Goal: Task Accomplishment & Management: Manage account settings

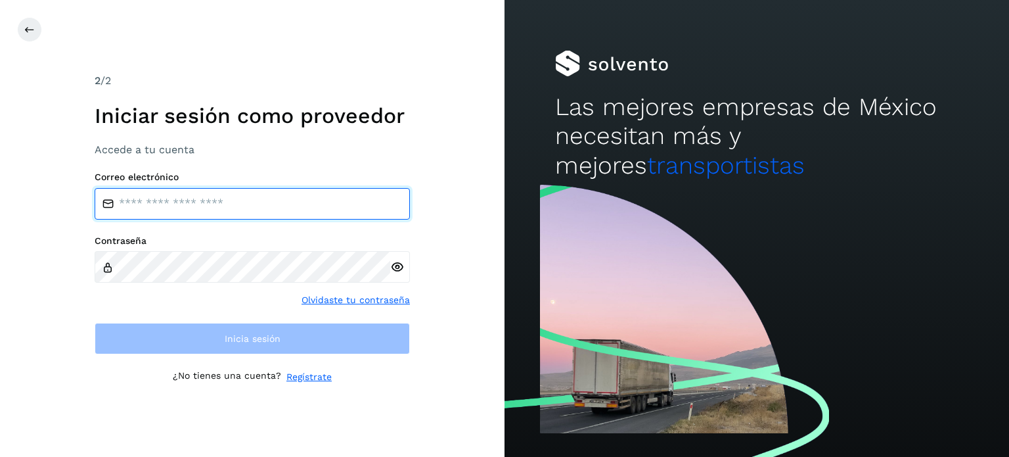
type input "**********"
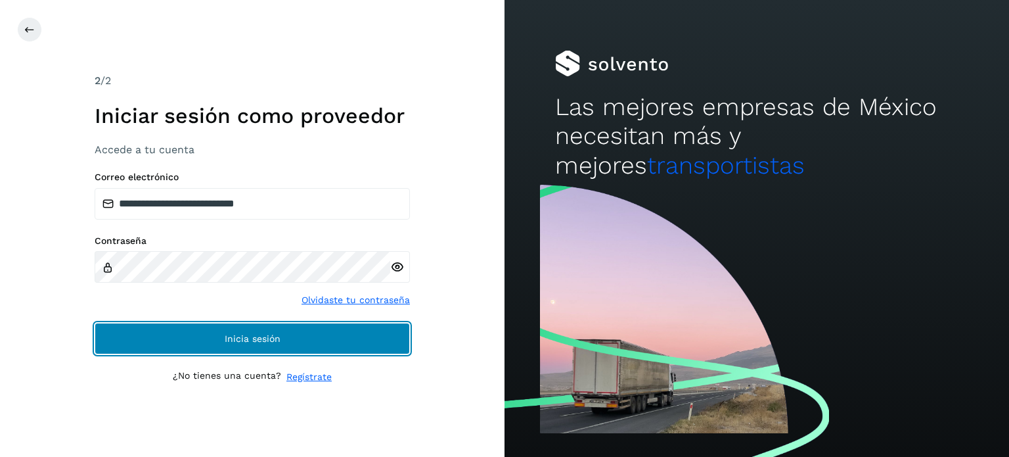
click at [111, 336] on button "Inicia sesión" at bounding box center [252, 339] width 315 height 32
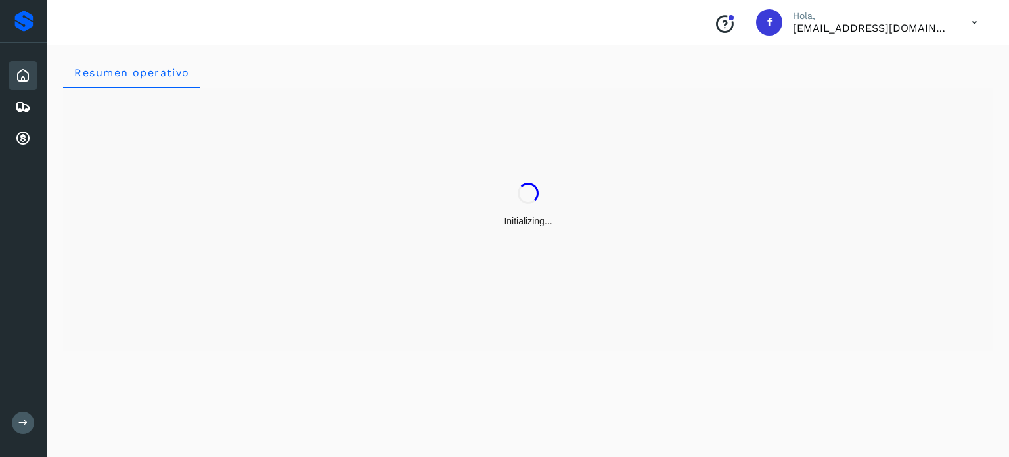
click at [23, 66] on div "Inicio" at bounding box center [23, 75] width 28 height 29
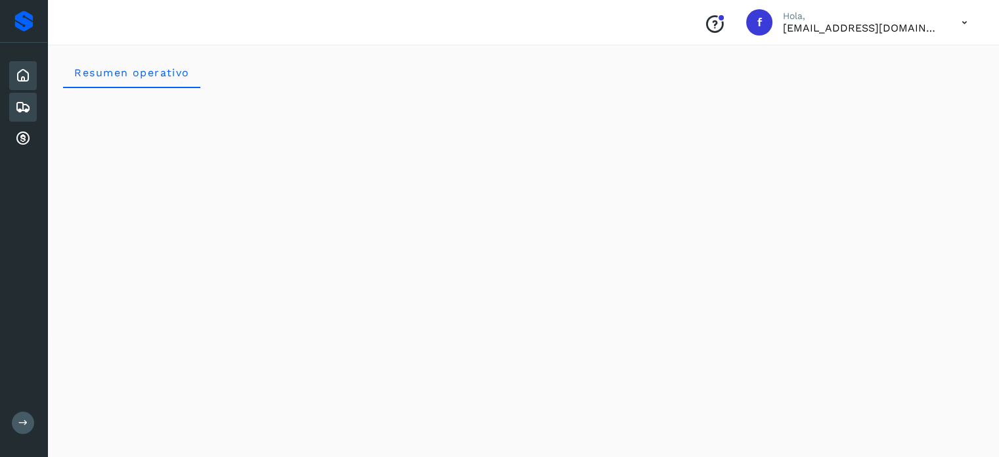
click at [32, 104] on div "Embarques" at bounding box center [23, 107] width 28 height 29
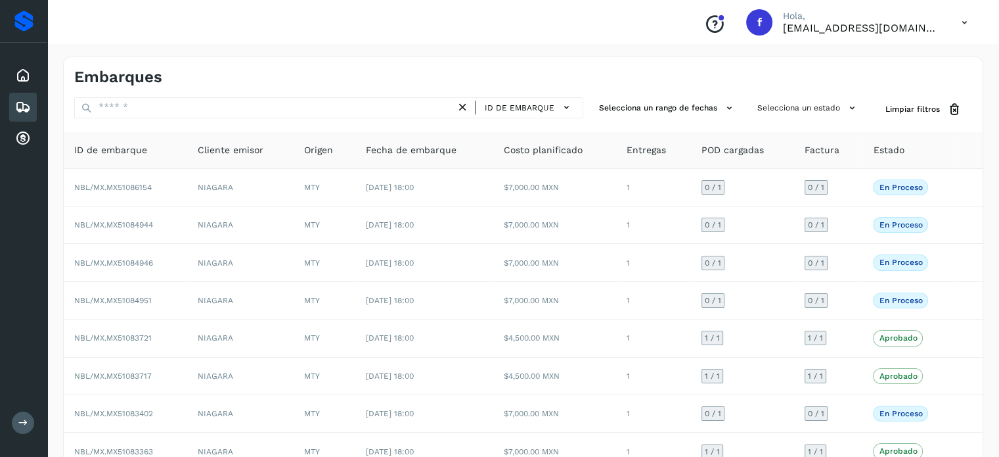
click at [541, 120] on div "ID de embarque" at bounding box center [328, 109] width 509 height 24
click at [527, 100] on button "ID de embarque" at bounding box center [529, 107] width 97 height 19
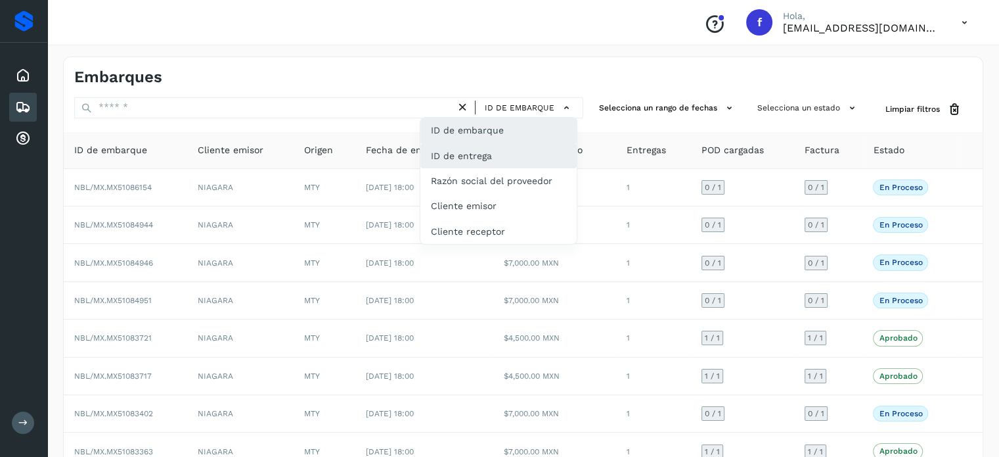
click at [501, 152] on div "ID de entrega" at bounding box center [499, 155] width 156 height 25
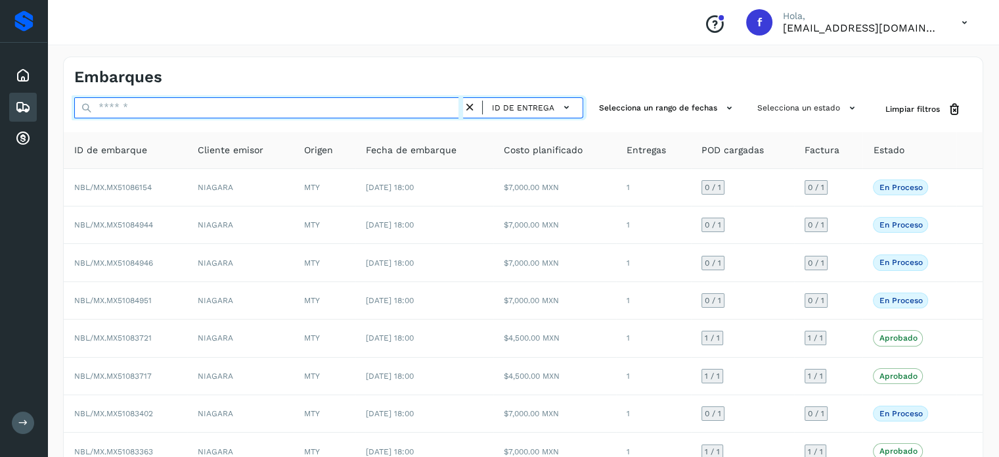
click at [144, 109] on input "text" at bounding box center [268, 107] width 389 height 21
paste input "*********"
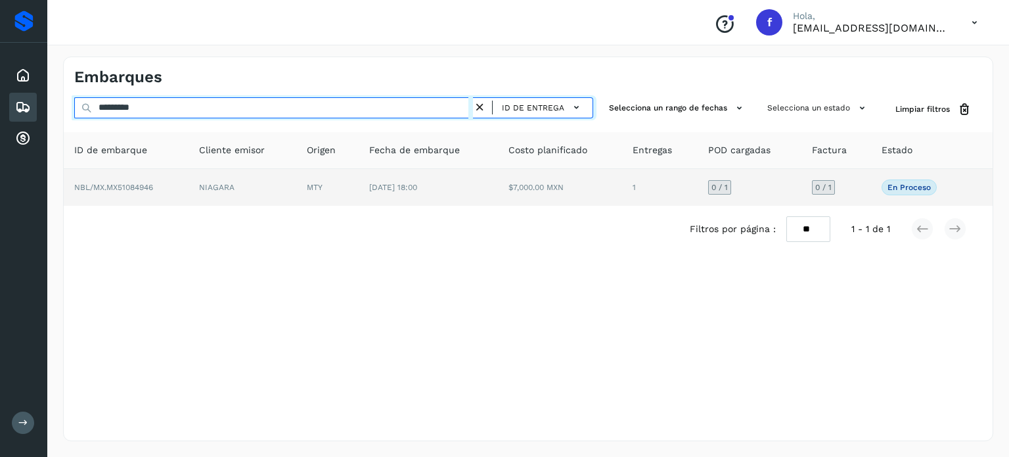
type input "*********"
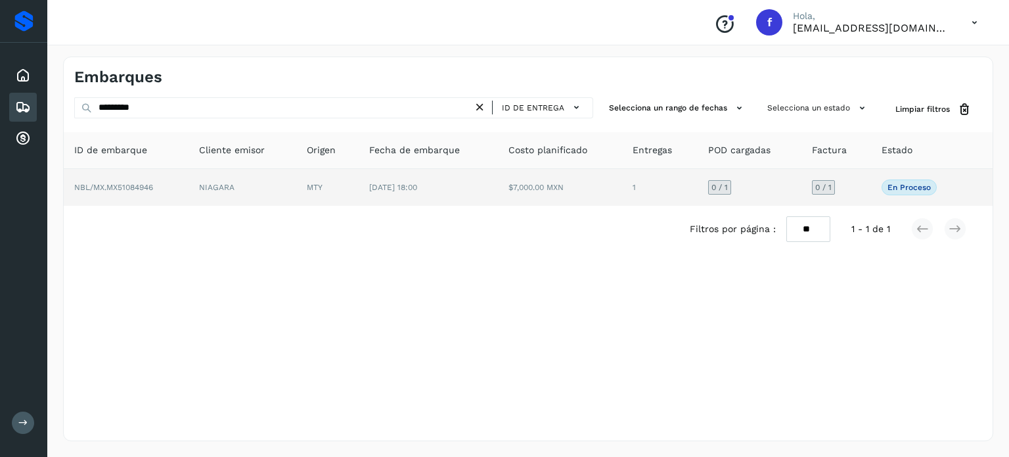
click at [121, 187] on span "NBL/MX.MX51084946" at bounding box center [113, 187] width 79 height 9
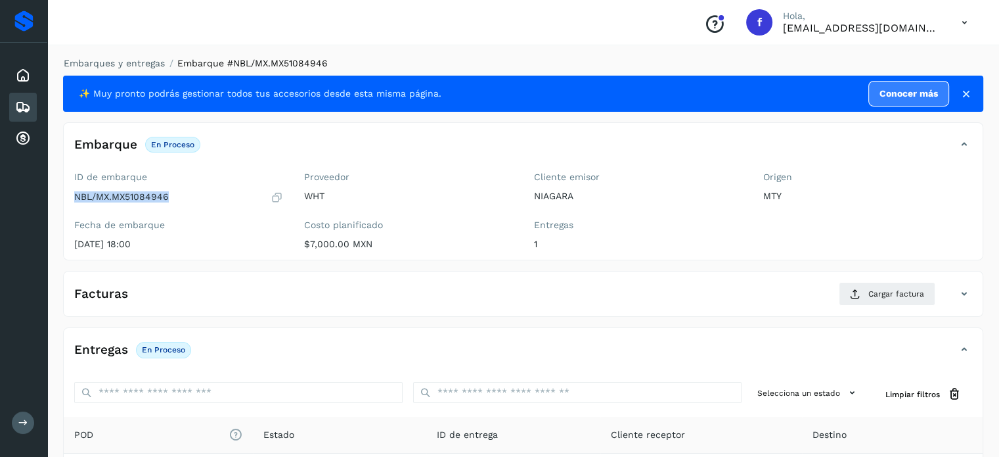
drag, startPoint x: 167, startPoint y: 196, endPoint x: 79, endPoint y: 197, distance: 88.0
click at [76, 199] on p "NBL/MX.MX51084946" at bounding box center [121, 196] width 95 height 11
copy p "NBL/MX.MX51084946"
click at [117, 62] on link "Embarques y entregas" at bounding box center [114, 63] width 101 height 11
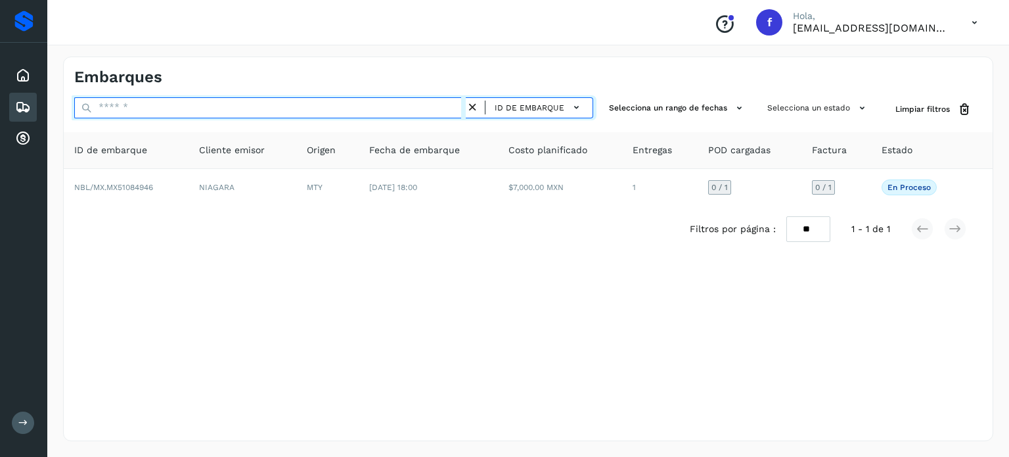
click at [226, 111] on input "text" at bounding box center [270, 107] width 392 height 21
paste input "*********"
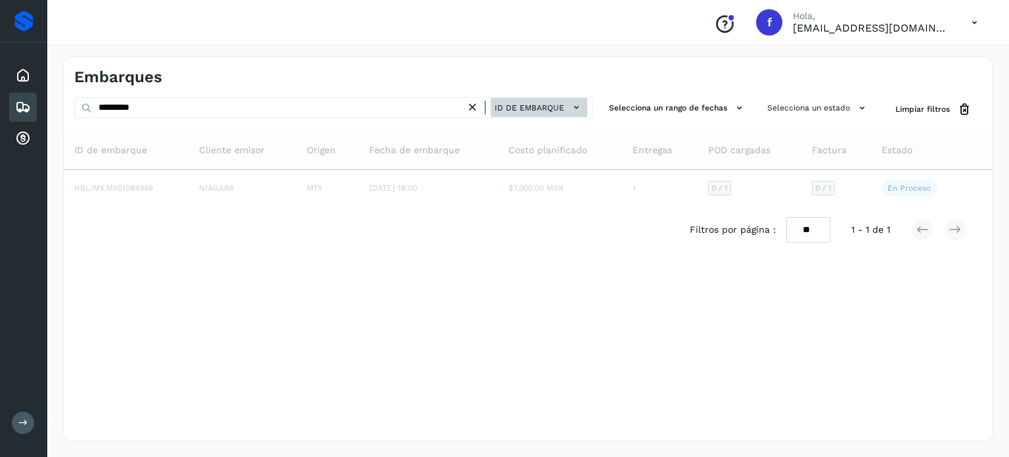
click at [539, 112] on span "ID de embarque" at bounding box center [530, 108] width 70 height 12
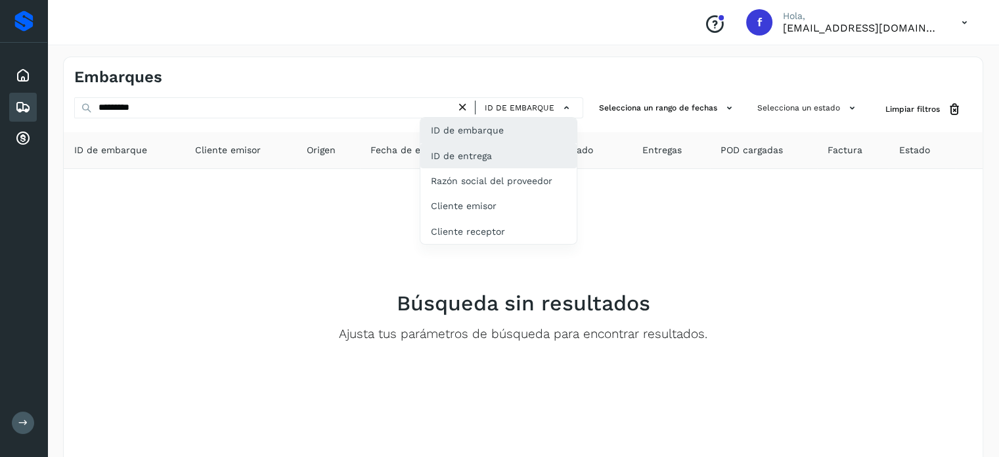
click at [499, 158] on div "ID de entrega" at bounding box center [499, 155] width 156 height 25
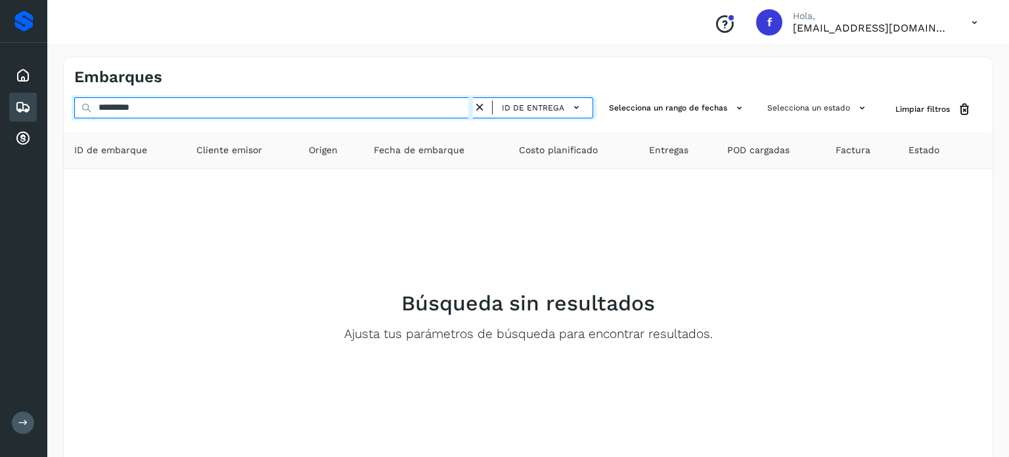
click at [0, 42] on div "Proveedores Inicio Embarques Cuentas por cobrar Salir Conoce nuestros beneficio…" at bounding box center [504, 263] width 1009 height 526
paste input "text"
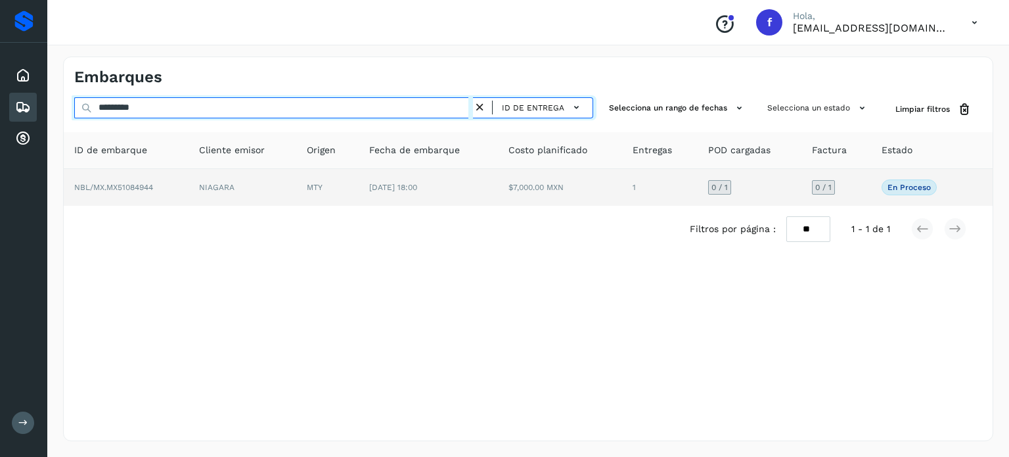
type input "*********"
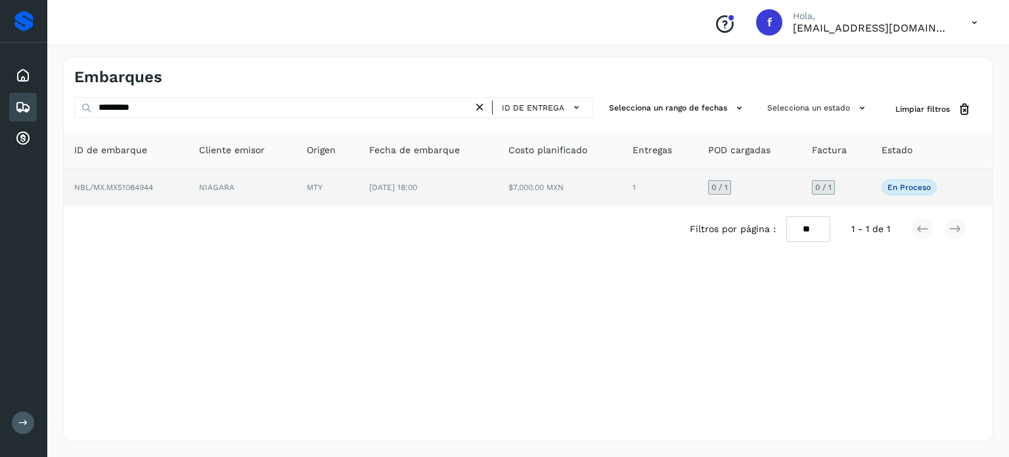
click at [137, 187] on span "NBL/MX.MX51084944" at bounding box center [113, 187] width 79 height 9
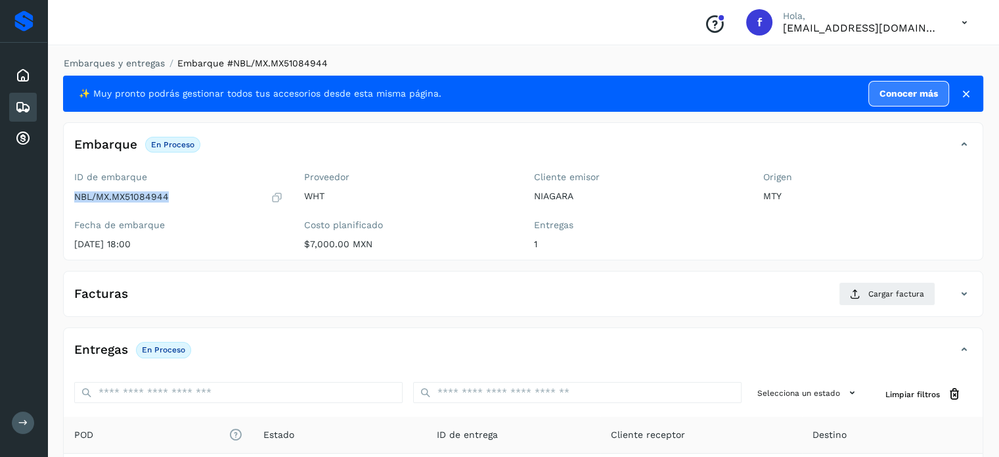
drag, startPoint x: 174, startPoint y: 200, endPoint x: 70, endPoint y: 208, distance: 104.1
click at [70, 208] on div "ID de embarque NBL/MX.MX51084944 Fecha de embarque [DATE] 18:00" at bounding box center [179, 212] width 230 height 93
copy p "NBL/MX.MX51084944"
click at [136, 64] on link "Embarques y entregas" at bounding box center [114, 63] width 101 height 11
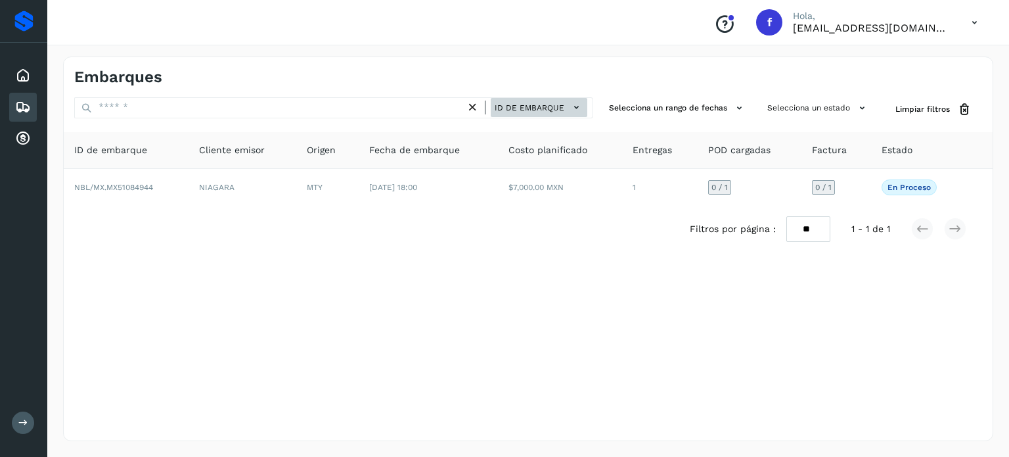
click at [518, 110] on span "ID de embarque" at bounding box center [530, 108] width 70 height 12
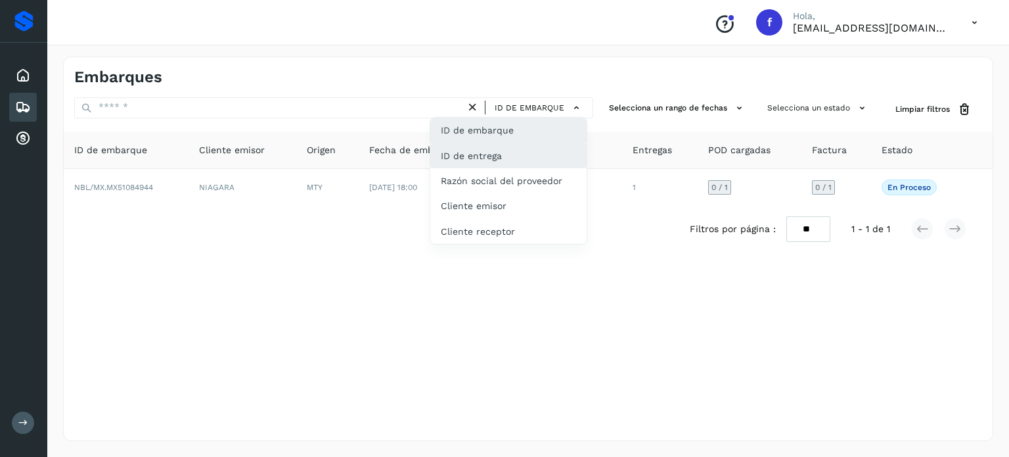
drag, startPoint x: 499, startPoint y: 155, endPoint x: 246, endPoint y: 118, distance: 256.4
click at [499, 155] on div "ID de entrega" at bounding box center [508, 155] width 156 height 25
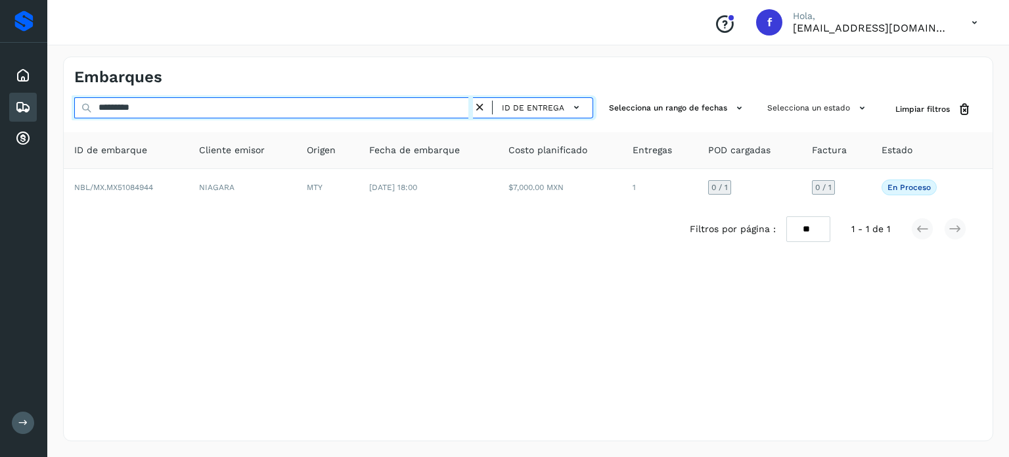
drag, startPoint x: 71, startPoint y: 86, endPoint x: 99, endPoint y: 64, distance: 35.1
click at [0, 55] on div "Proveedores Inicio Embarques Cuentas por cobrar Salir Conoce nuestros beneficio…" at bounding box center [504, 228] width 1009 height 457
paste input "text"
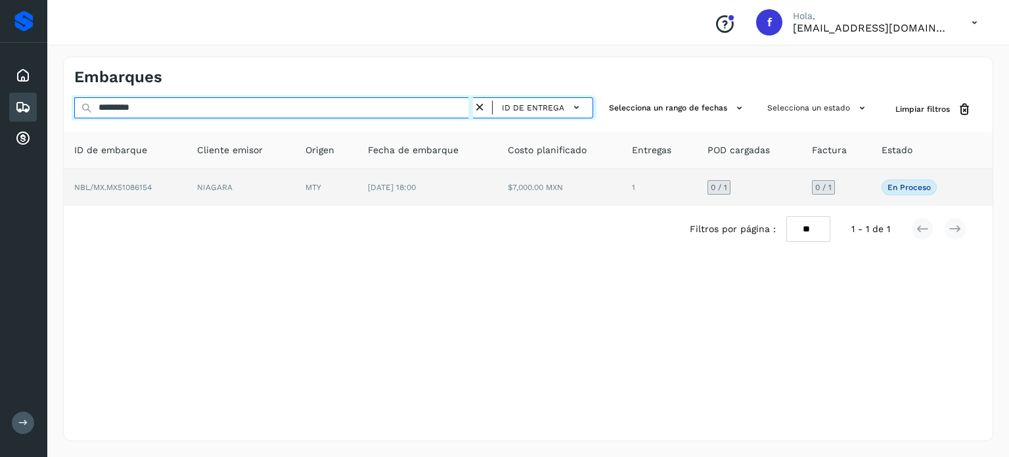
type input "*********"
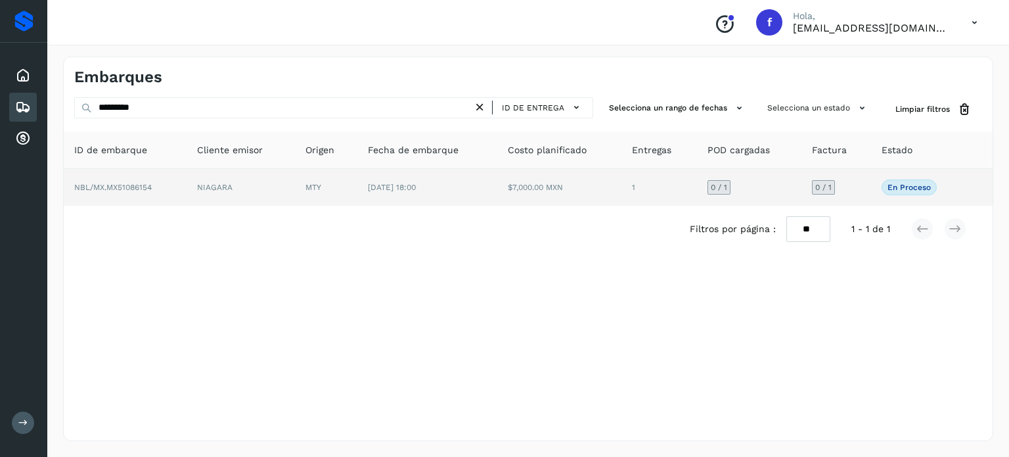
click at [134, 189] on span "NBL/MX.MX51086154" at bounding box center [113, 187] width 78 height 9
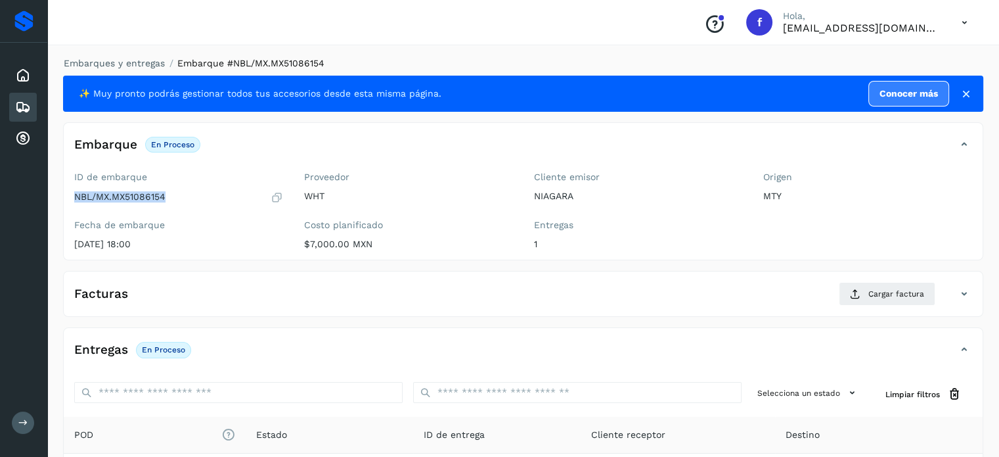
drag, startPoint x: 166, startPoint y: 195, endPoint x: 73, endPoint y: 199, distance: 92.7
click at [73, 200] on div "ID de embarque NBL/MX.MX51086154 Fecha de embarque [DATE] 18:00" at bounding box center [179, 212] width 230 height 93
copy p "NBL/MX.MX51086154"
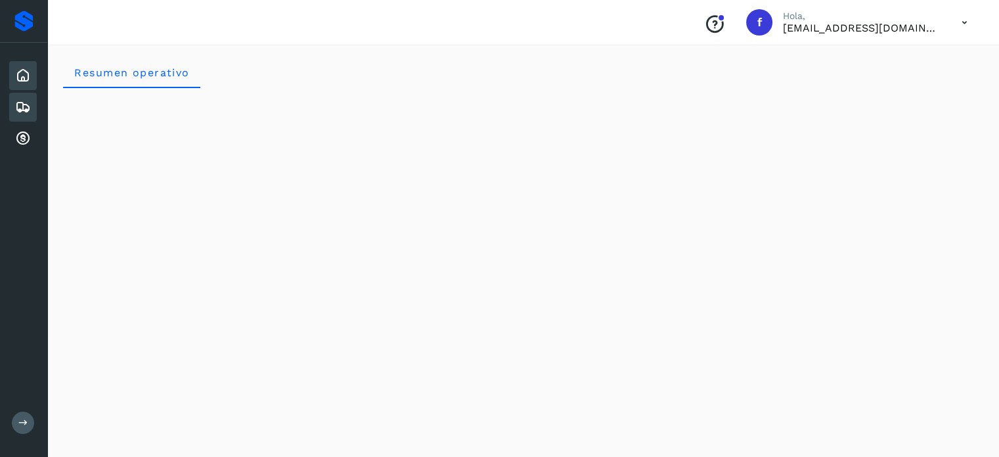
click at [18, 101] on icon at bounding box center [23, 107] width 16 height 16
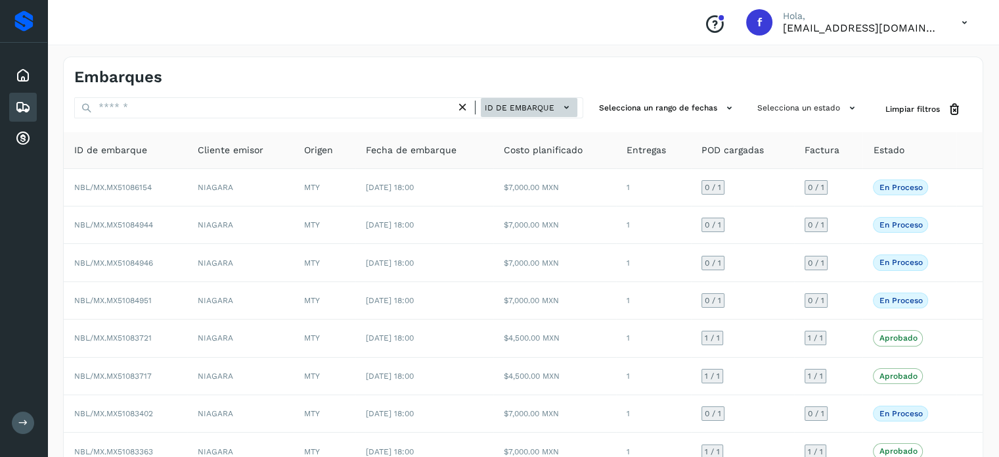
click at [510, 102] on span "ID de embarque" at bounding box center [520, 108] width 70 height 12
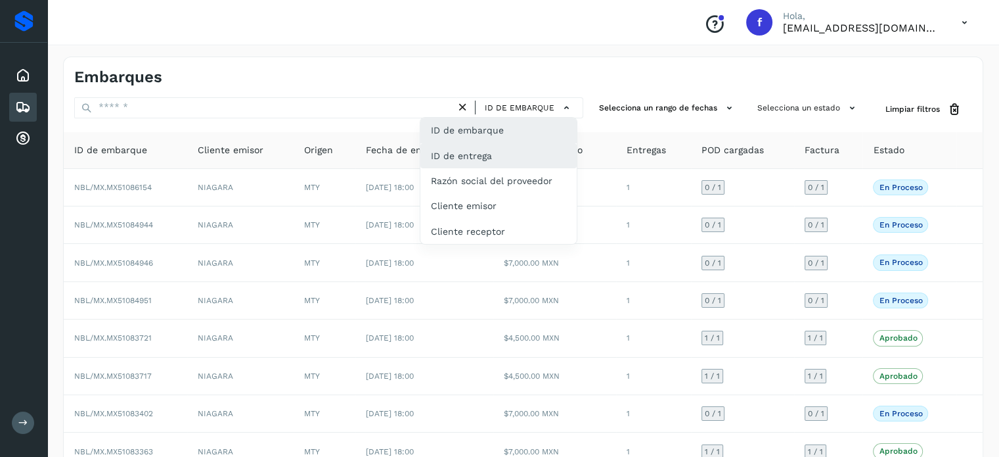
click at [493, 152] on div "ID de entrega" at bounding box center [499, 155] width 156 height 25
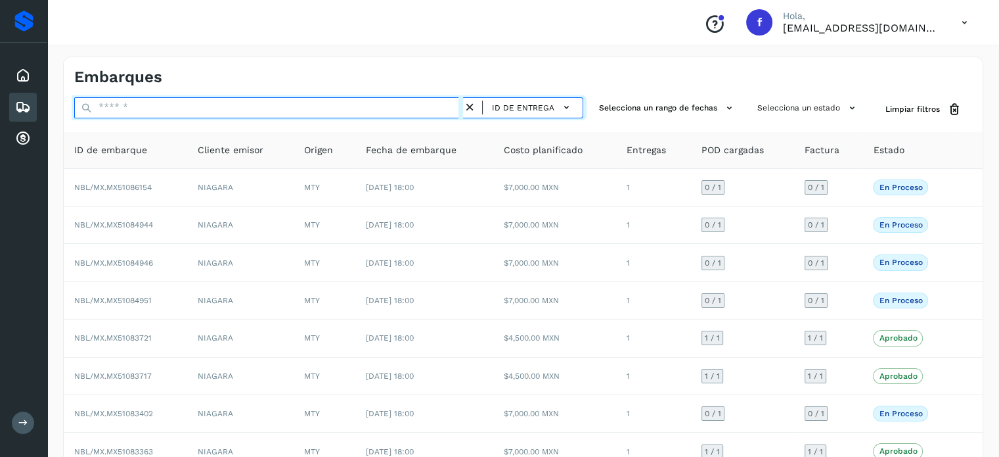
click at [250, 114] on input "text" at bounding box center [268, 107] width 389 height 21
paste input "*********"
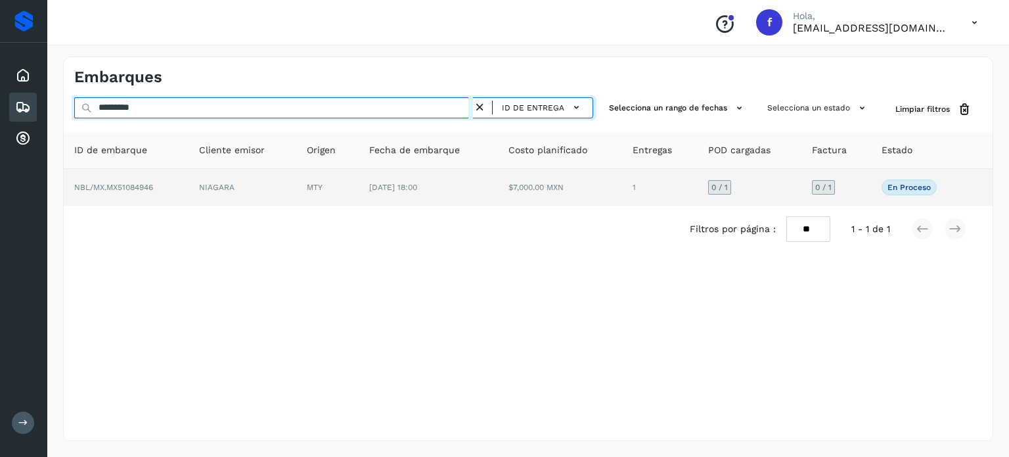
type input "*********"
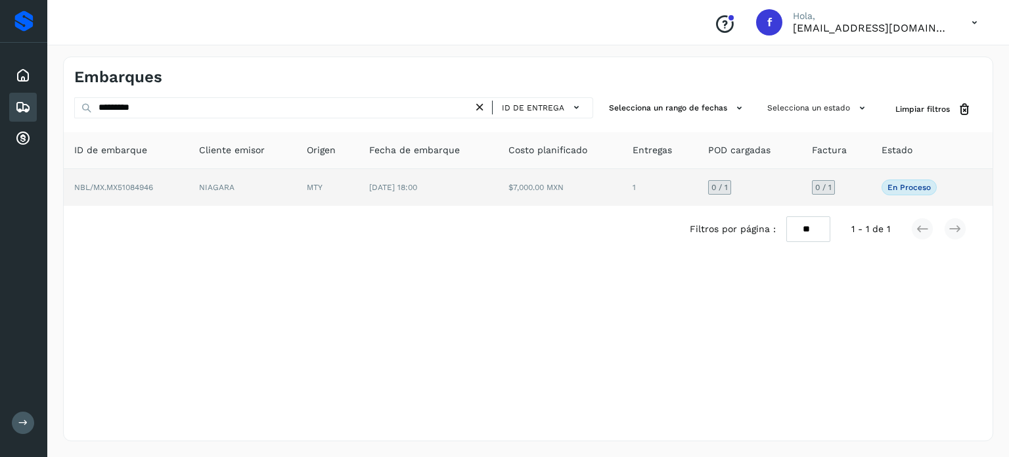
click at [124, 183] on span "NBL/MX.MX51084946" at bounding box center [113, 187] width 79 height 9
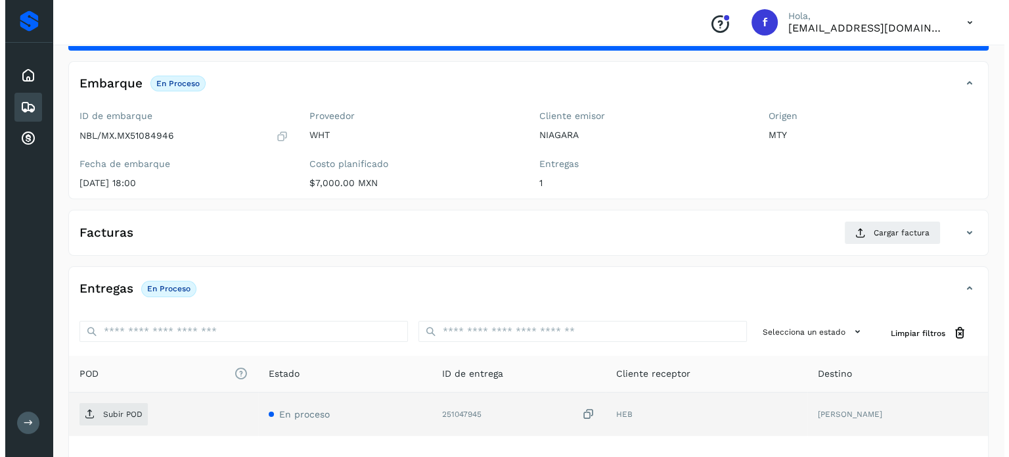
scroll to position [167, 0]
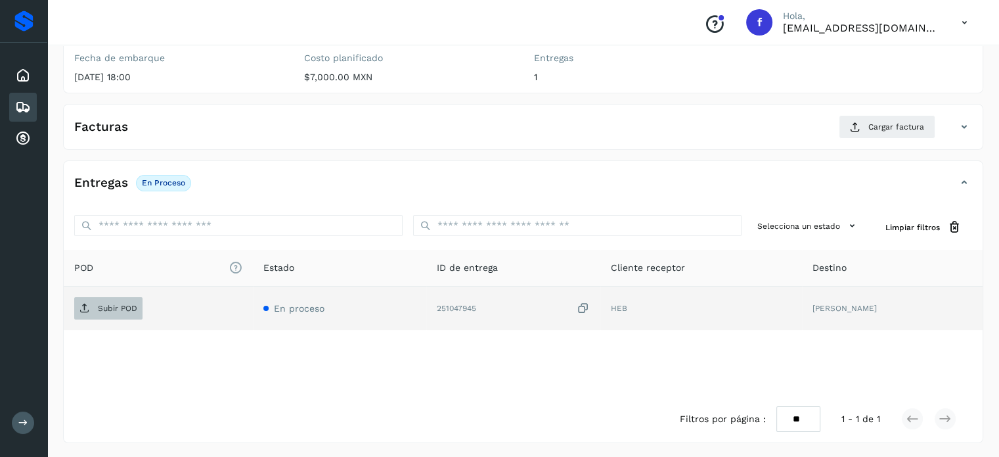
click at [101, 307] on p "Subir POD" at bounding box center [117, 308] width 39 height 9
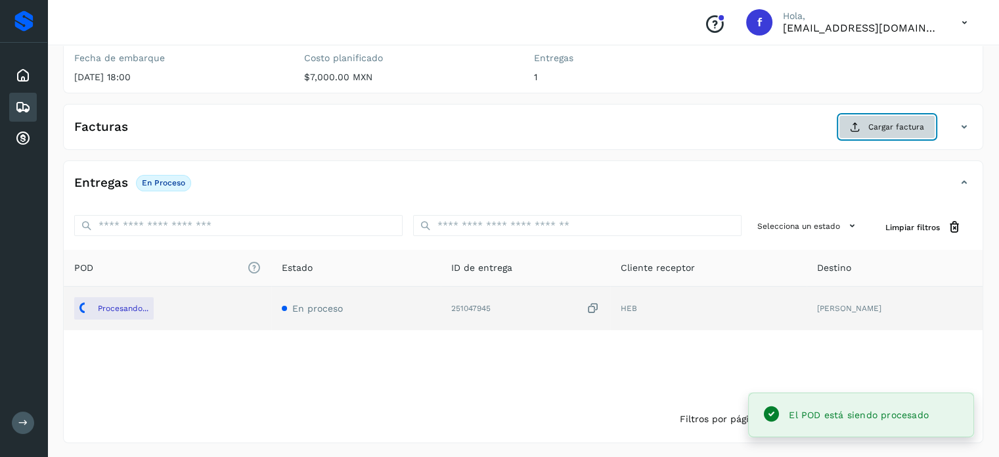
click at [878, 123] on span "Cargar factura" at bounding box center [897, 127] width 56 height 12
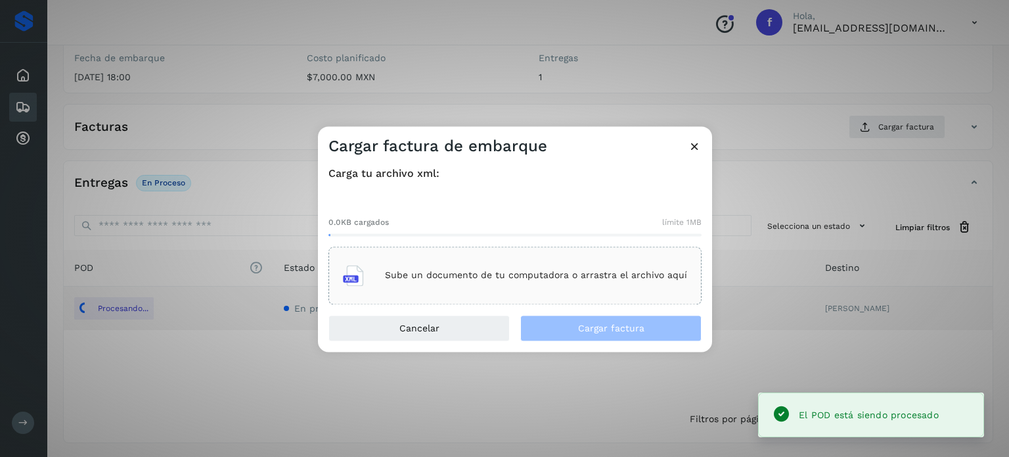
click at [434, 279] on p "Sube un documento de tu computadora o arrastra el archivo aquí" at bounding box center [536, 275] width 302 height 11
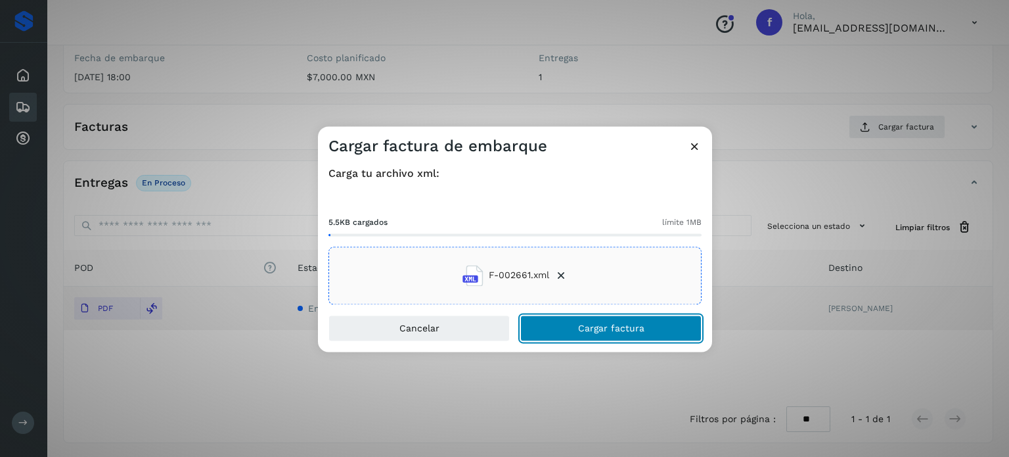
click at [552, 327] on button "Cargar factura" at bounding box center [610, 328] width 181 height 26
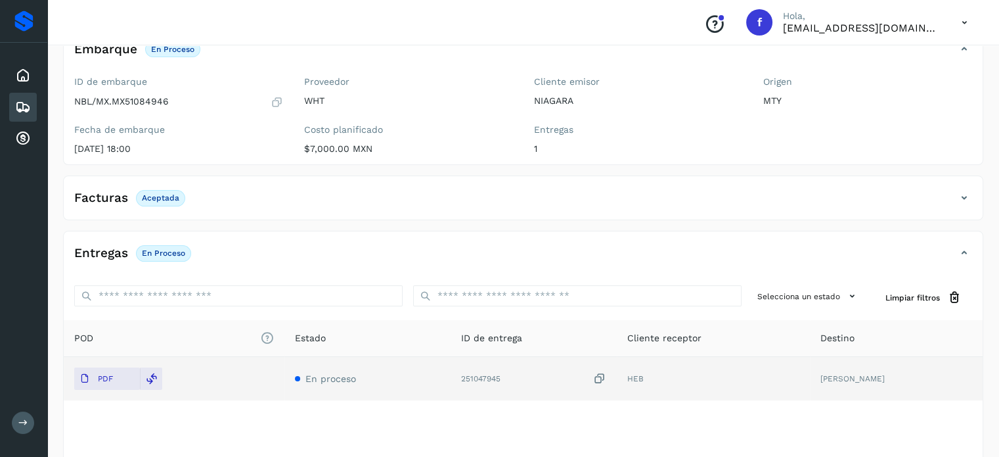
scroll to position [0, 0]
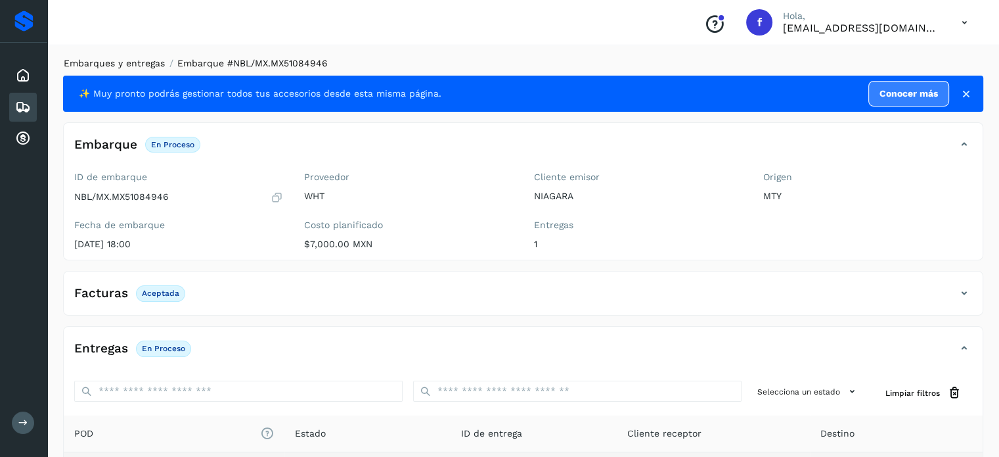
click at [142, 68] on link "Embarques y entregas" at bounding box center [114, 63] width 101 height 11
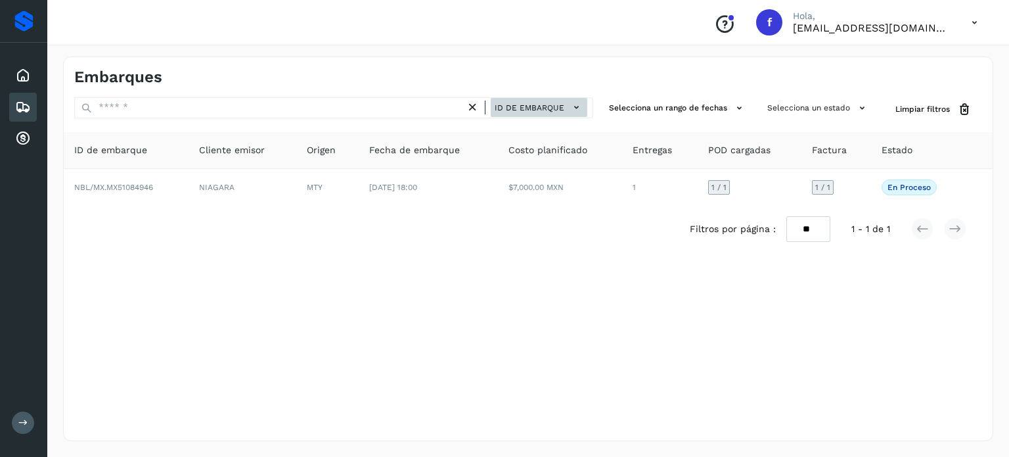
click at [524, 111] on span "ID de embarque" at bounding box center [530, 108] width 70 height 12
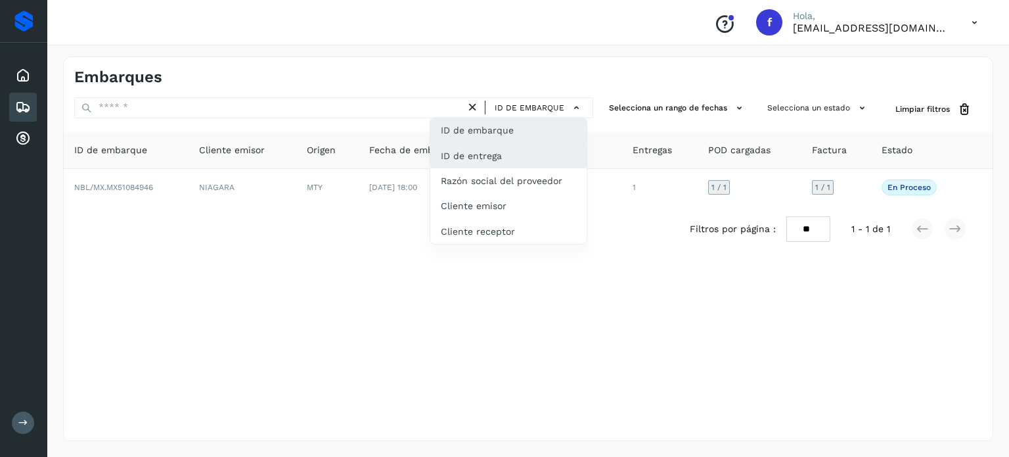
click at [513, 152] on div "ID de entrega" at bounding box center [508, 155] width 156 height 25
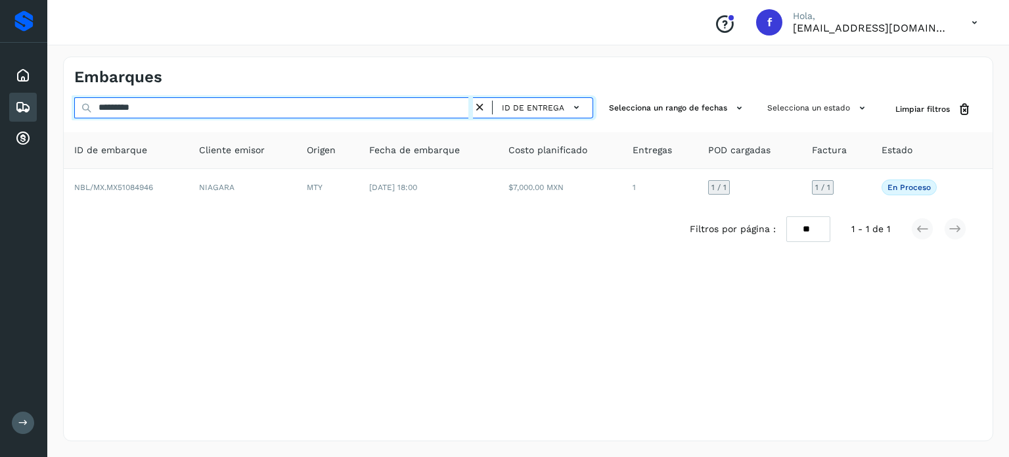
drag, startPoint x: 197, startPoint y: 108, endPoint x: 3, endPoint y: 81, distance: 196.3
click at [29, 89] on div "Proveedores Inicio Embarques Cuentas por cobrar Salir Conoce nuestros beneficio…" at bounding box center [504, 228] width 1009 height 457
paste input "text"
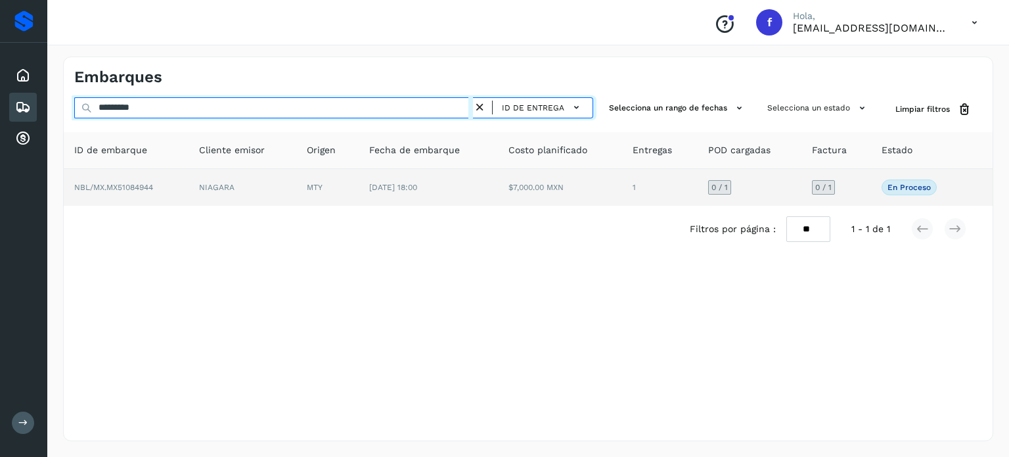
type input "*********"
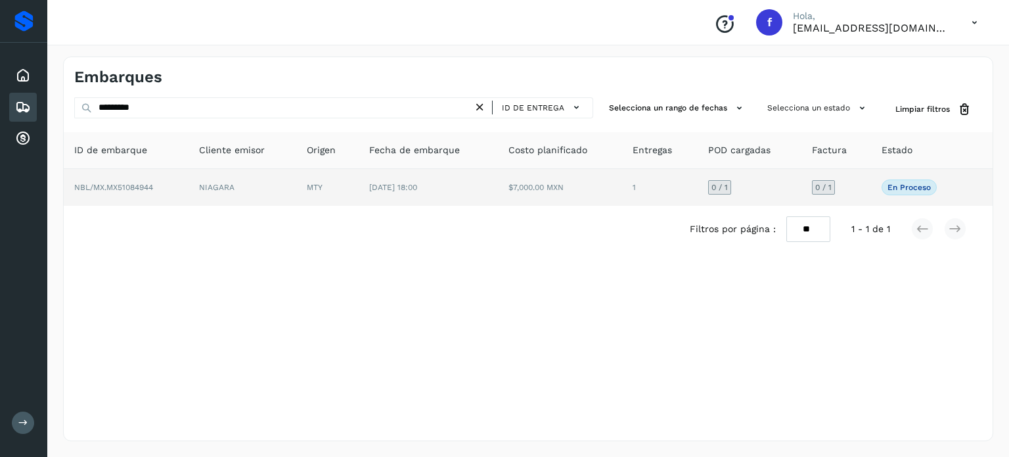
click at [139, 185] on span "NBL/MX.MX51084944" at bounding box center [113, 187] width 79 height 9
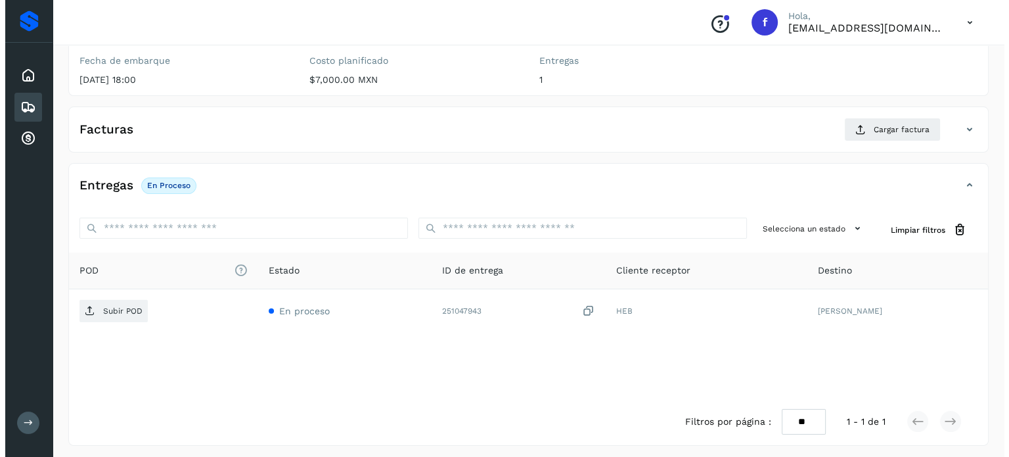
scroll to position [167, 0]
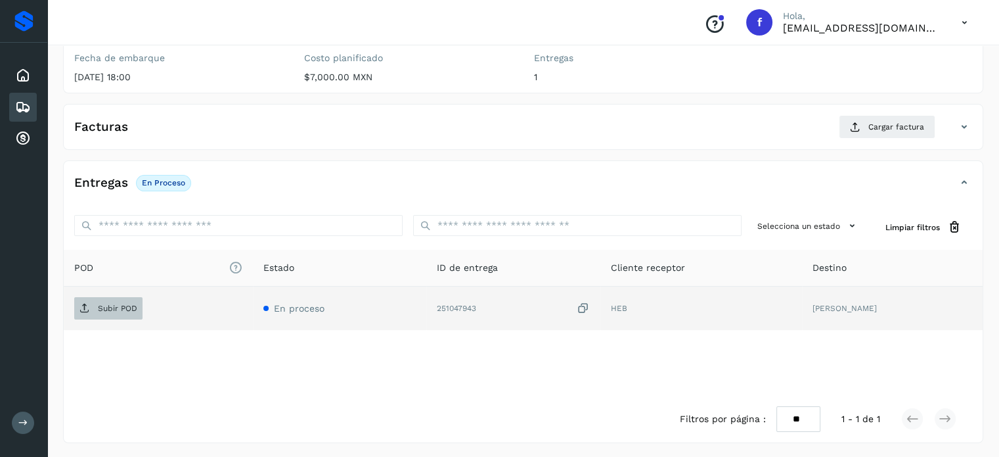
click at [119, 304] on p "Subir POD" at bounding box center [117, 308] width 39 height 9
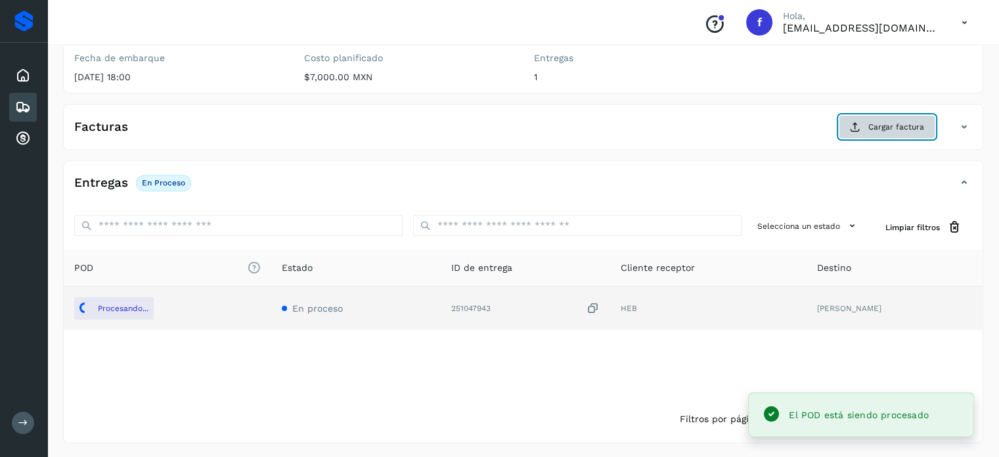
click at [861, 126] on icon at bounding box center [855, 127] width 11 height 11
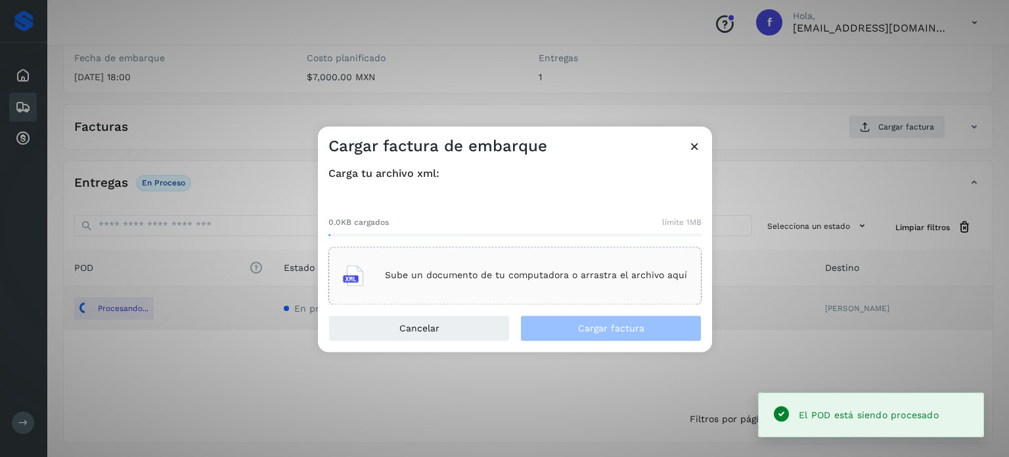
click at [462, 285] on div "Sube un documento de tu computadora o arrastra el archivo aquí" at bounding box center [515, 275] width 344 height 35
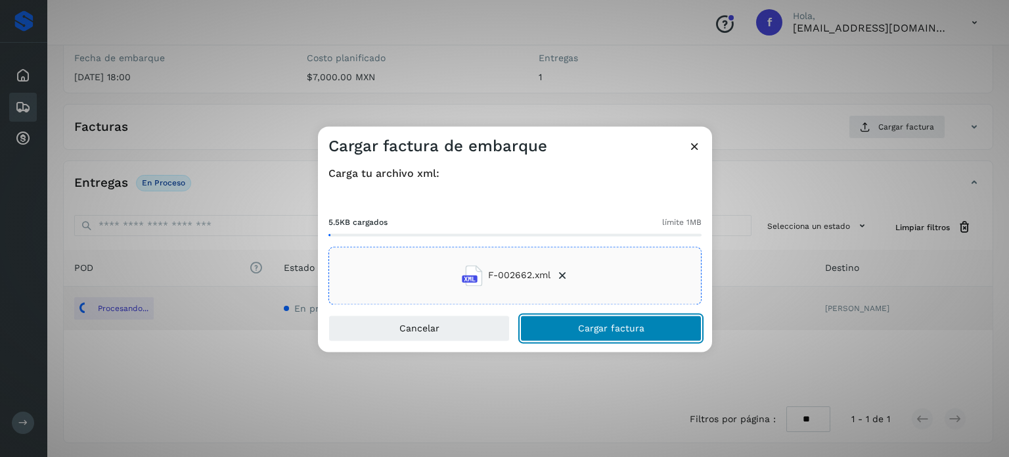
click at [605, 325] on span "Cargar factura" at bounding box center [611, 327] width 66 height 9
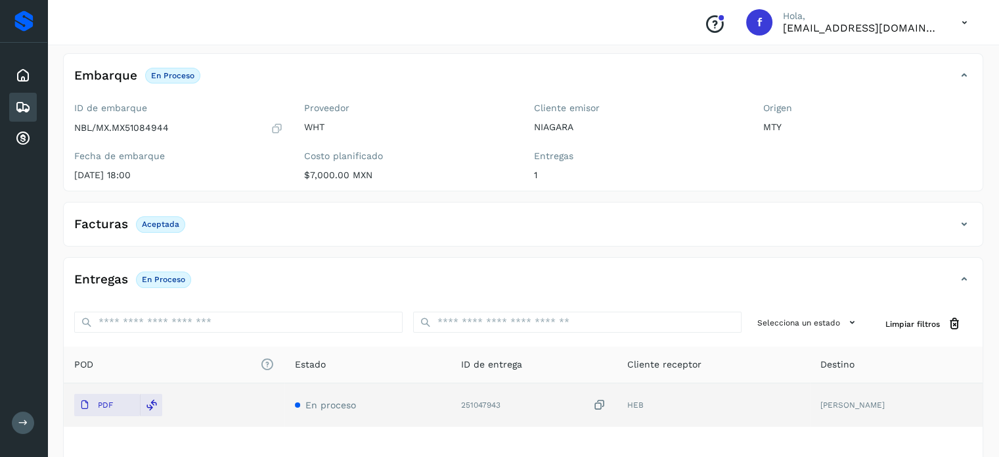
scroll to position [0, 0]
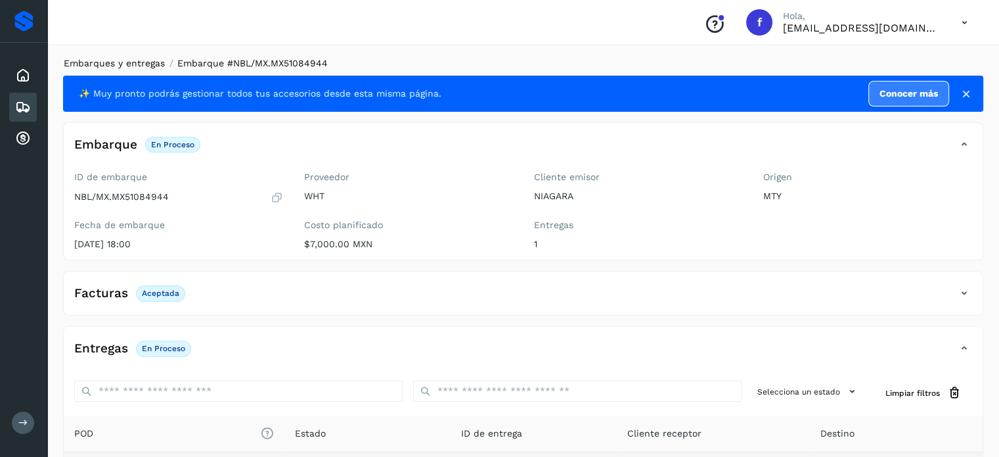
click at [119, 64] on link "Embarques y entregas" at bounding box center [114, 63] width 101 height 11
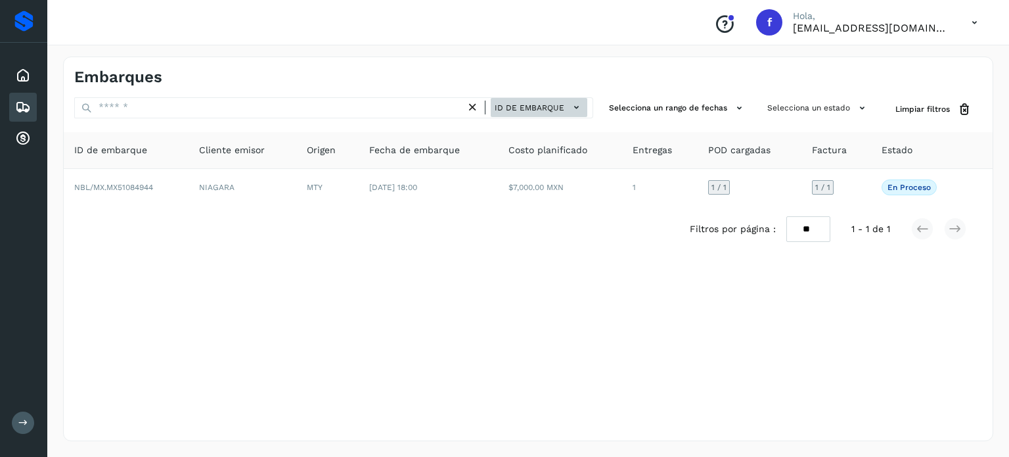
click at [532, 100] on button "ID de embarque" at bounding box center [539, 107] width 97 height 19
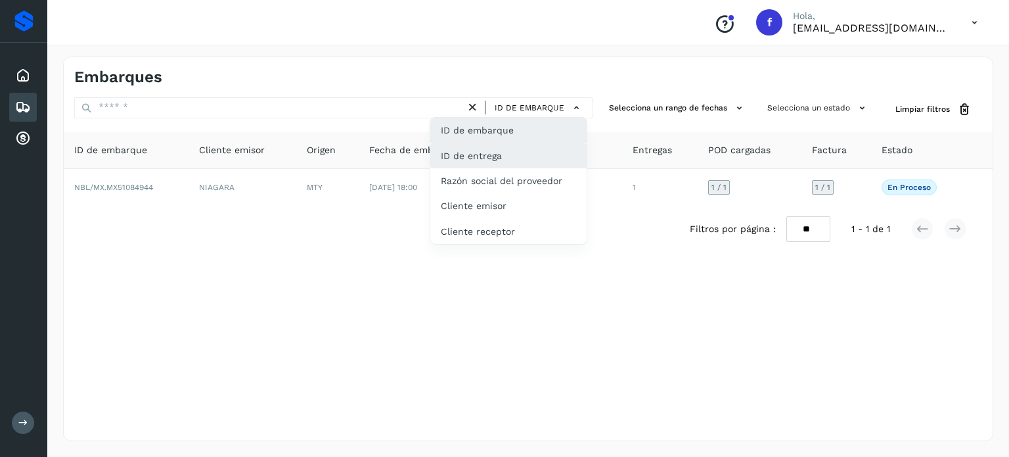
click at [512, 150] on div "ID de entrega" at bounding box center [508, 155] width 156 height 25
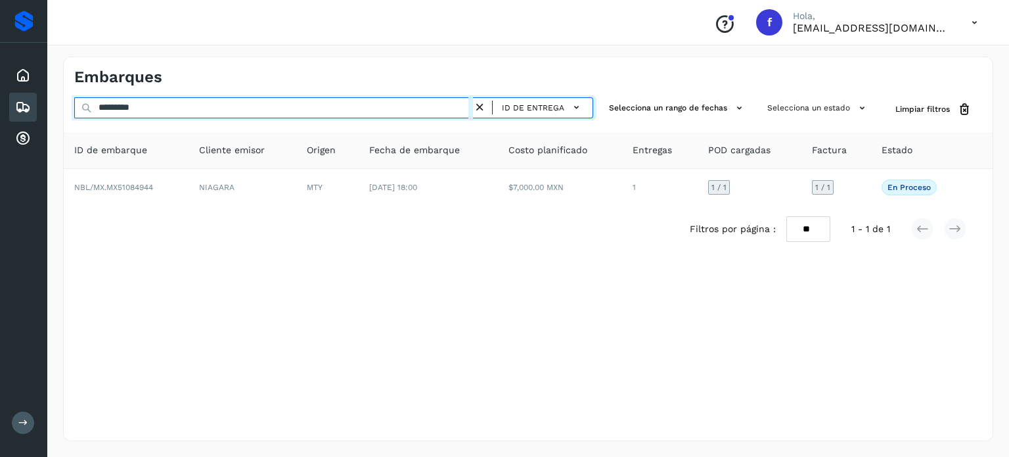
drag, startPoint x: 184, startPoint y: 108, endPoint x: 51, endPoint y: 97, distance: 133.8
click at [72, 102] on div "********* ID de entrega Selecciona un rango de fechas Selecciona un estado Limp…" at bounding box center [528, 109] width 929 height 24
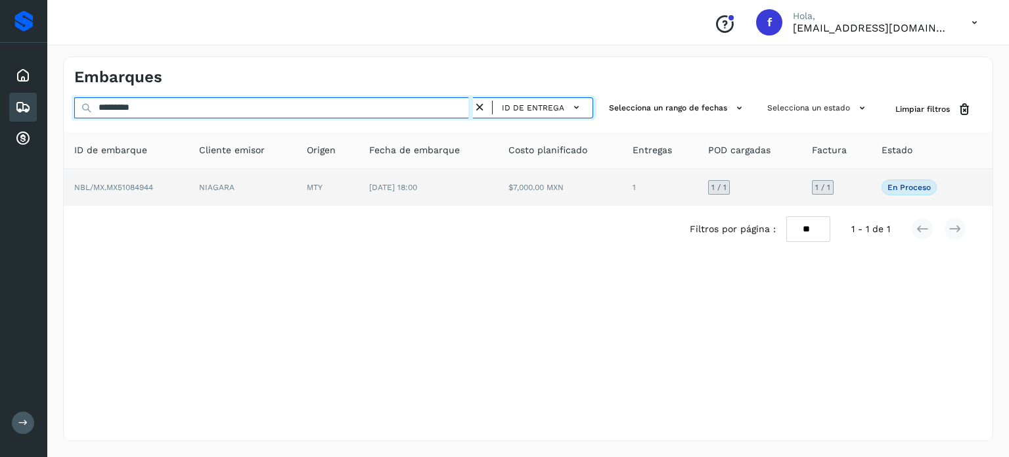
paste input "text"
type input "*********"
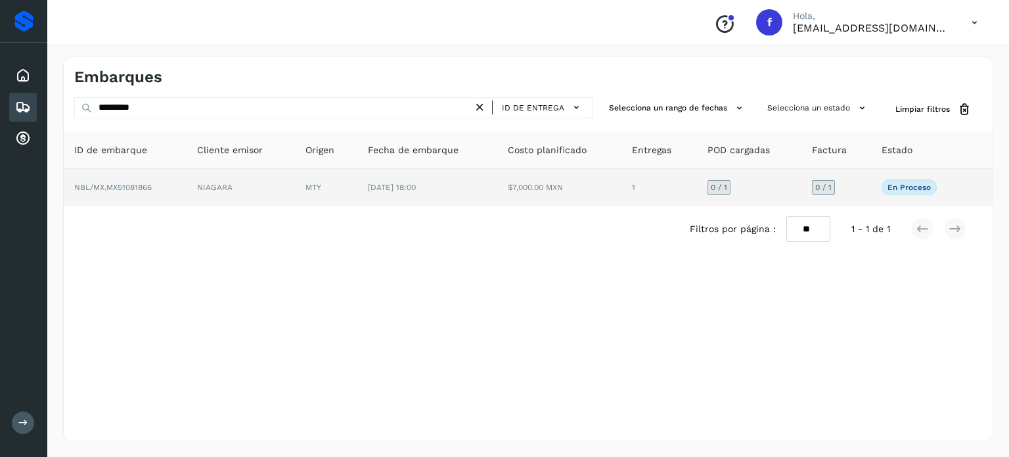
click at [130, 183] on span "NBL/MX.MX51081866" at bounding box center [113, 187] width 78 height 9
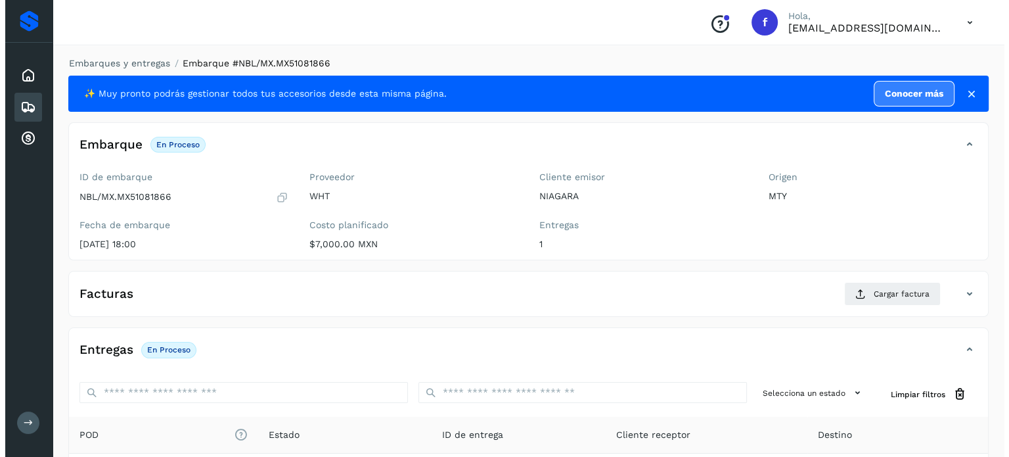
scroll to position [167, 0]
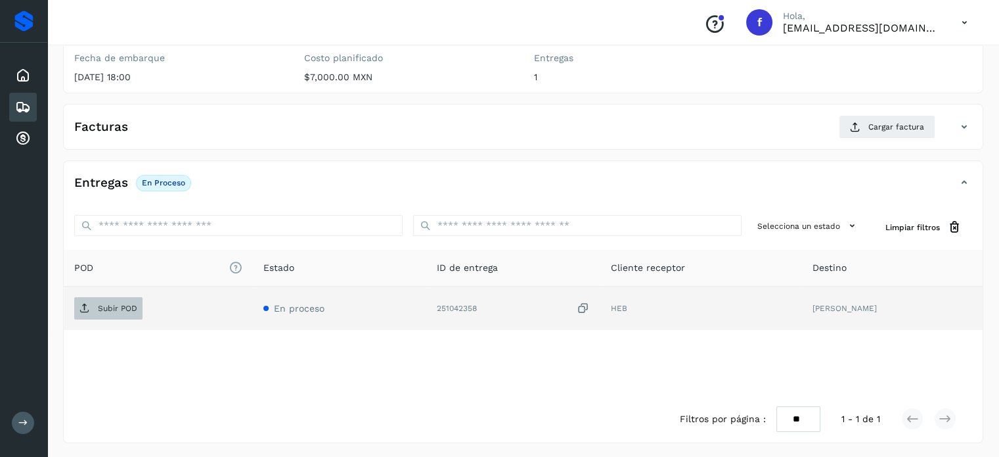
click at [119, 311] on span "Subir POD" at bounding box center [108, 308] width 68 height 21
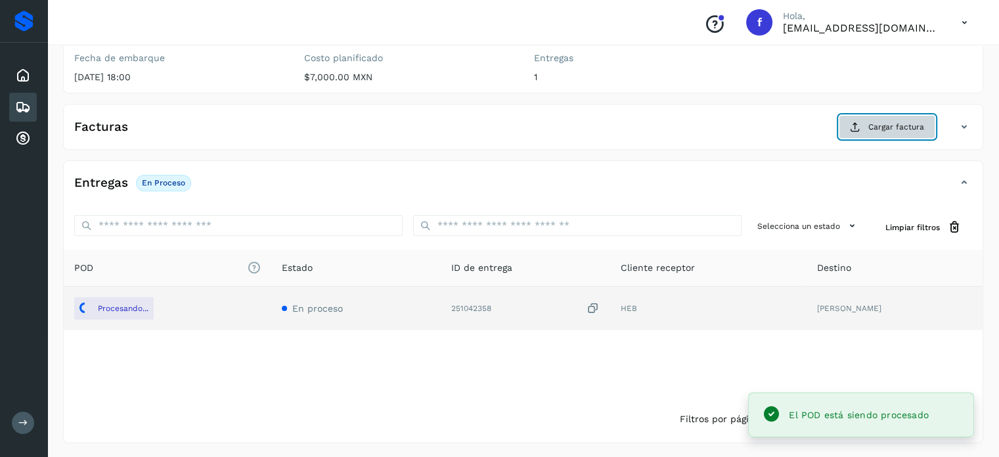
click at [876, 124] on span "Cargar factura" at bounding box center [897, 127] width 56 height 12
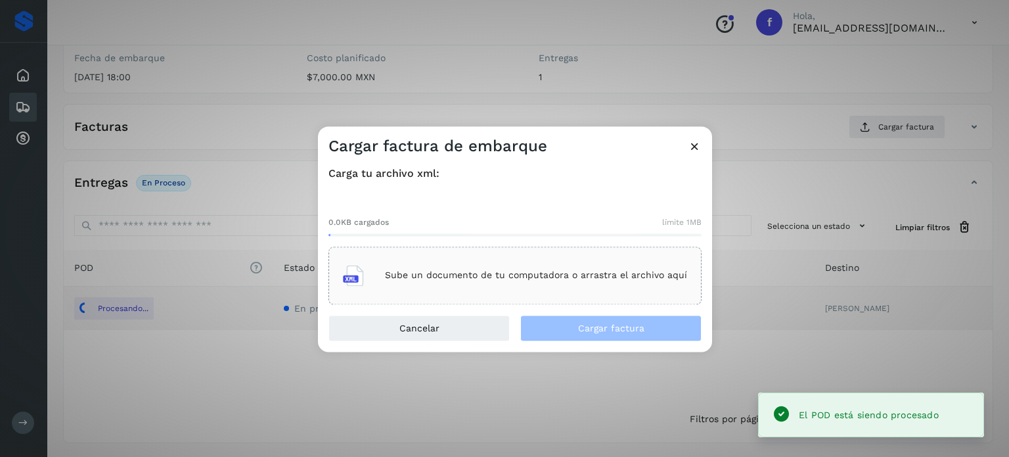
click at [415, 282] on div "Sube un documento de tu computadora o arrastra el archivo aquí" at bounding box center [515, 275] width 344 height 35
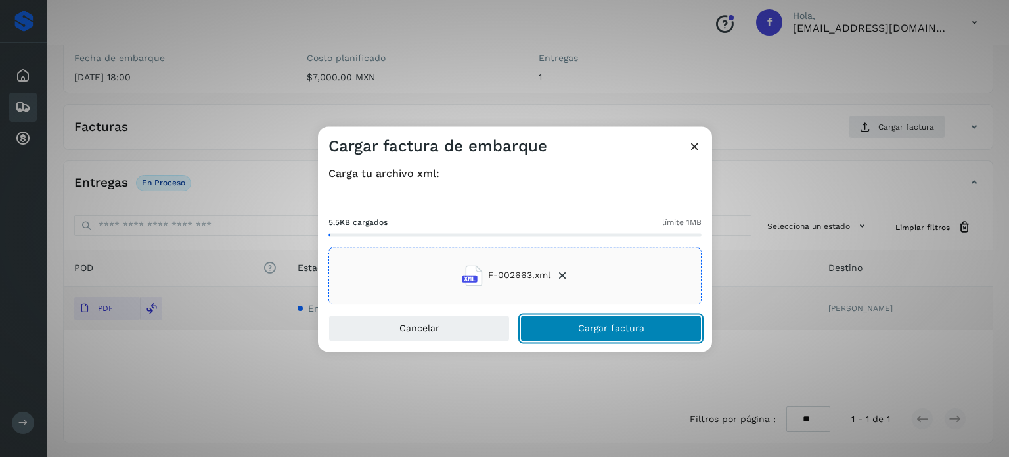
click at [591, 334] on button "Cargar factura" at bounding box center [610, 328] width 181 height 26
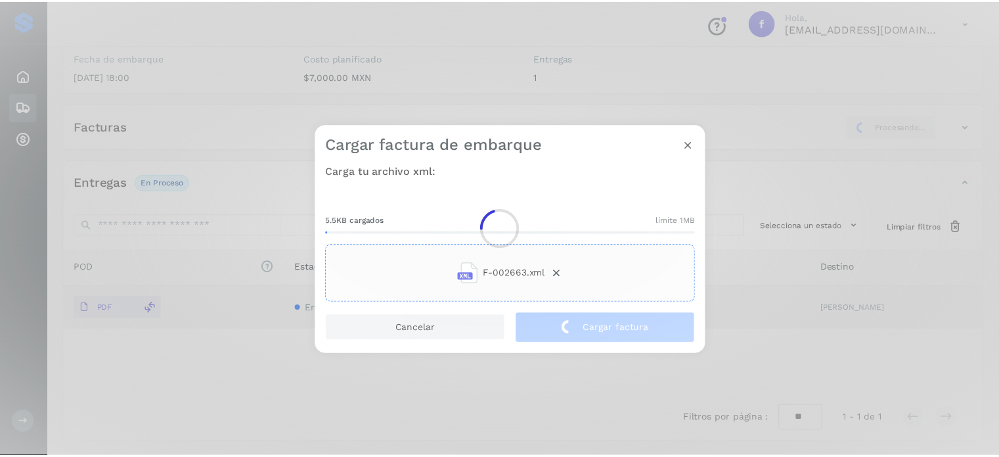
scroll to position [166, 0]
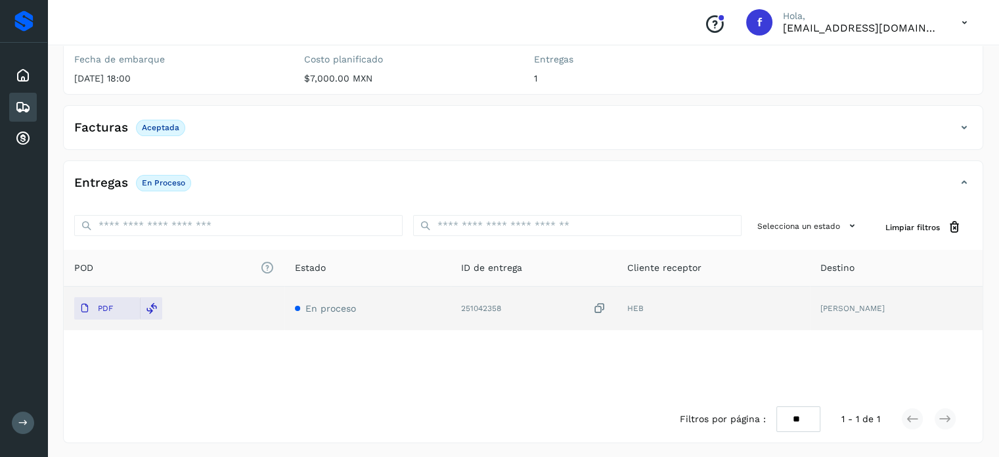
click at [965, 120] on icon at bounding box center [965, 128] width 16 height 16
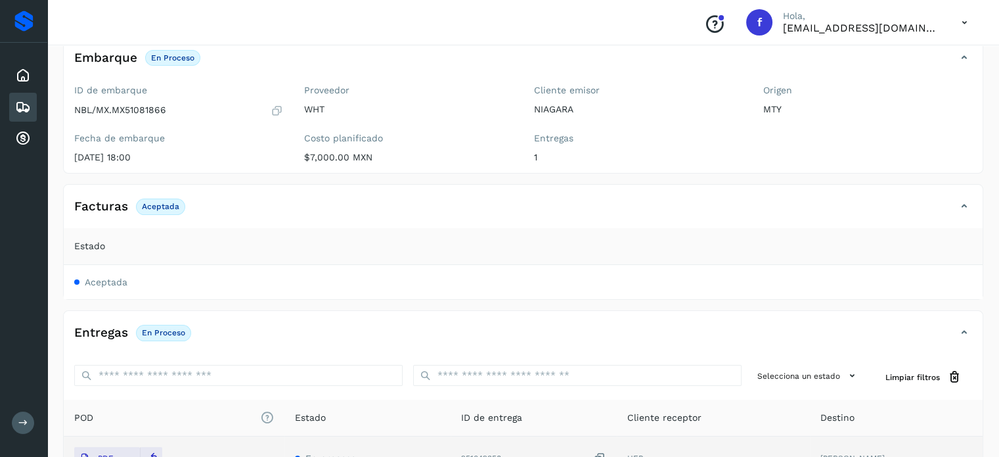
scroll to position [0, 0]
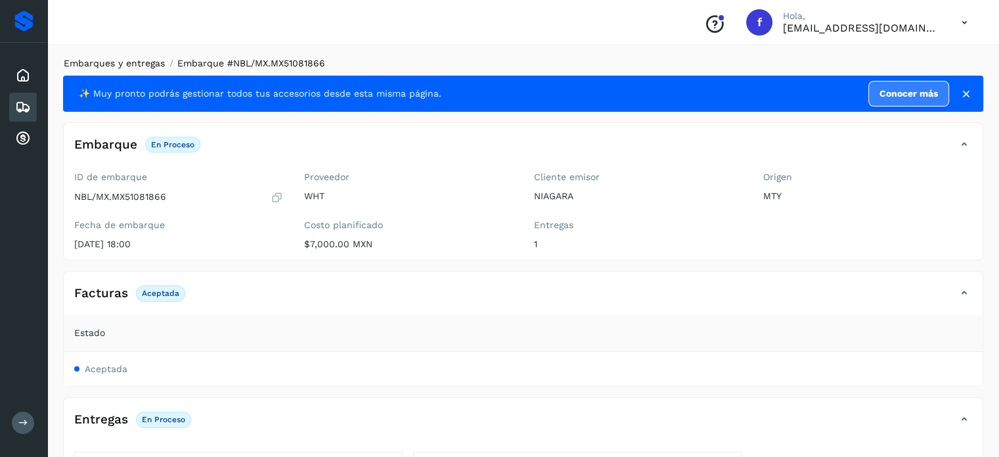
click at [120, 61] on link "Embarques y entregas" at bounding box center [114, 63] width 101 height 11
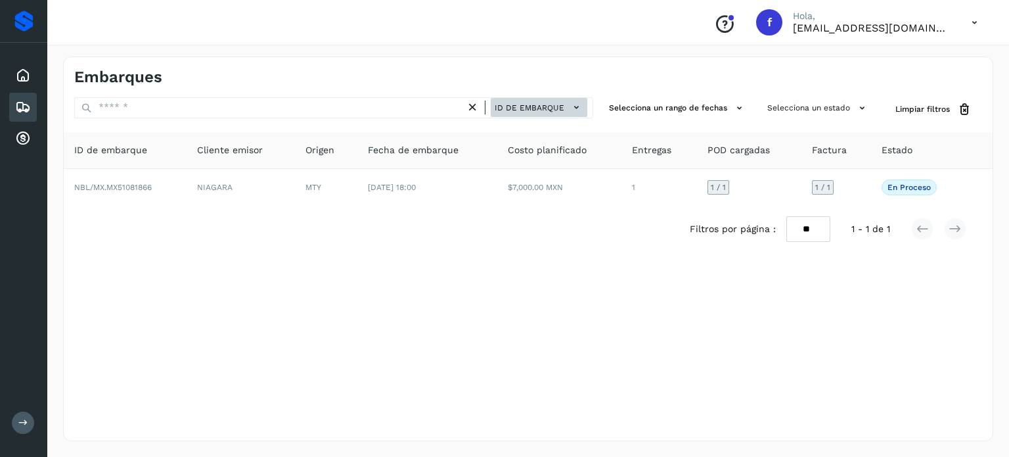
click at [541, 98] on div "ID de embarque" at bounding box center [529, 107] width 127 height 21
click at [535, 99] on button "ID de embarque" at bounding box center [539, 107] width 97 height 19
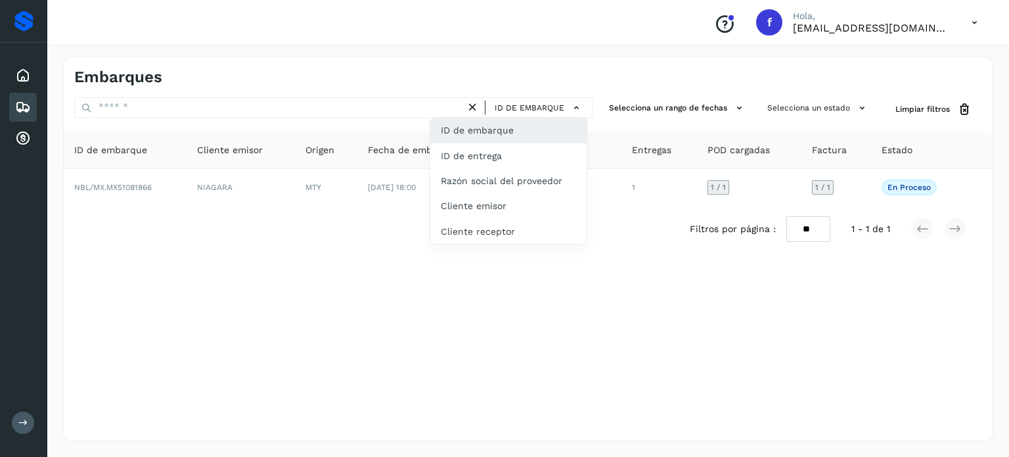
drag, startPoint x: 491, startPoint y: 150, endPoint x: 239, endPoint y: 147, distance: 253.0
click at [491, 150] on div "ID de entrega" at bounding box center [508, 155] width 156 height 25
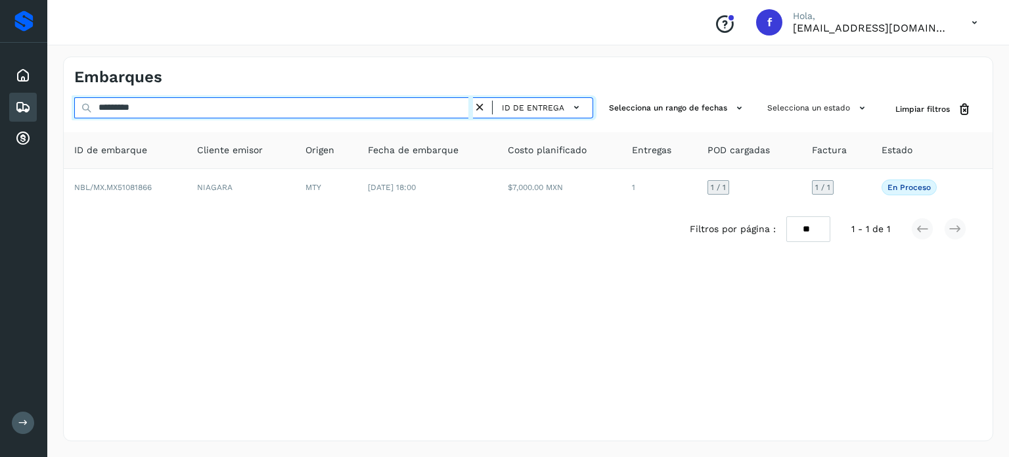
drag, startPoint x: 151, startPoint y: 119, endPoint x: 0, endPoint y: 97, distance: 152.7
click at [0, 97] on div "Proveedores Inicio Embarques Cuentas por cobrar Salir Conoce nuestros beneficio…" at bounding box center [504, 228] width 1009 height 457
paste input "text"
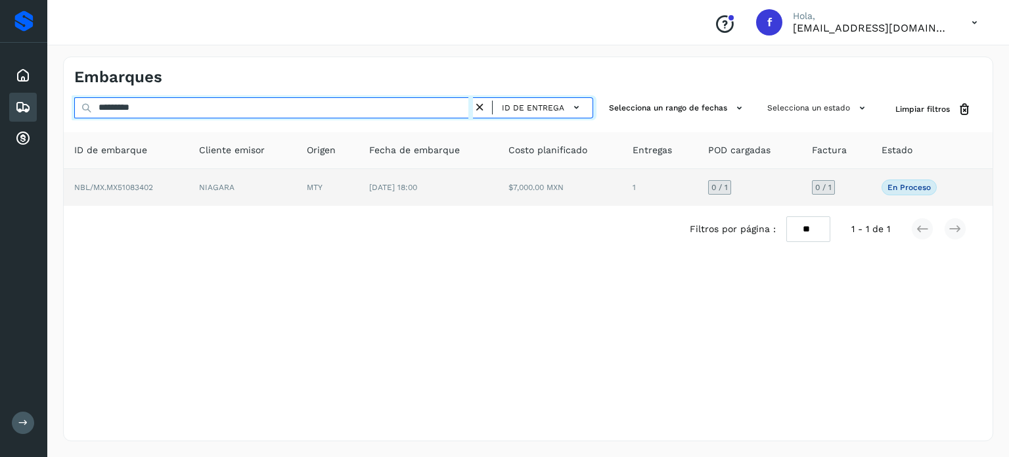
type input "*********"
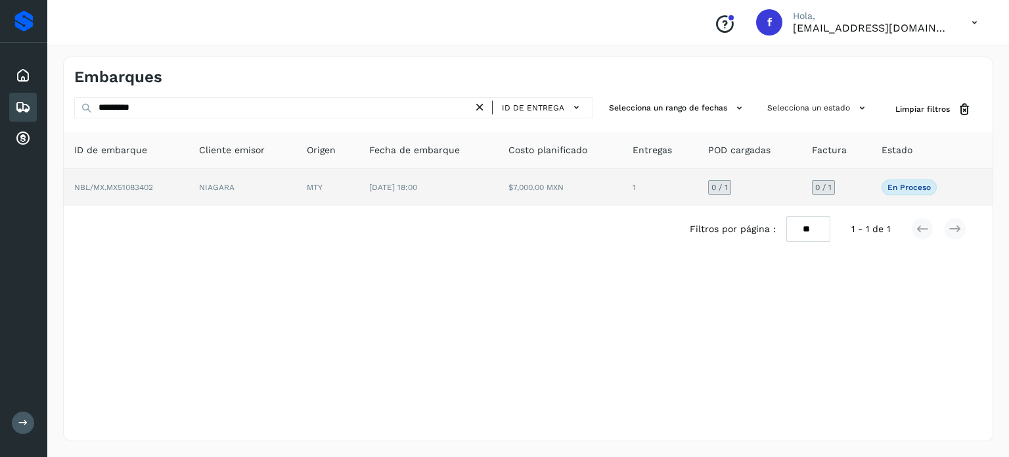
click at [131, 187] on span "NBL/MX.MX51083402" at bounding box center [113, 187] width 79 height 9
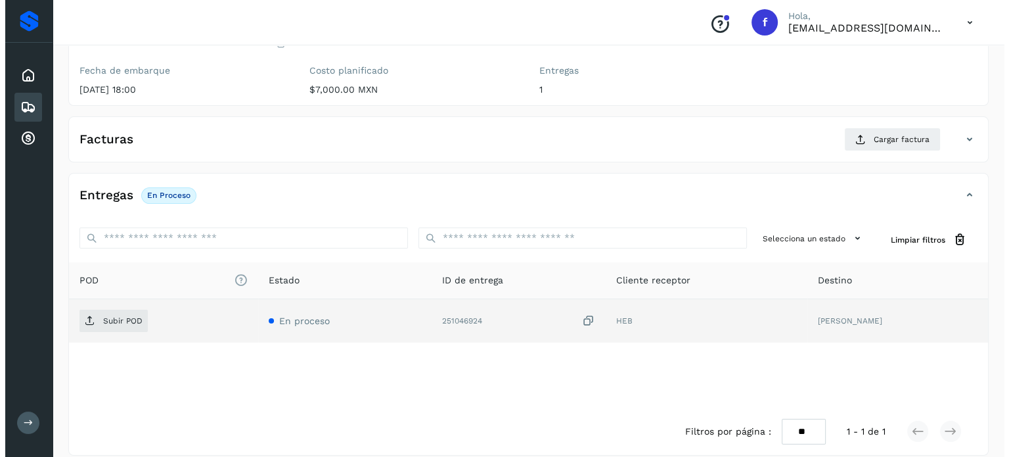
scroll to position [167, 0]
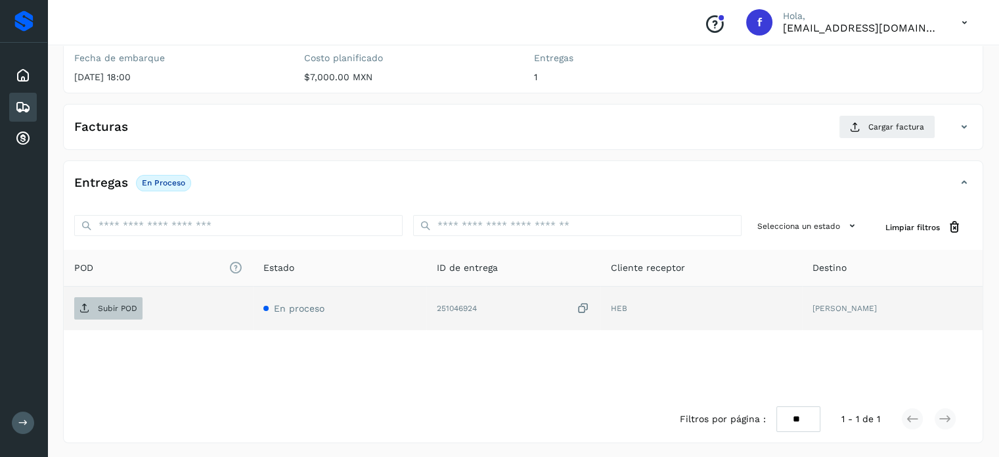
click at [116, 311] on span "Subir POD" at bounding box center [108, 308] width 68 height 21
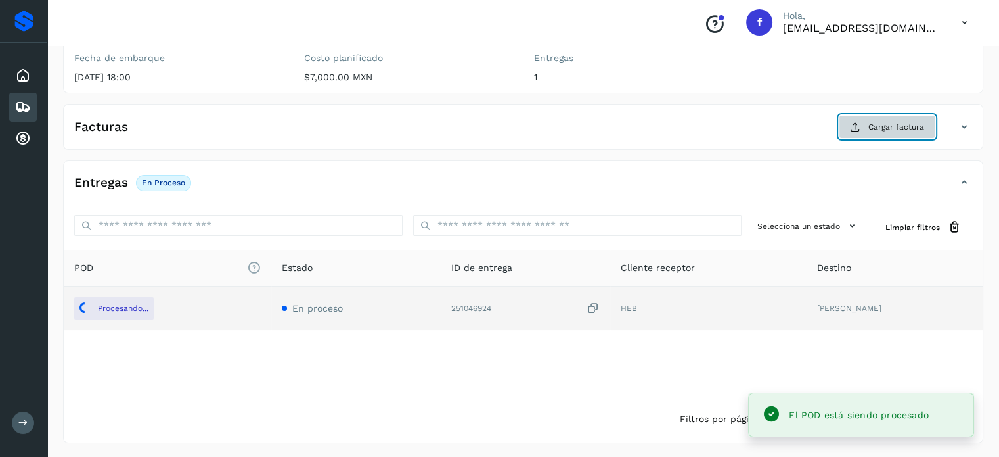
click at [885, 129] on span "Cargar factura" at bounding box center [897, 127] width 56 height 12
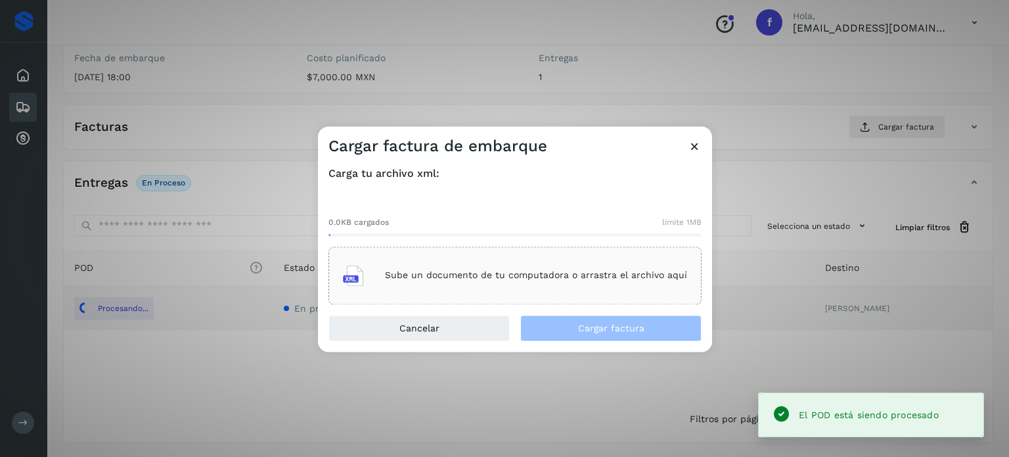
click at [467, 273] on p "Sube un documento de tu computadora o arrastra el archivo aquí" at bounding box center [536, 275] width 302 height 11
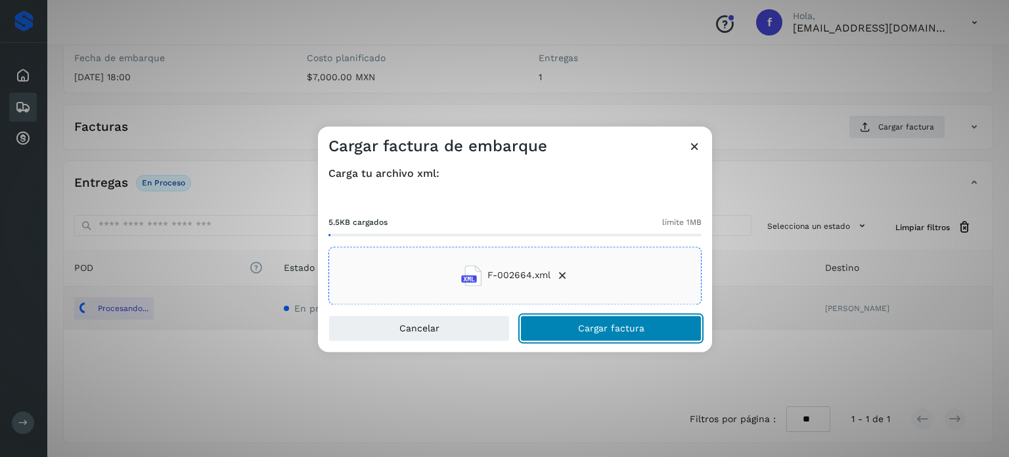
click at [541, 322] on button "Cargar factura" at bounding box center [610, 328] width 181 height 26
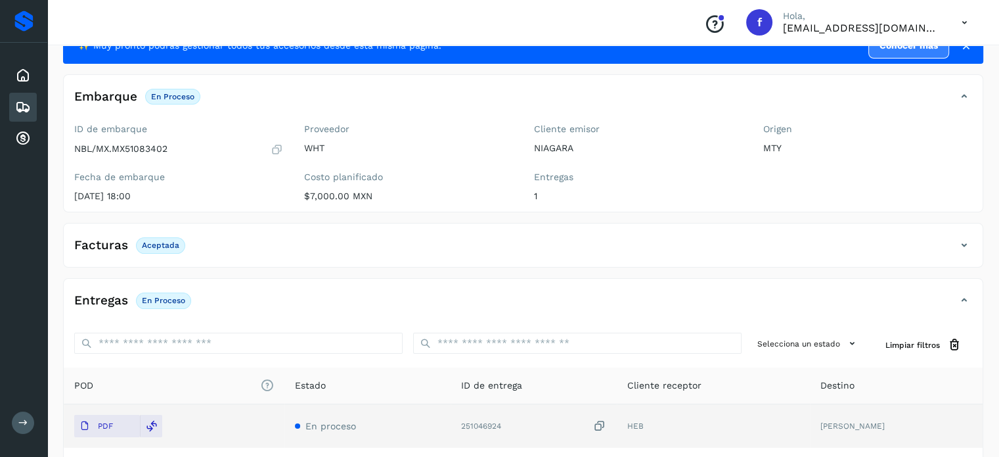
scroll to position [0, 0]
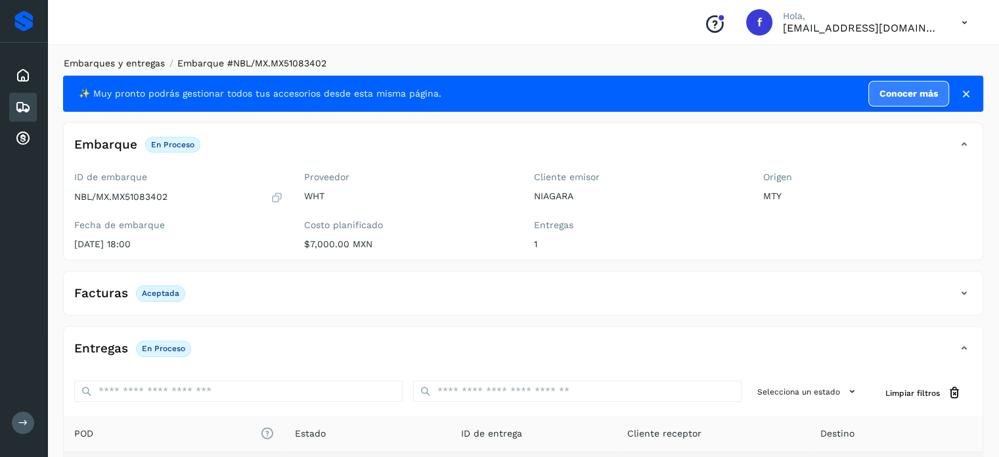
click at [103, 67] on link "Embarques y entregas" at bounding box center [114, 63] width 101 height 11
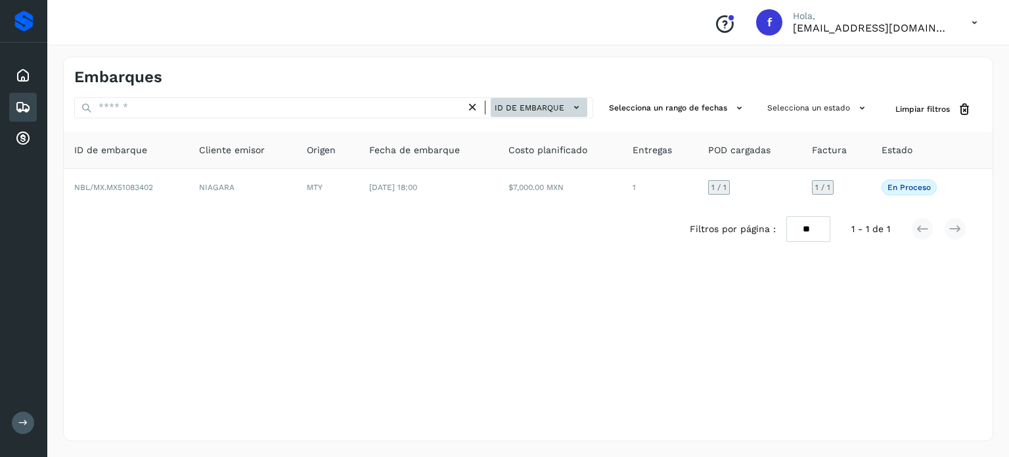
click at [558, 104] on span "ID de embarque" at bounding box center [530, 108] width 70 height 12
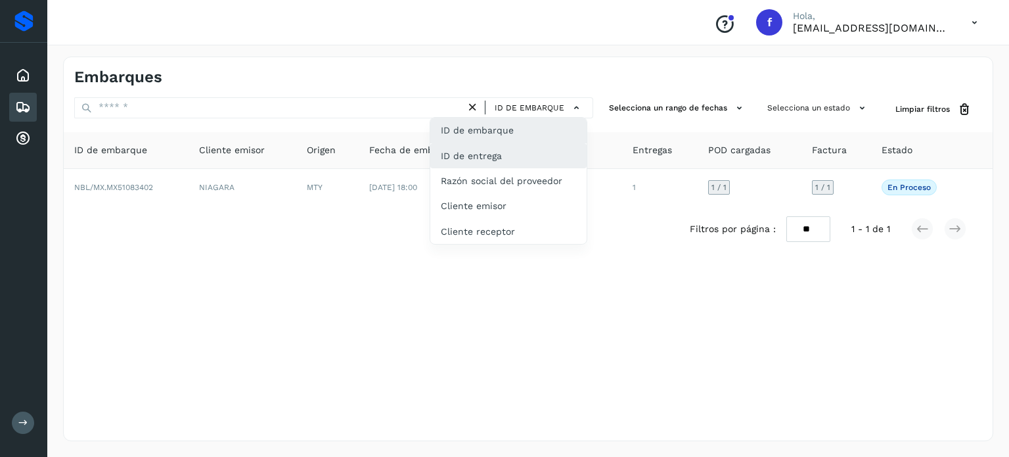
click at [494, 158] on div "ID de entrega" at bounding box center [508, 155] width 156 height 25
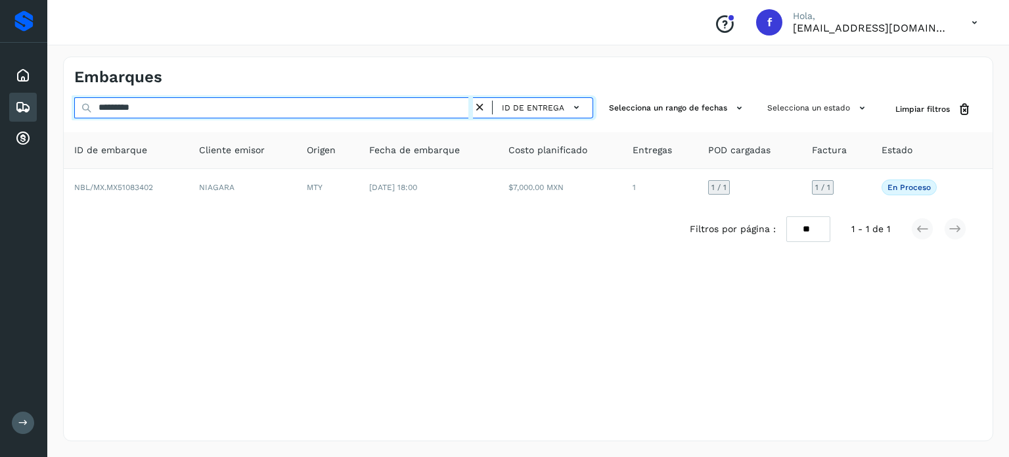
drag, startPoint x: 93, startPoint y: 106, endPoint x: 58, endPoint y: 100, distance: 36.0
click at [58, 100] on div "Embarques ********* ID de entrega Selecciona un rango de fechas Selecciona un e…" at bounding box center [528, 249] width 962 height 416
paste input "text"
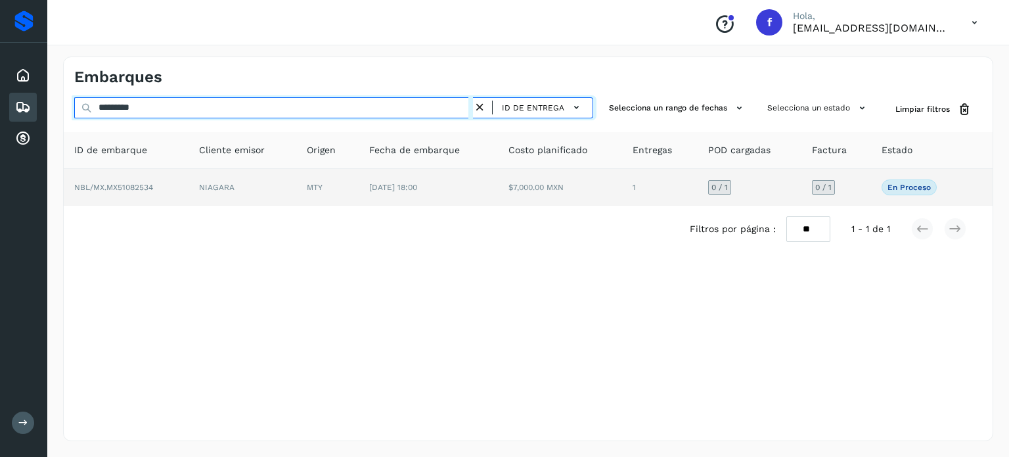
type input "*********"
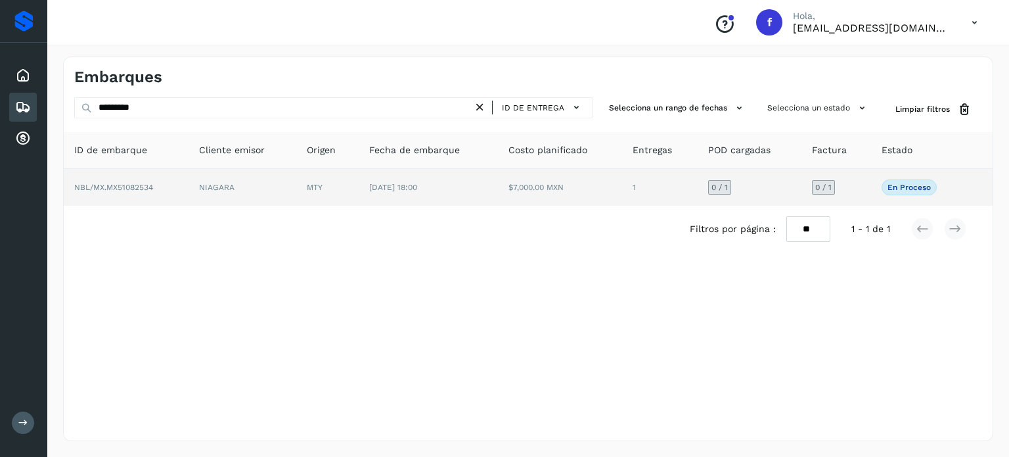
click at [137, 187] on span "NBL/MX.MX51082534" at bounding box center [113, 187] width 79 height 9
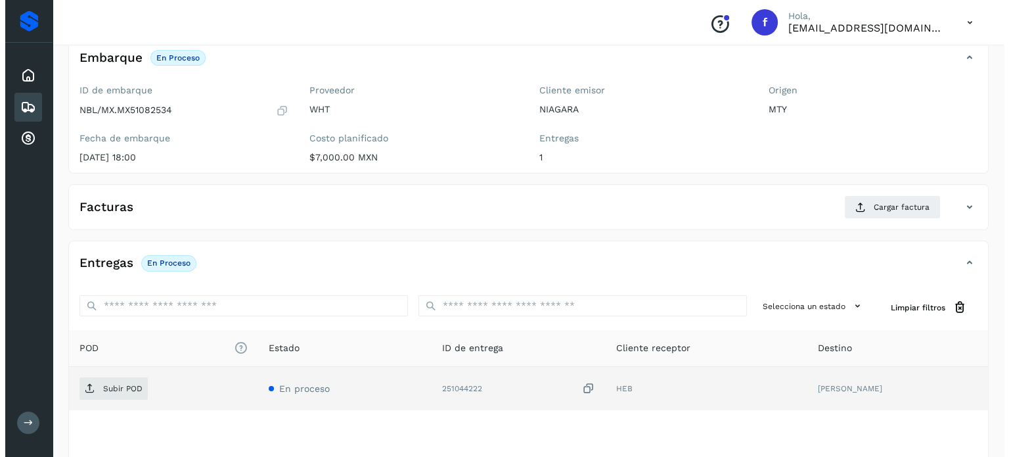
scroll to position [167, 0]
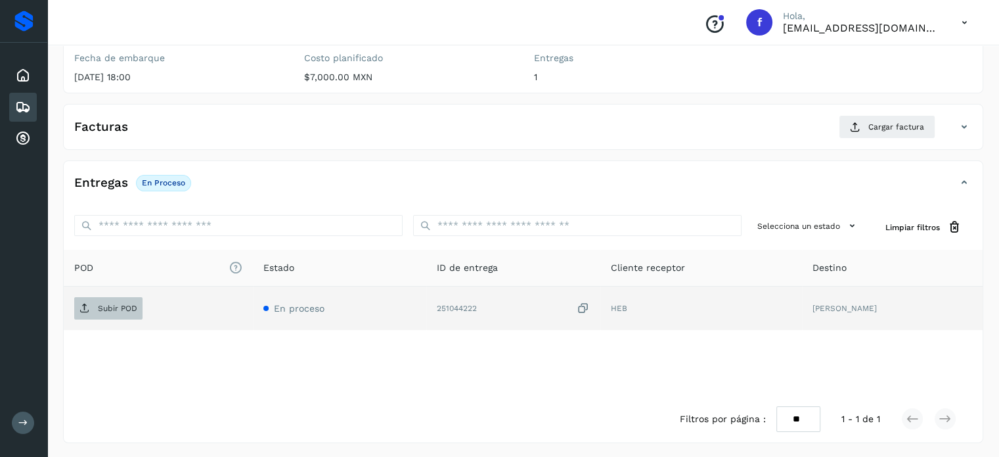
click at [132, 309] on p "Subir POD" at bounding box center [117, 308] width 39 height 9
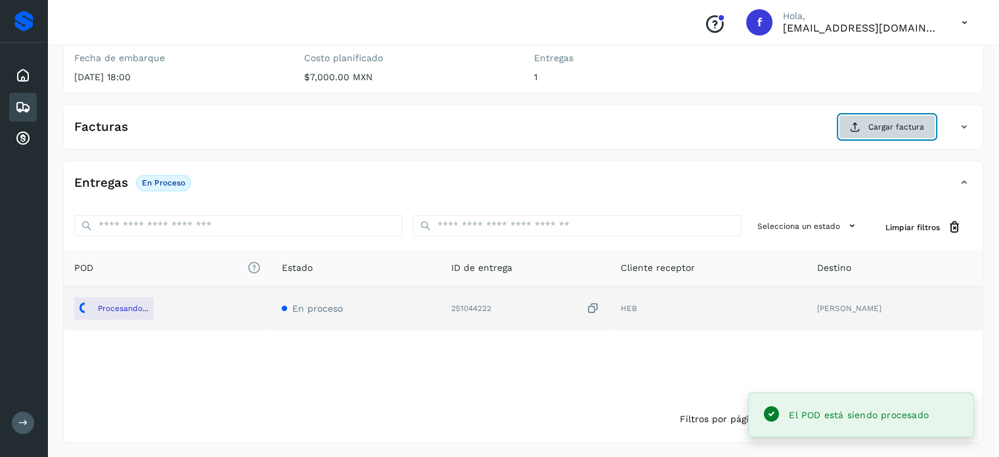
click at [878, 122] on span "Cargar factura" at bounding box center [897, 127] width 56 height 12
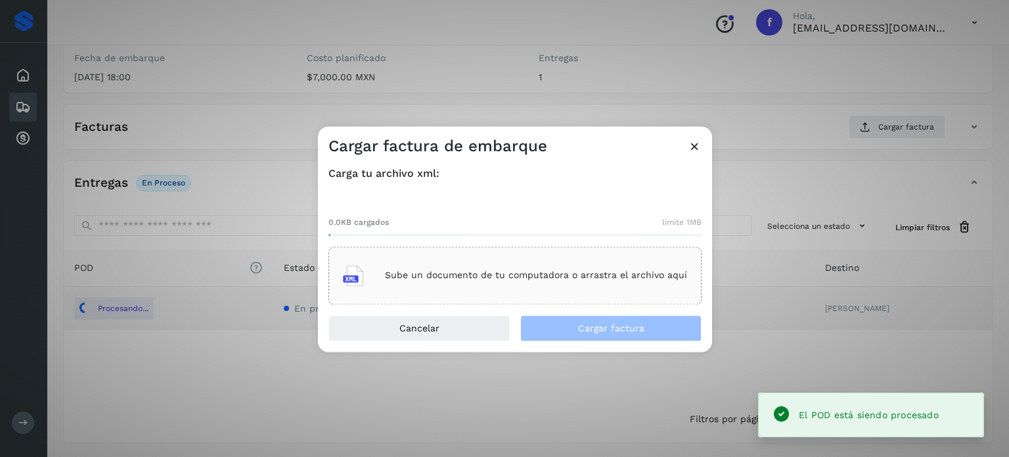
click at [486, 279] on p "Sube un documento de tu computadora o arrastra el archivo aquí" at bounding box center [536, 275] width 302 height 11
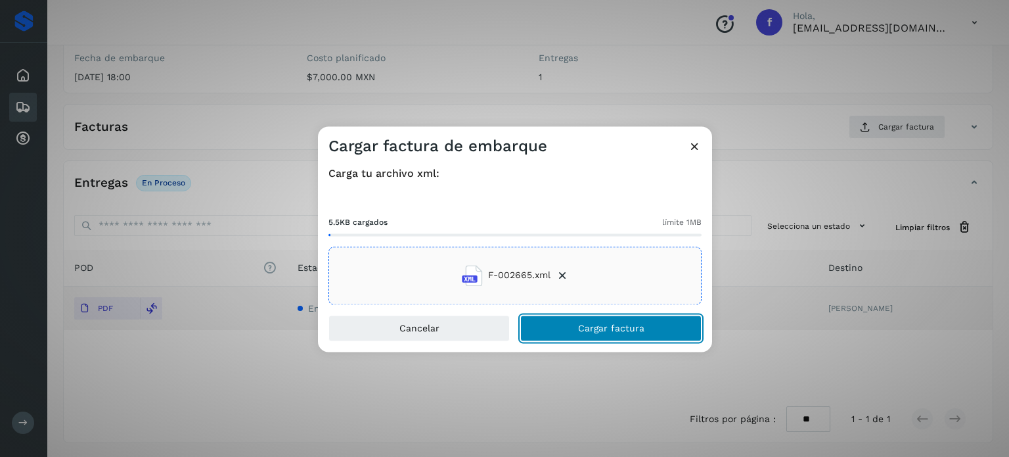
click at [555, 325] on button "Cargar factura" at bounding box center [610, 328] width 181 height 26
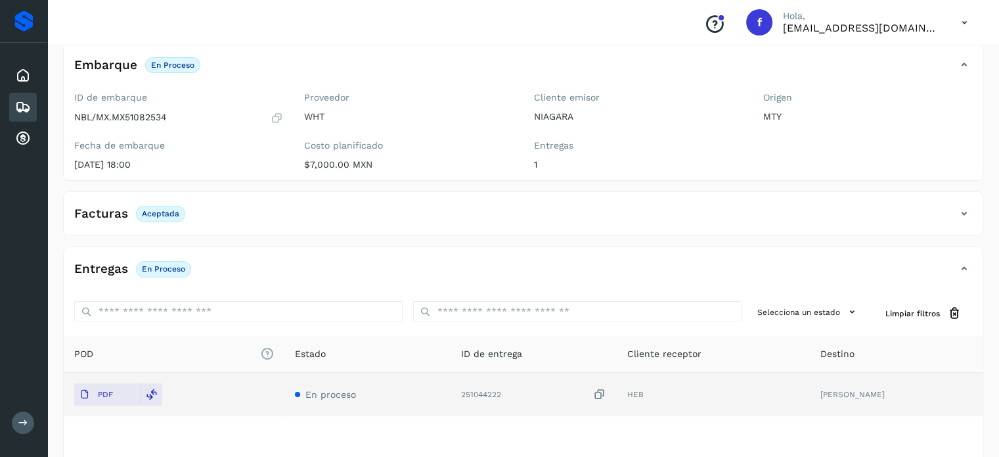
scroll to position [0, 0]
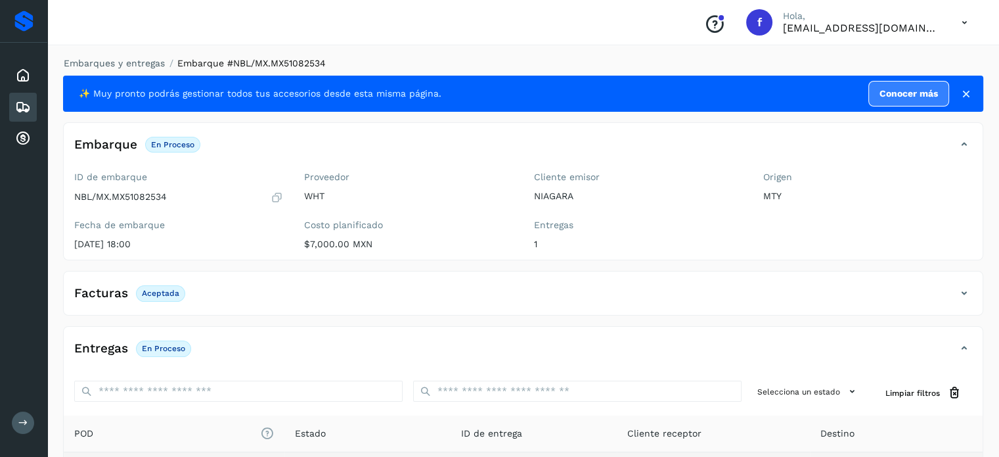
click at [148, 57] on li "Embarques y entregas" at bounding box center [110, 64] width 110 height 14
click at [148, 67] on link "Embarques y entregas" at bounding box center [114, 63] width 101 height 11
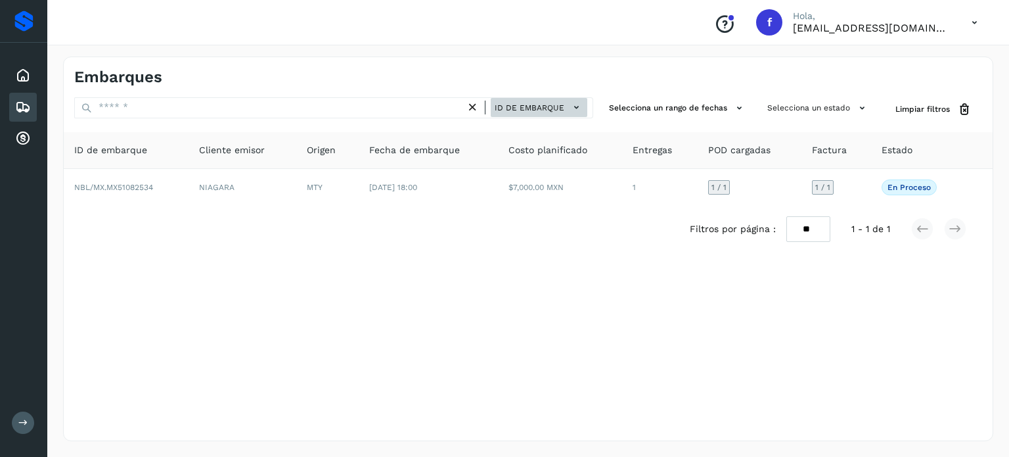
click at [526, 98] on button "ID de embarque" at bounding box center [539, 107] width 97 height 19
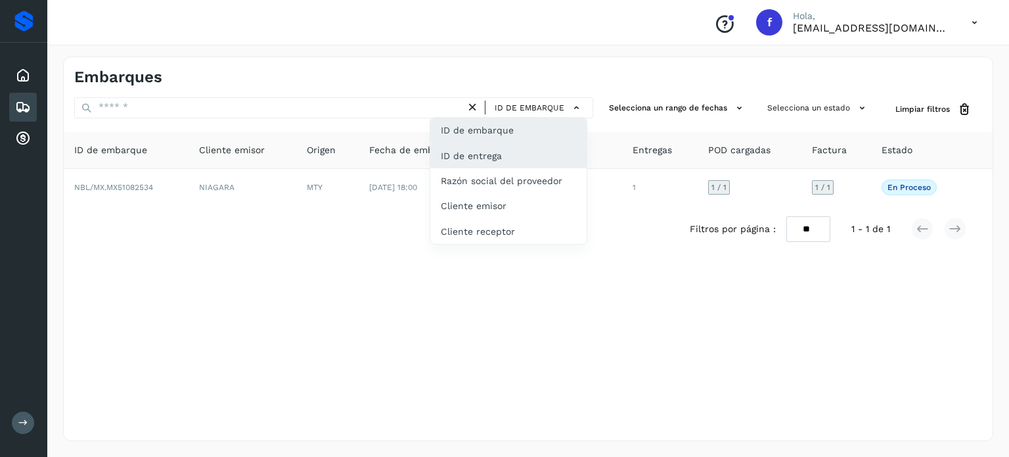
click at [489, 160] on div "ID de entrega" at bounding box center [508, 155] width 156 height 25
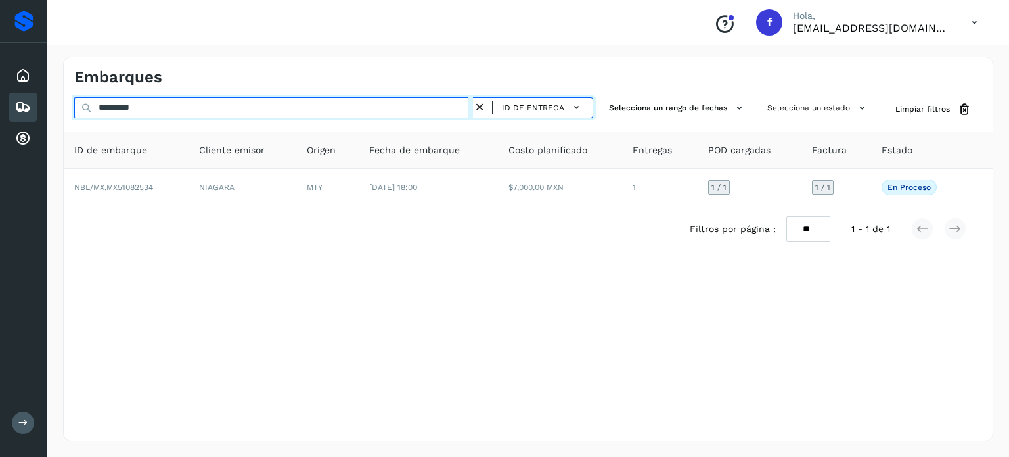
drag, startPoint x: 173, startPoint y: 103, endPoint x: 11, endPoint y: 97, distance: 163.1
click at [62, 104] on div "Embarques ********* ID de entrega Selecciona un rango de fechas Selecciona un e…" at bounding box center [528, 249] width 962 height 416
paste input "text"
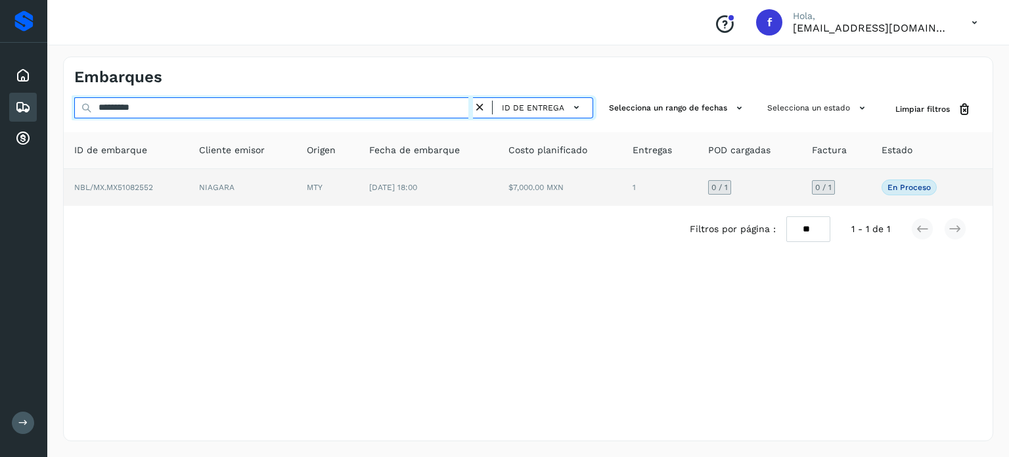
type input "*********"
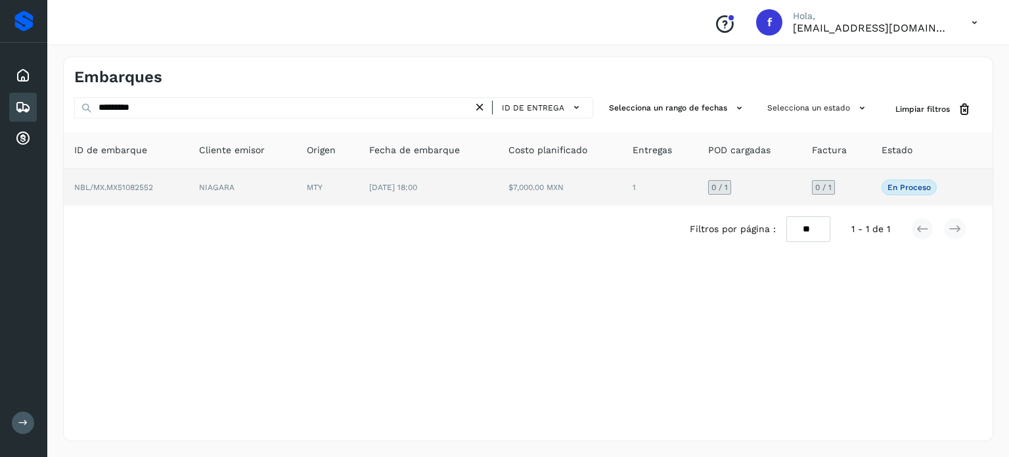
click at [115, 190] on span "NBL/MX.MX51082552" at bounding box center [113, 187] width 79 height 9
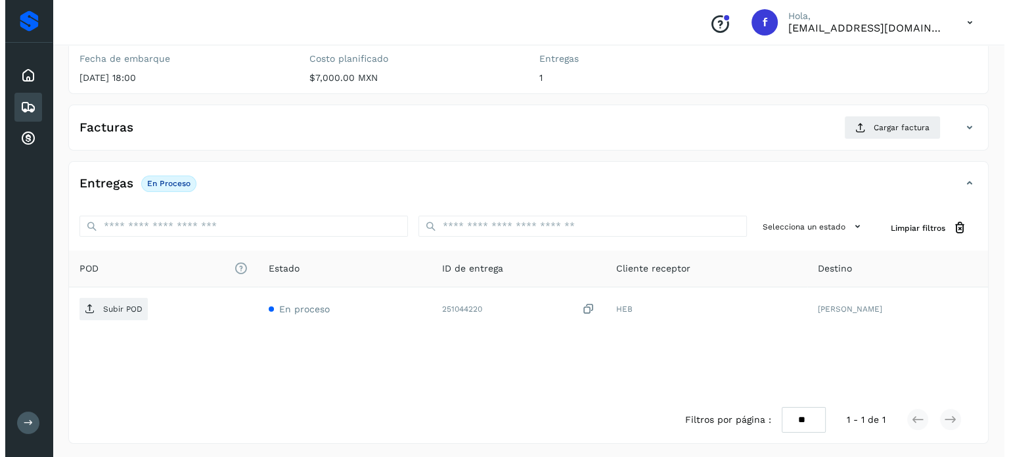
scroll to position [167, 0]
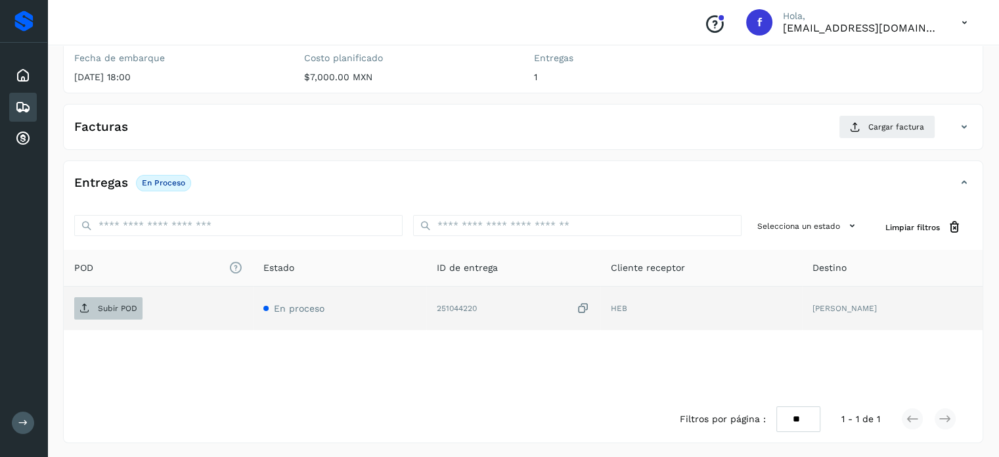
click at [113, 304] on p "Subir POD" at bounding box center [117, 308] width 39 height 9
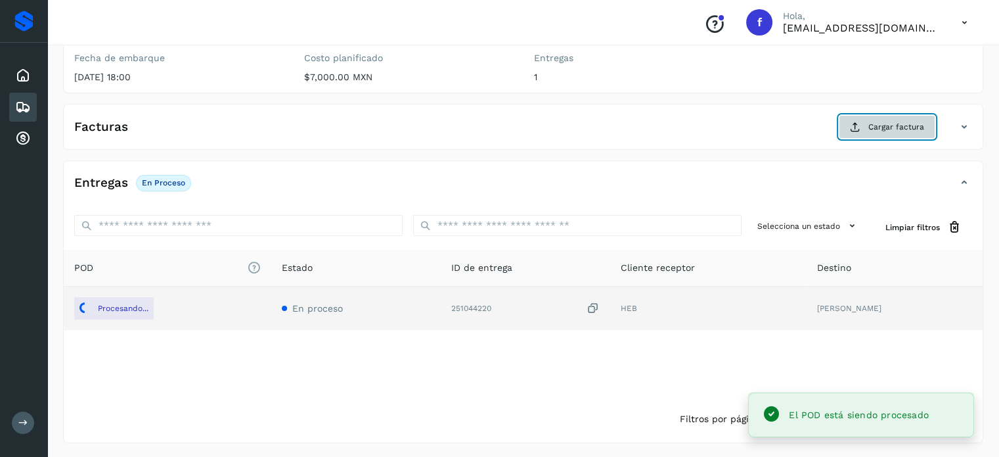
click at [888, 126] on span "Cargar factura" at bounding box center [897, 127] width 56 height 12
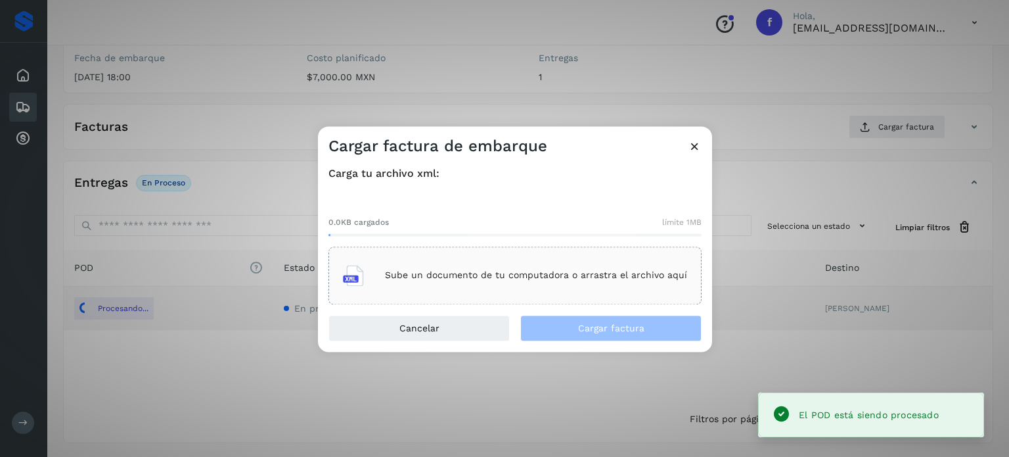
click at [549, 268] on div "Sube un documento de tu computadora o arrastra el archivo aquí" at bounding box center [515, 275] width 344 height 35
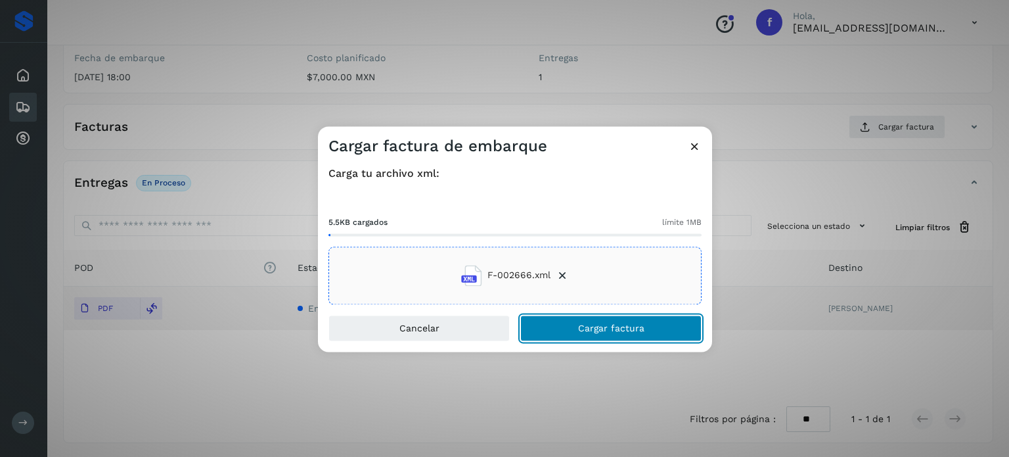
click at [582, 332] on button "Cargar factura" at bounding box center [610, 328] width 181 height 26
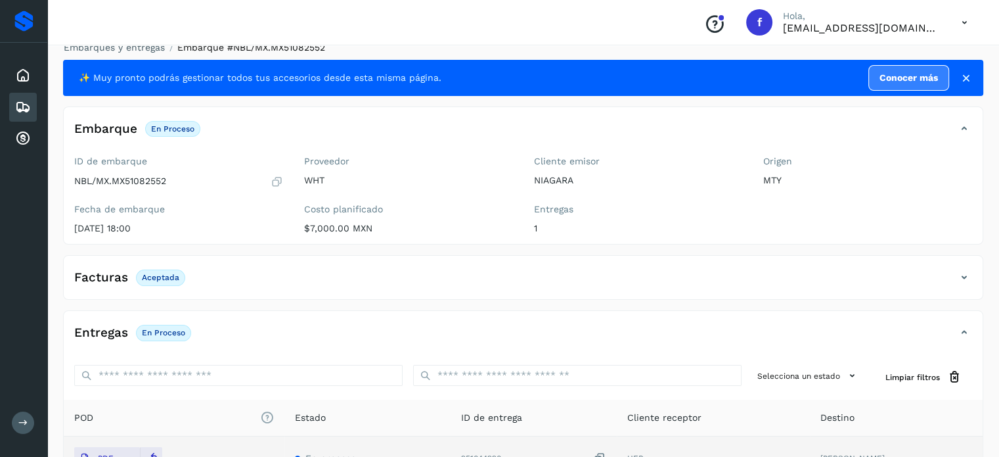
scroll to position [0, 0]
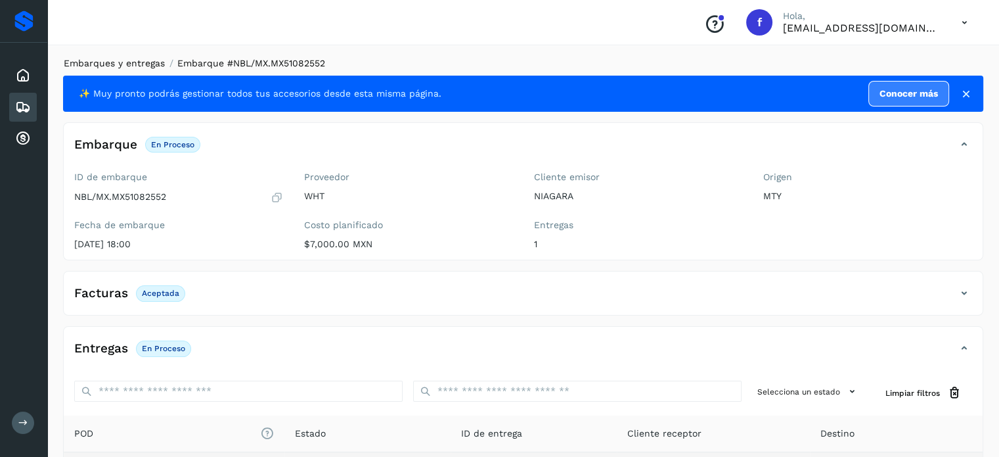
click at [148, 65] on link "Embarques y entregas" at bounding box center [114, 63] width 101 height 11
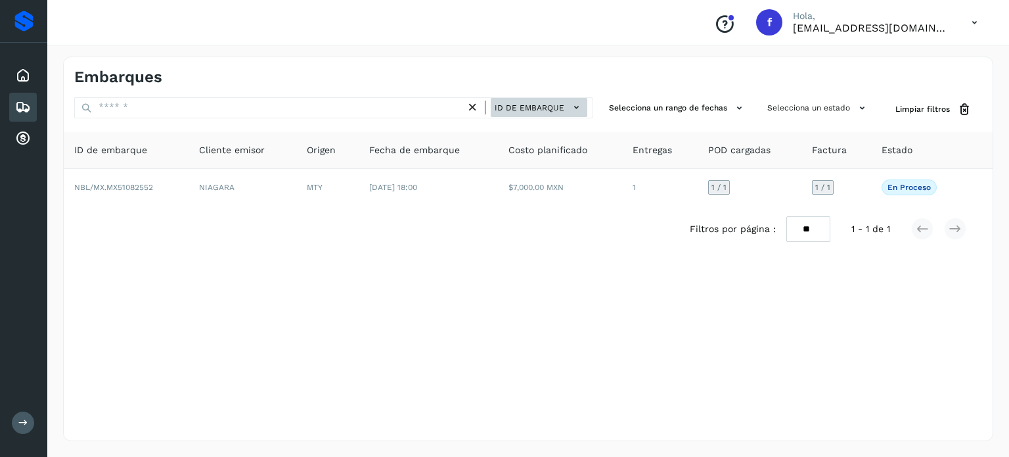
click at [518, 106] on span "ID de embarque" at bounding box center [530, 108] width 70 height 12
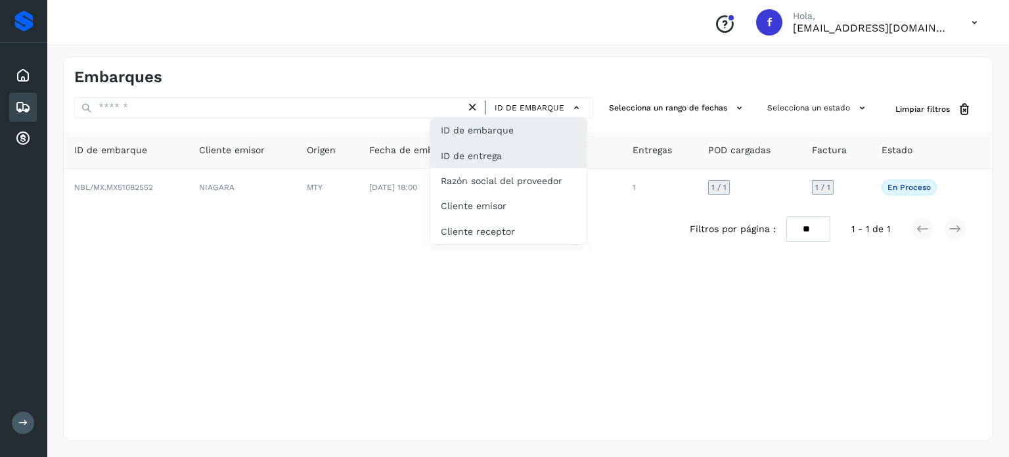
click at [511, 147] on div "ID de entrega" at bounding box center [508, 155] width 156 height 25
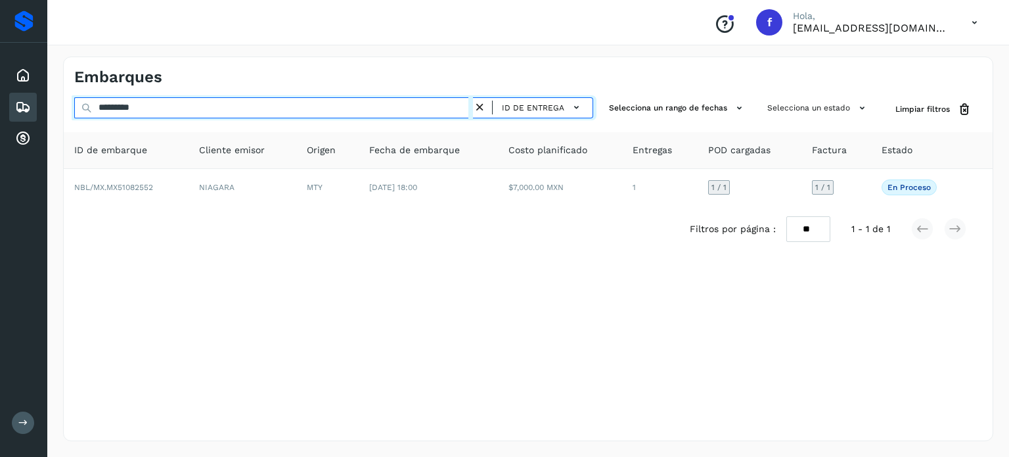
drag, startPoint x: 173, startPoint y: 108, endPoint x: 0, endPoint y: 49, distance: 183.1
click at [11, 60] on div "Proveedores Inicio Embarques Cuentas por cobrar Salir Conoce nuestros beneficio…" at bounding box center [504, 228] width 1009 height 457
paste input "text"
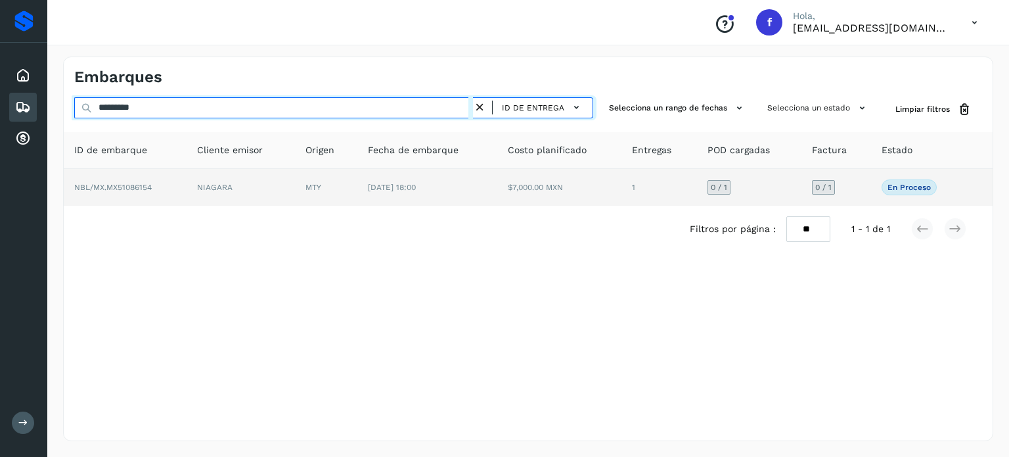
type input "*********"
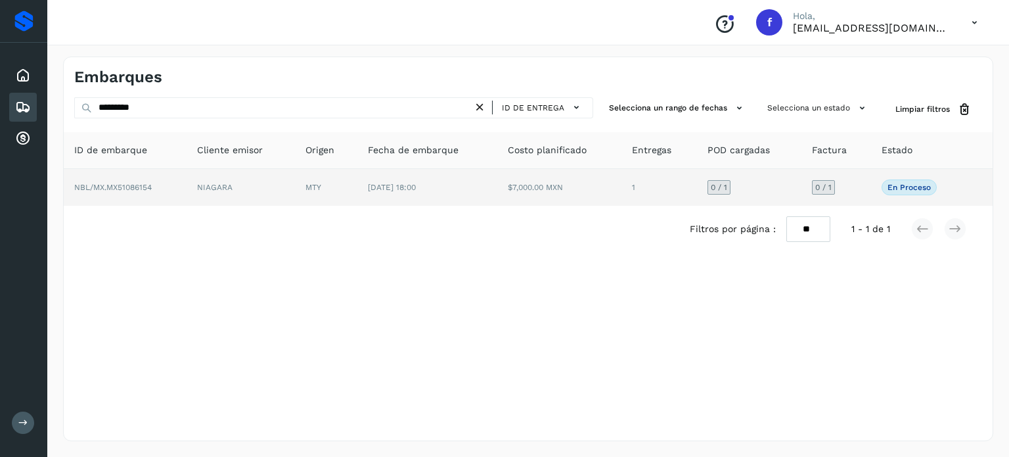
click at [113, 187] on span "NBL/MX.MX51086154" at bounding box center [113, 187] width 78 height 9
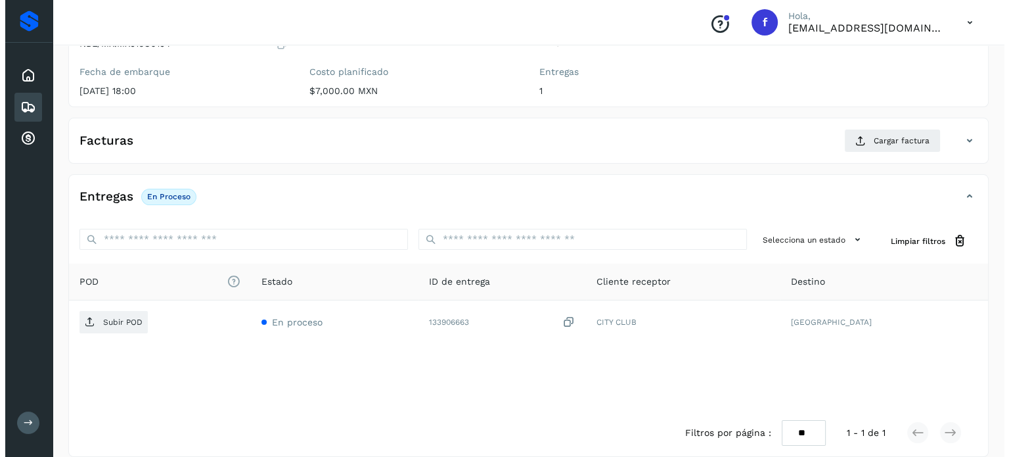
scroll to position [167, 0]
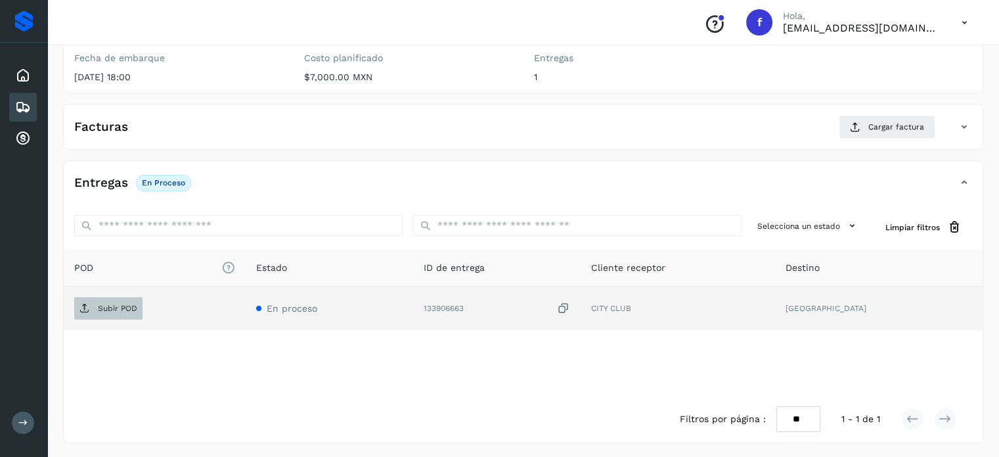
click at [120, 304] on p "Subir POD" at bounding box center [117, 308] width 39 height 9
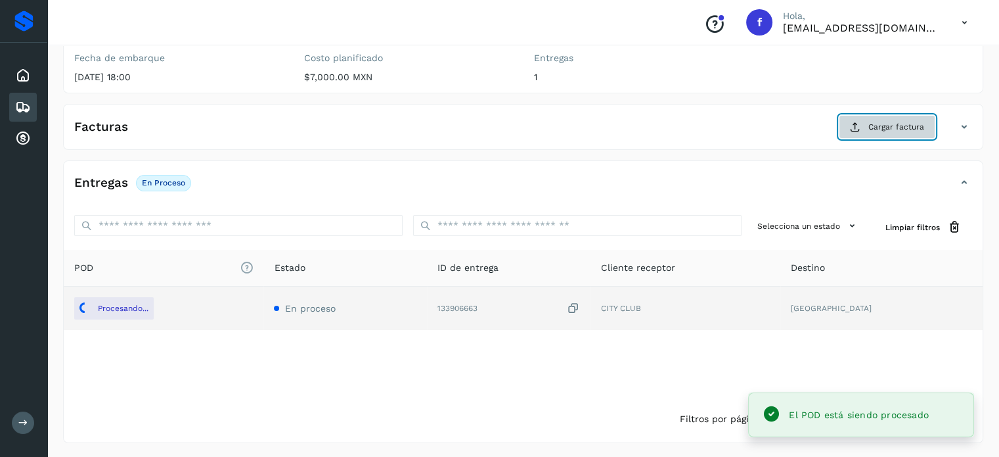
click at [885, 127] on span "Cargar factura" at bounding box center [897, 127] width 56 height 12
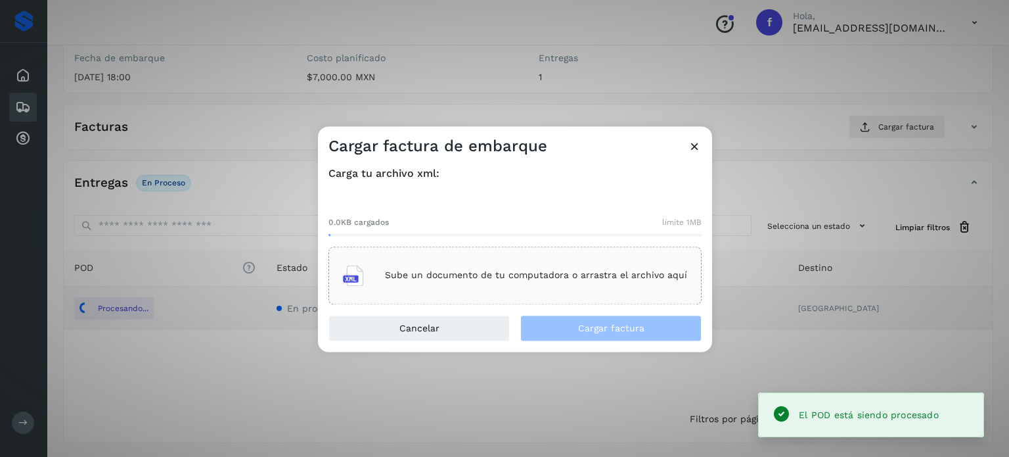
click at [505, 262] on div "Sube un documento de tu computadora o arrastra el archivo aquí" at bounding box center [515, 275] width 344 height 35
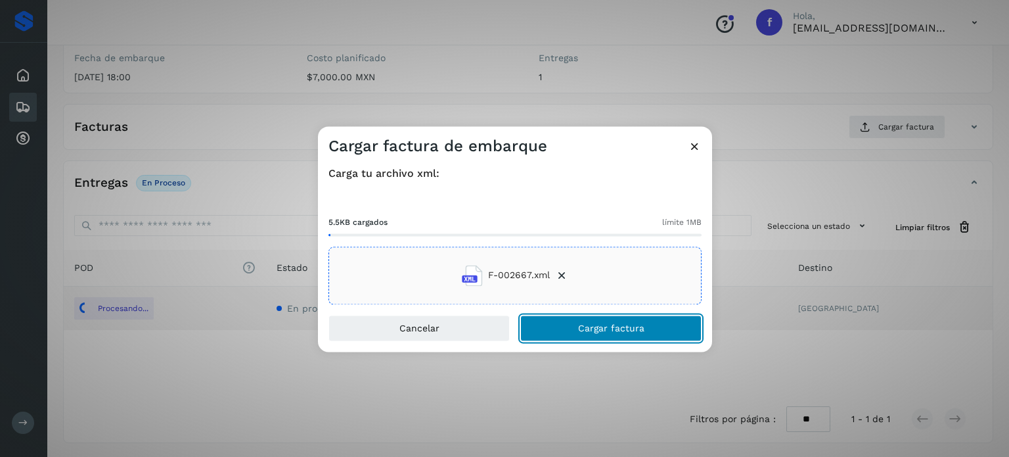
click at [610, 328] on span "Cargar factura" at bounding box center [611, 327] width 66 height 9
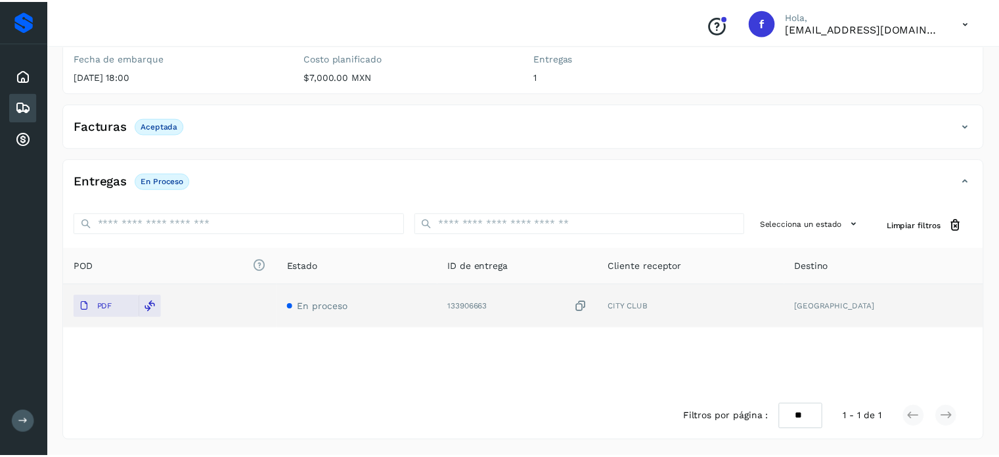
scroll to position [166, 0]
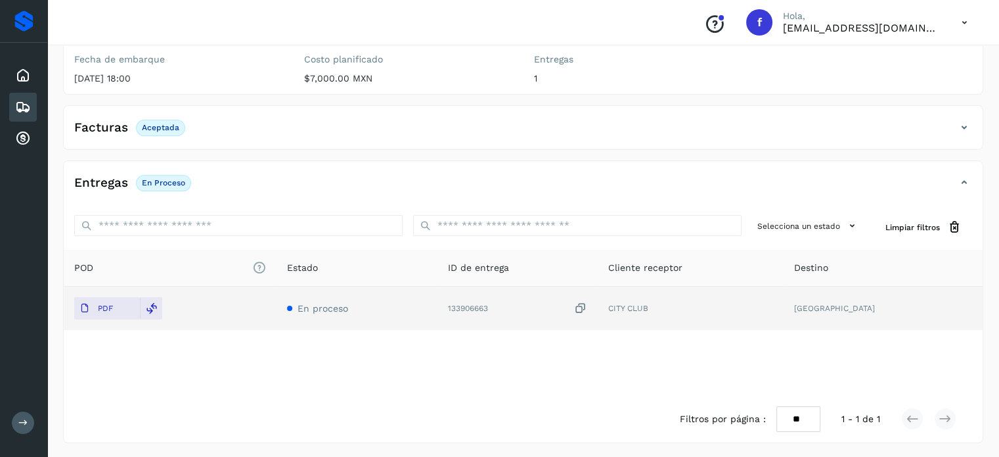
click at [38, 109] on div "Inicio Embarques Cuentas por cobrar" at bounding box center [23, 107] width 47 height 129
click at [24, 109] on icon at bounding box center [23, 107] width 16 height 16
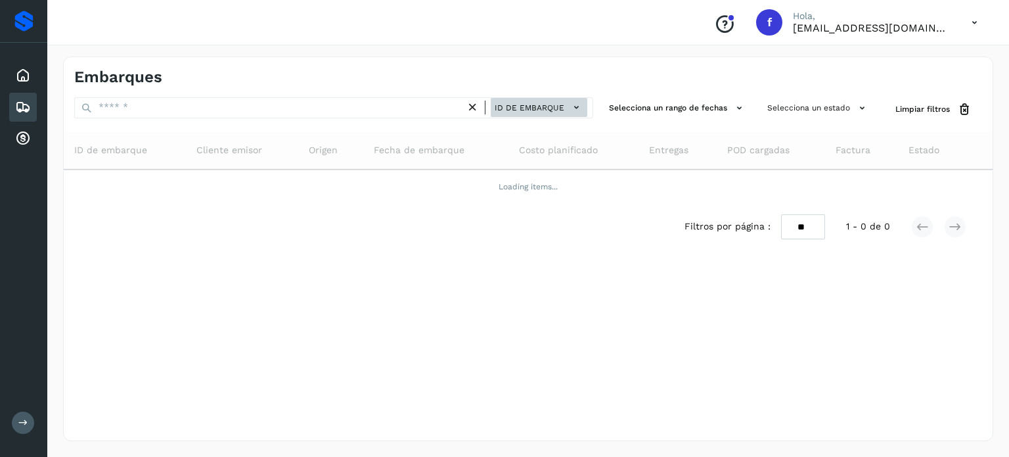
click at [553, 101] on button "ID de embarque" at bounding box center [539, 107] width 97 height 19
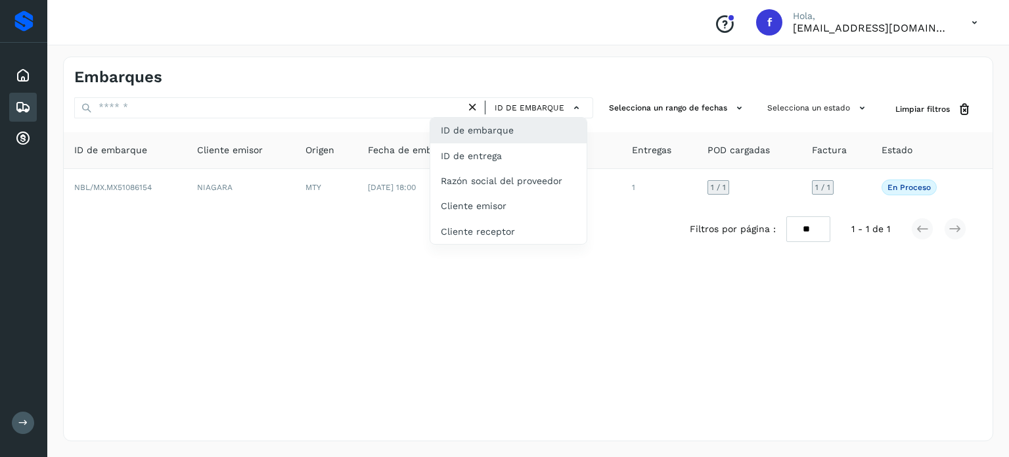
drag, startPoint x: 491, startPoint y: 160, endPoint x: 342, endPoint y: 141, distance: 150.9
click at [491, 160] on div "ID de entrega" at bounding box center [508, 155] width 156 height 25
type input "*********"
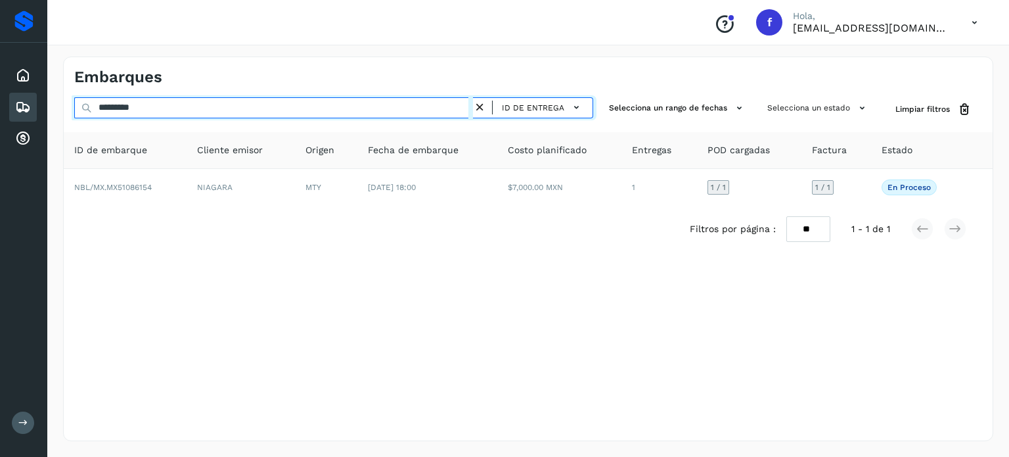
click at [49, 91] on div "Embarques ********* ID de entrega Selecciona un rango de fechas Selecciona un e…" at bounding box center [528, 249] width 962 height 416
paste input "text"
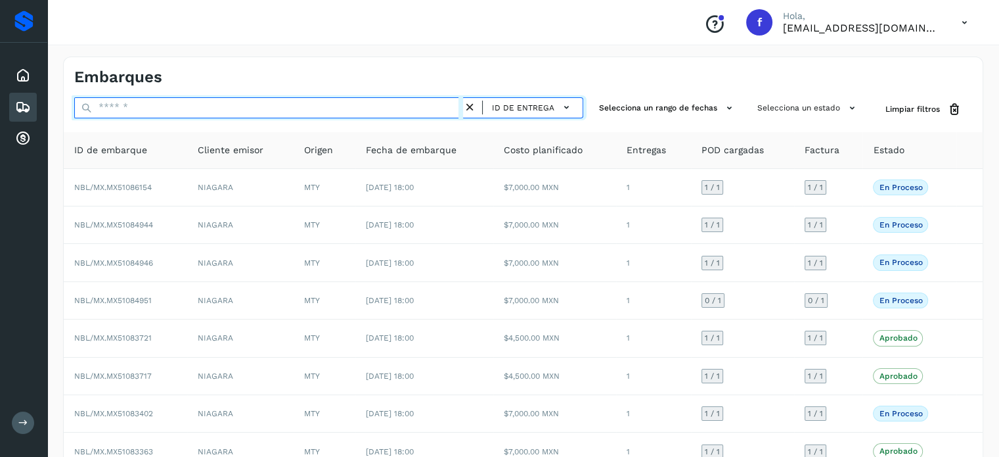
paste input "*********"
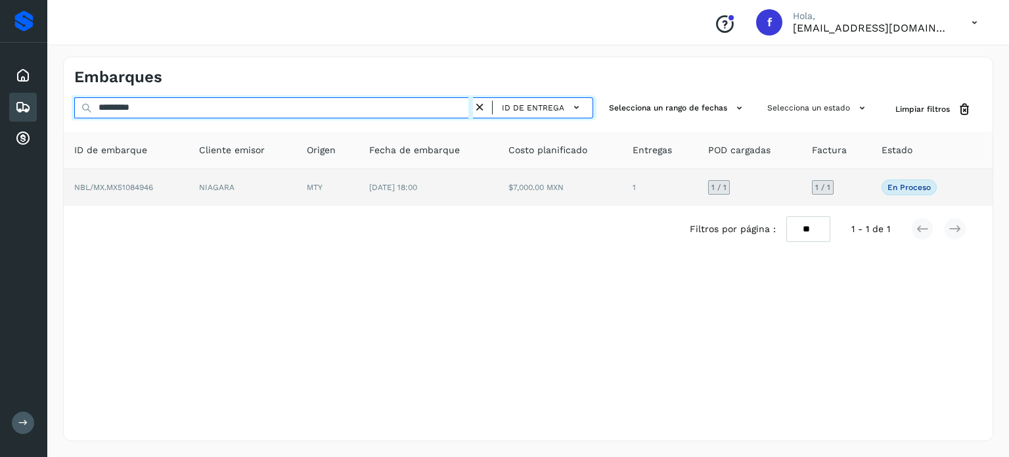
type input "*********"
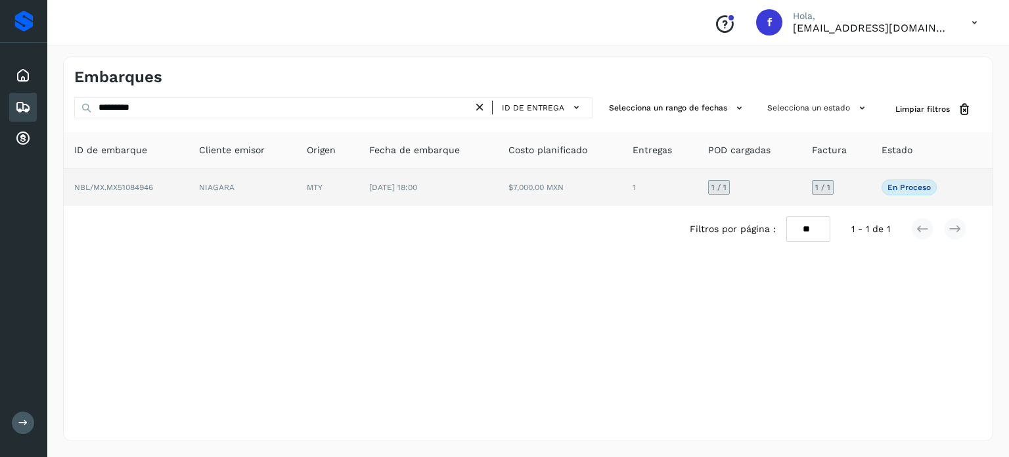
click at [151, 189] on span "NBL/MX.MX51084946" at bounding box center [113, 187] width 79 height 9
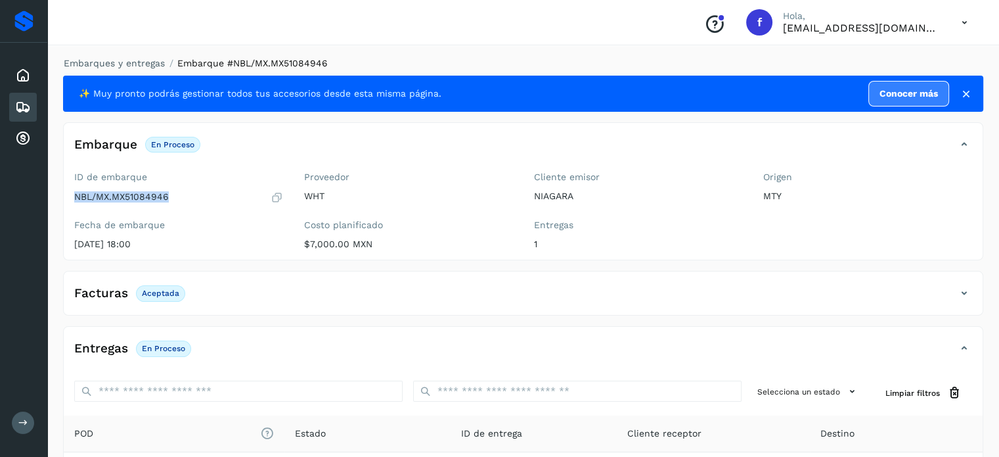
drag, startPoint x: 168, startPoint y: 198, endPoint x: 76, endPoint y: 204, distance: 92.9
click at [76, 204] on div "ID de embarque NBL/MX.MX51084946 Fecha de embarque 26/sep/2025 18:00" at bounding box center [179, 212] width 230 height 93
copy p "NBL/MX.MX51084946"
click at [869, 288] on button "Cargar factura" at bounding box center [887, 294] width 97 height 24
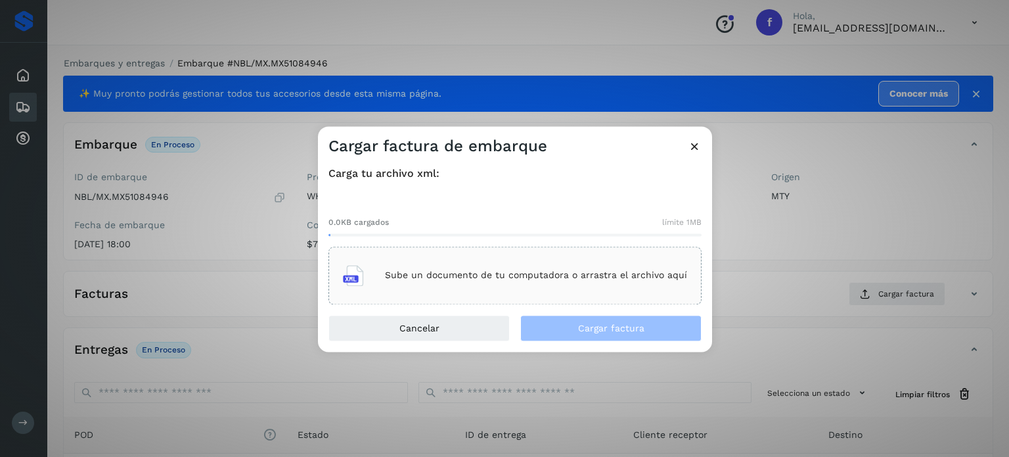
click at [399, 278] on p "Sube un documento de tu computadora o arrastra el archivo aquí" at bounding box center [536, 275] width 302 height 11
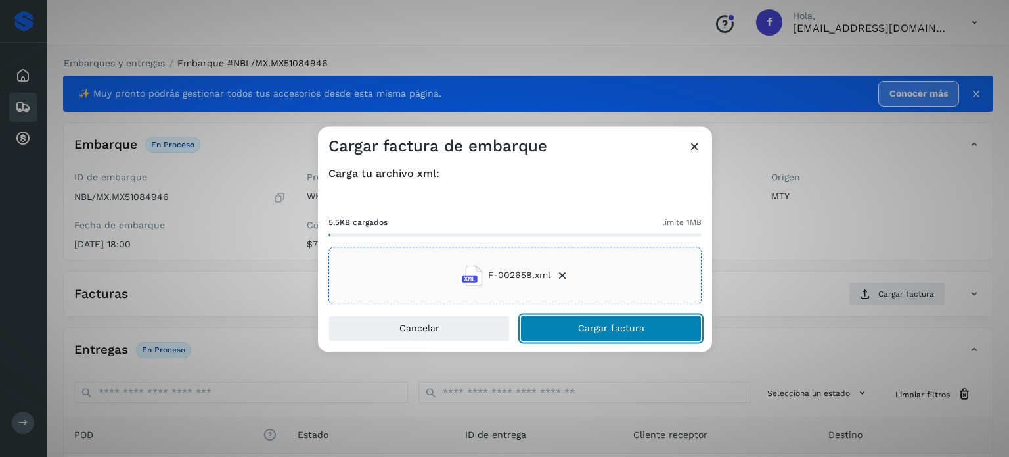
click at [570, 334] on button "Cargar factura" at bounding box center [610, 328] width 181 height 26
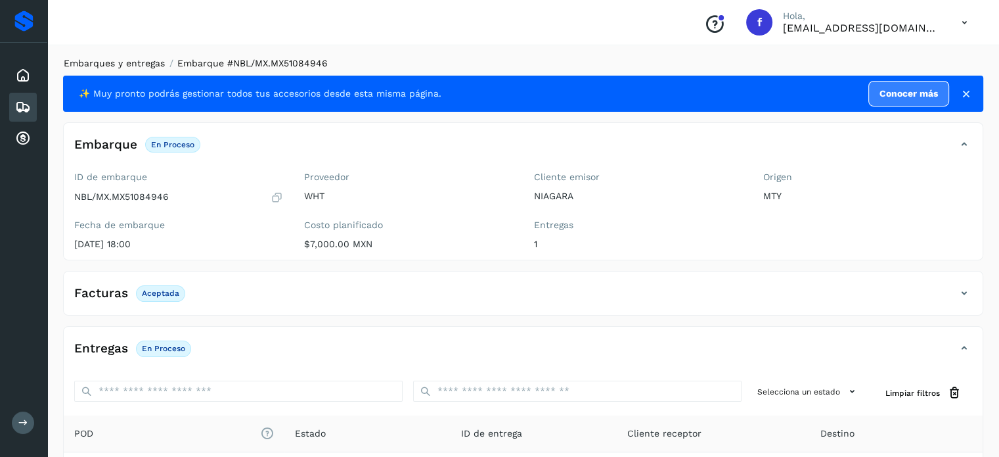
click at [123, 62] on link "Embarques y entregas" at bounding box center [114, 63] width 101 height 11
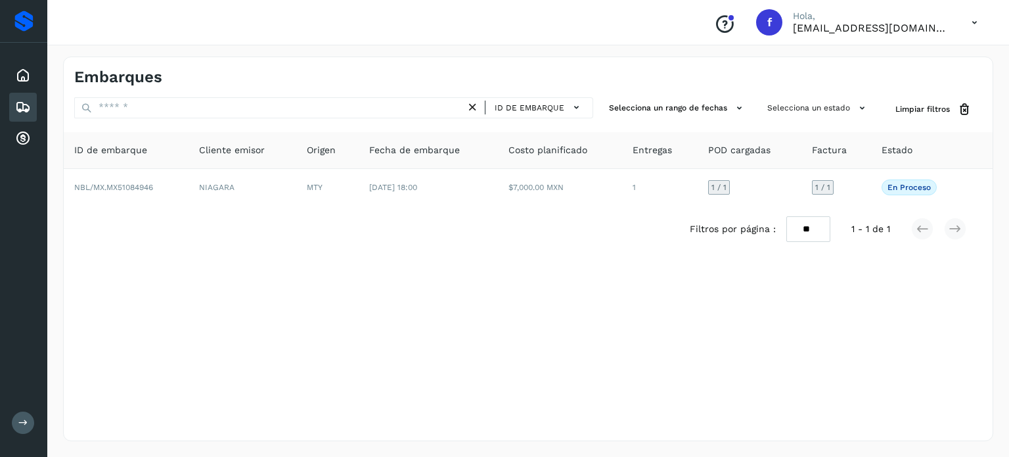
click at [513, 94] on div "Embarques ID de embarque Selecciona un rango de fechas Selecciona un estado Lim…" at bounding box center [528, 249] width 930 height 384
click at [517, 108] on span "ID de embarque" at bounding box center [530, 108] width 70 height 12
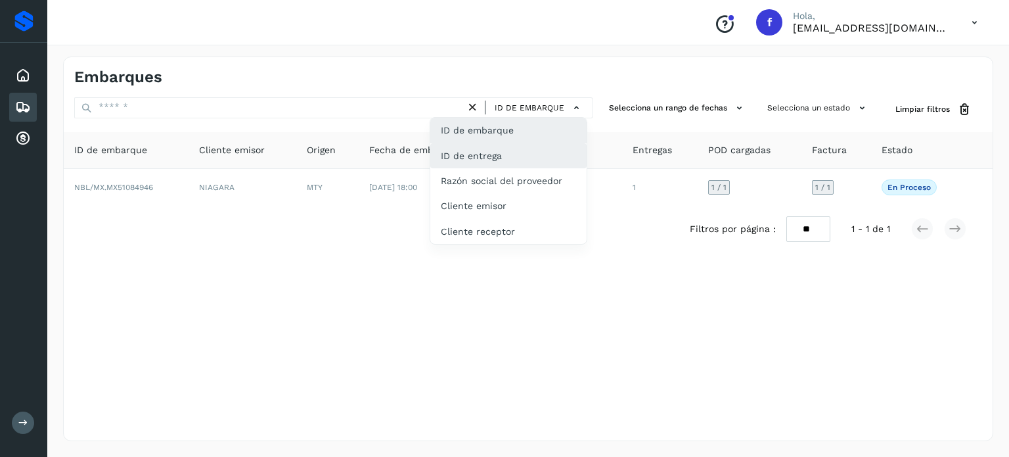
click at [495, 154] on div "ID de entrega" at bounding box center [508, 155] width 156 height 25
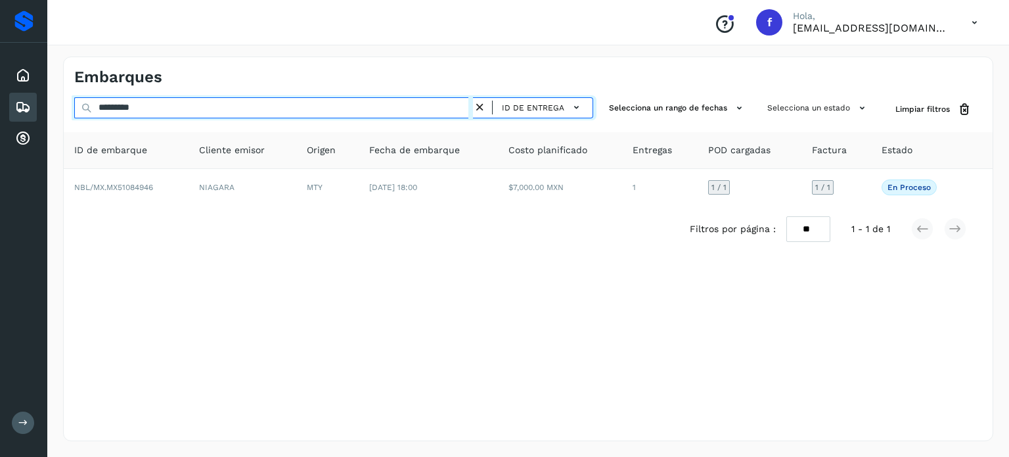
drag, startPoint x: 166, startPoint y: 104, endPoint x: 81, endPoint y: 110, distance: 84.3
click at [97, 112] on input "*********" at bounding box center [273, 107] width 399 height 21
paste input "text"
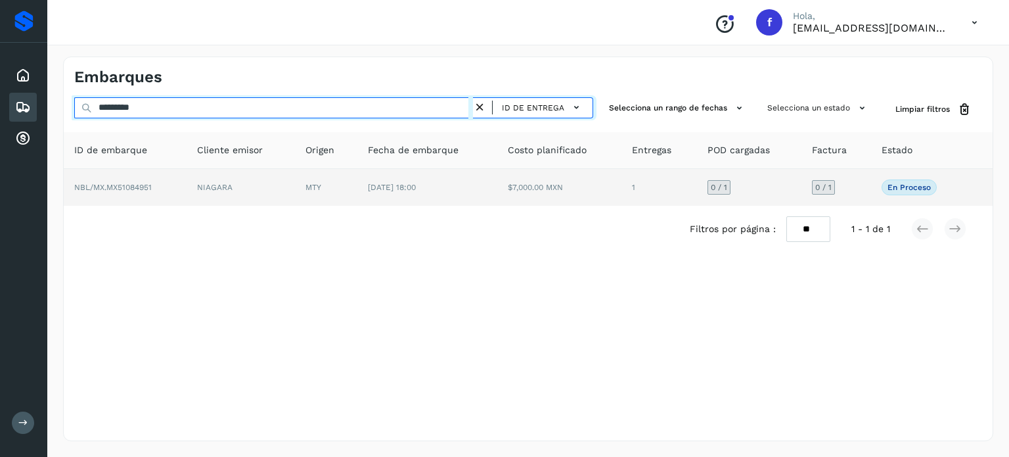
type input "*********"
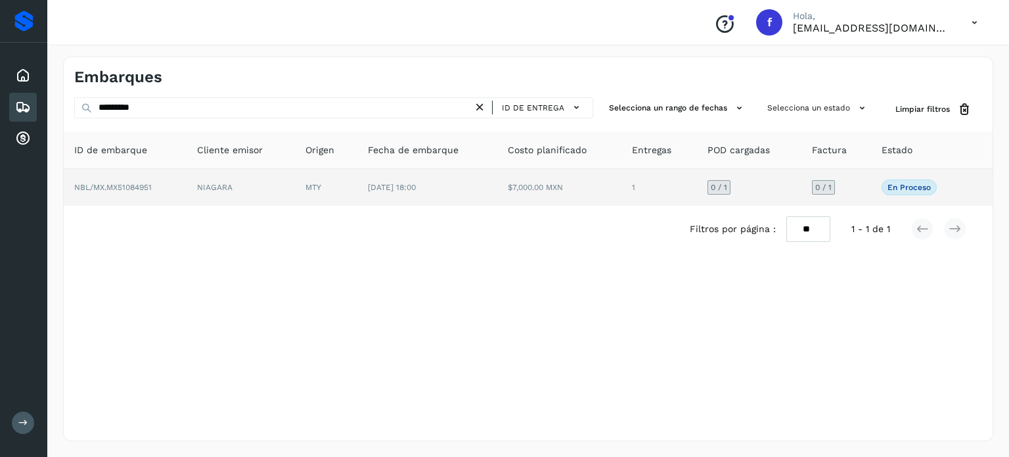
click at [129, 187] on span "NBL/MX.MX51084951" at bounding box center [113, 187] width 78 height 9
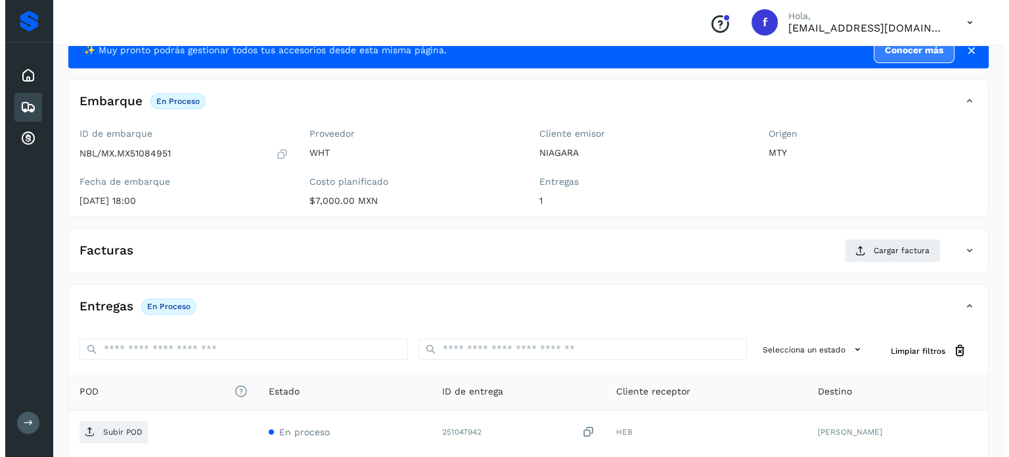
scroll to position [167, 0]
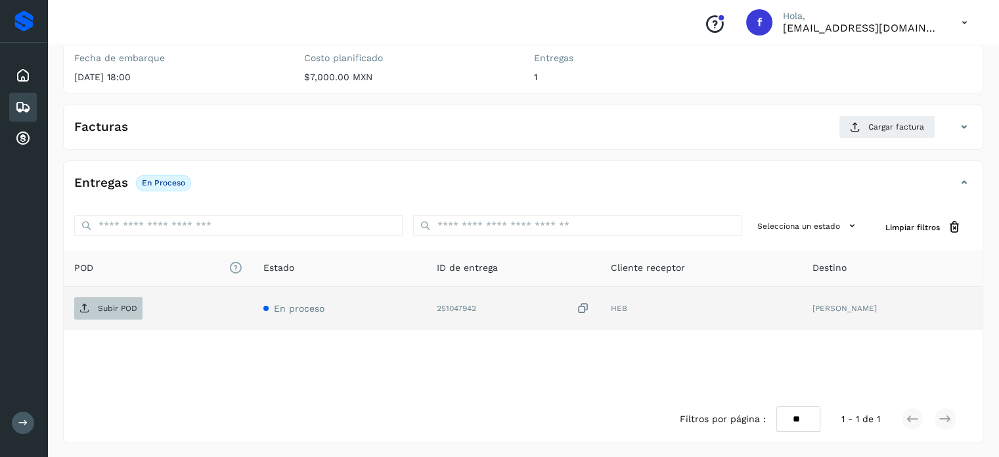
click at [118, 298] on span "Subir POD" at bounding box center [108, 308] width 68 height 21
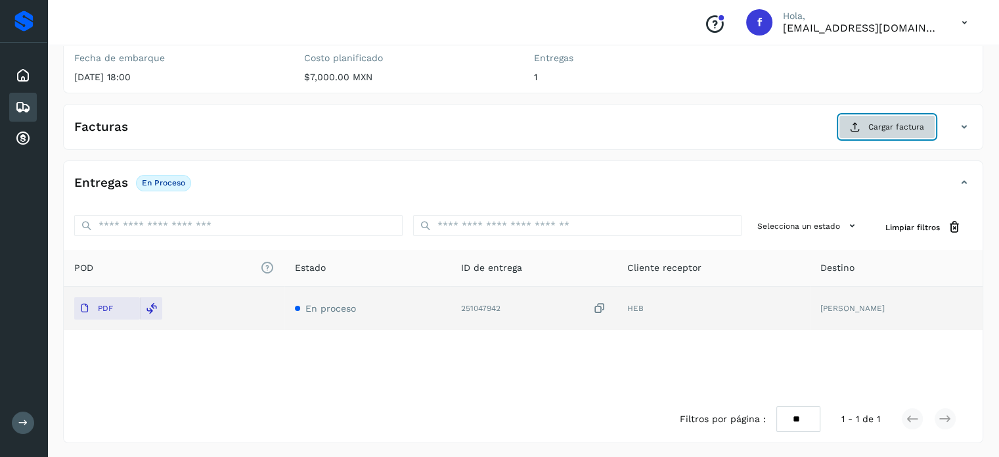
click at [868, 125] on button "Cargar factura" at bounding box center [887, 127] width 97 height 24
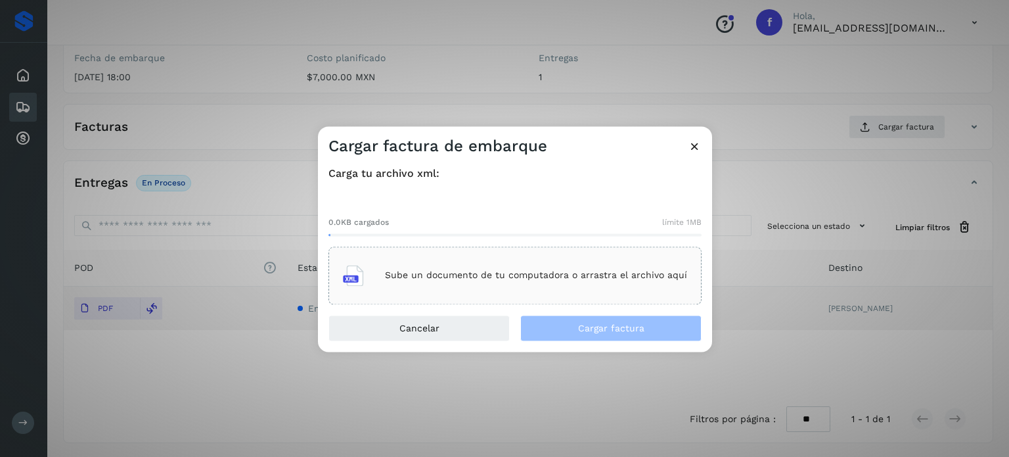
click at [555, 265] on div "Sube un documento de tu computadora o arrastra el archivo aquí" at bounding box center [515, 275] width 344 height 35
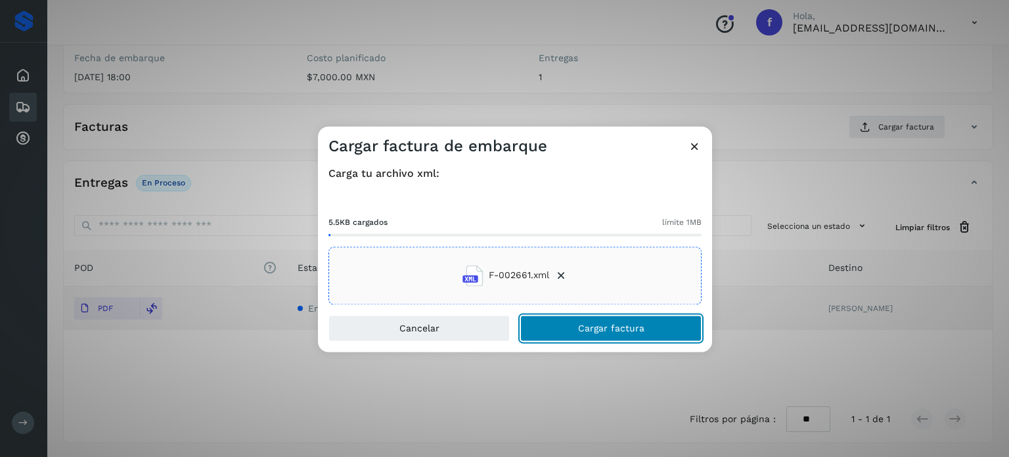
click at [573, 332] on button "Cargar factura" at bounding box center [610, 328] width 181 height 26
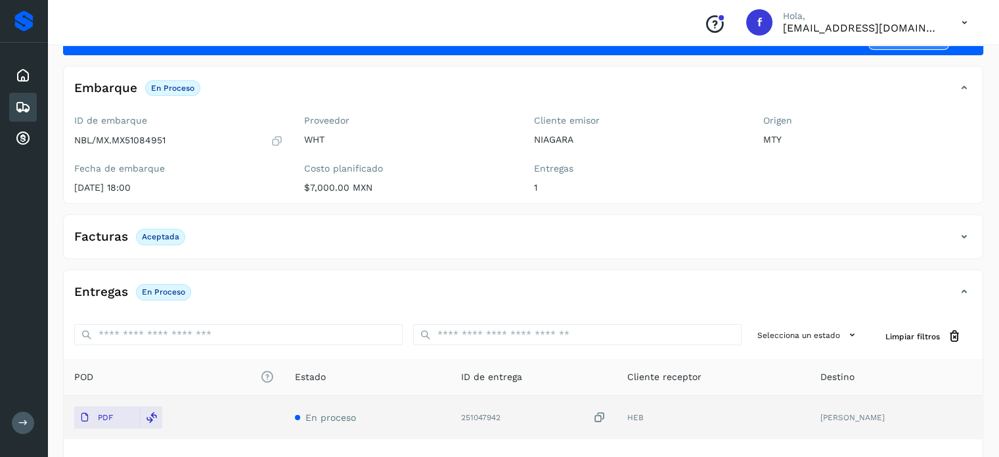
scroll to position [0, 0]
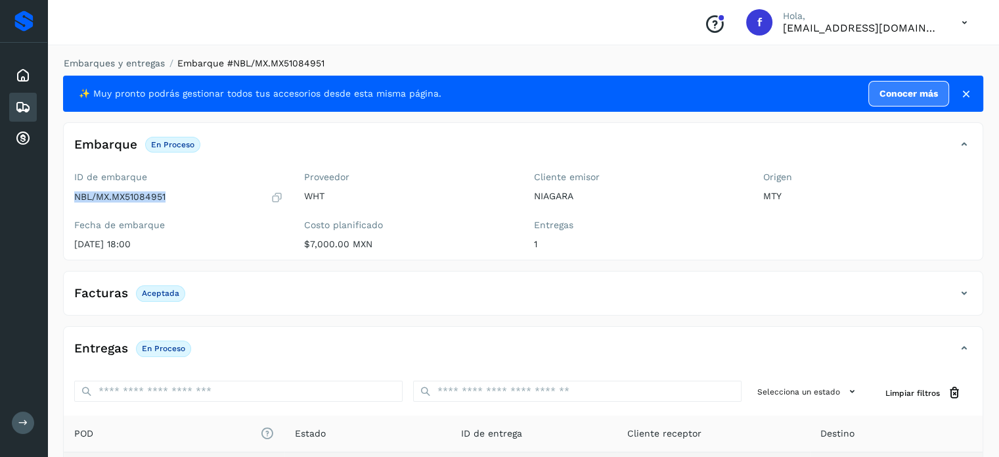
drag, startPoint x: 169, startPoint y: 193, endPoint x: 76, endPoint y: 197, distance: 93.4
click at [71, 198] on div "ID de embarque NBL/MX.MX51084951 Fecha de embarque 27/sep/2025 18:00" at bounding box center [179, 212] width 230 height 93
copy p "NBL/MX.MX51084951"
click at [20, 68] on icon at bounding box center [23, 76] width 16 height 16
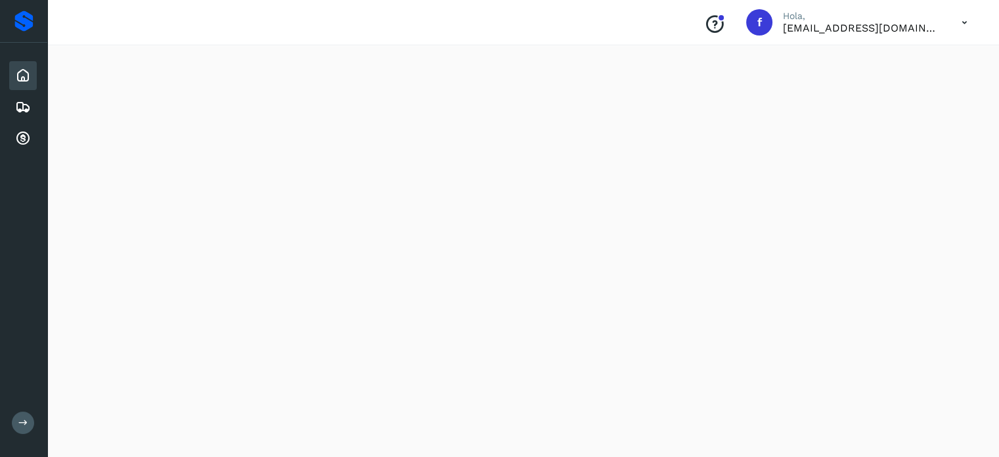
scroll to position [1216, 0]
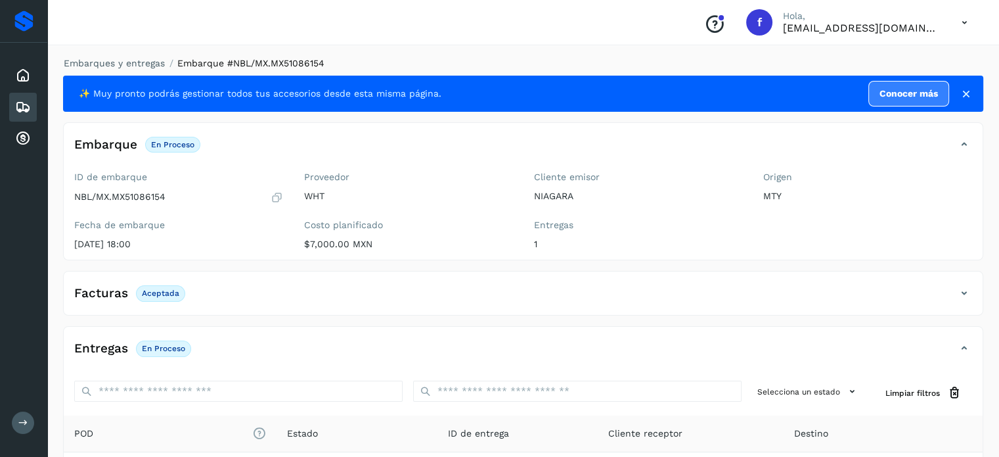
click at [18, 104] on icon at bounding box center [23, 107] width 16 height 16
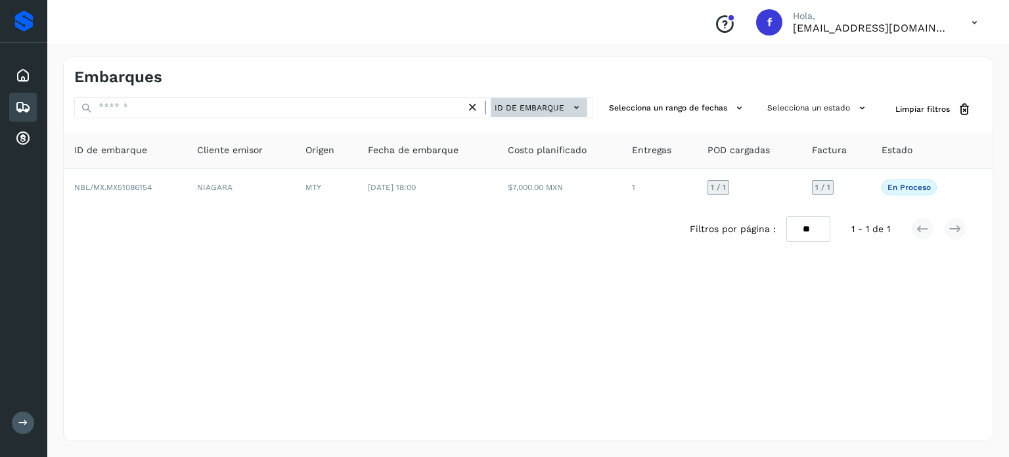
click at [541, 103] on span "ID de embarque" at bounding box center [530, 108] width 70 height 12
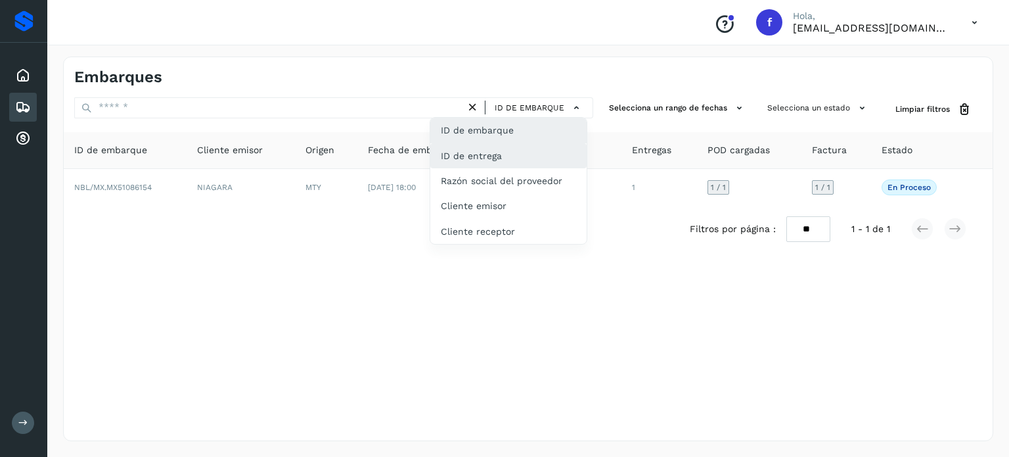
click at [492, 150] on div "ID de entrega" at bounding box center [508, 155] width 156 height 25
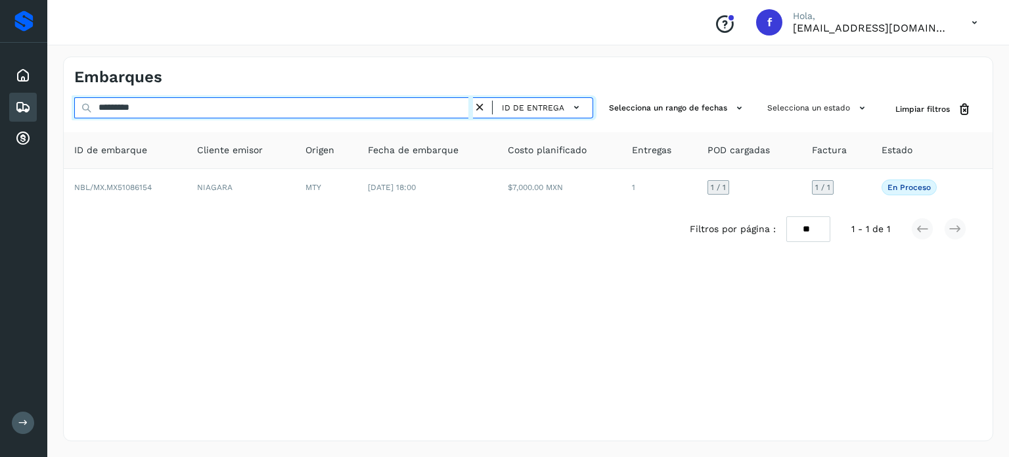
drag, startPoint x: 189, startPoint y: 99, endPoint x: 36, endPoint y: 102, distance: 153.1
click at [95, 109] on input "*********" at bounding box center [273, 107] width 399 height 21
paste input "text"
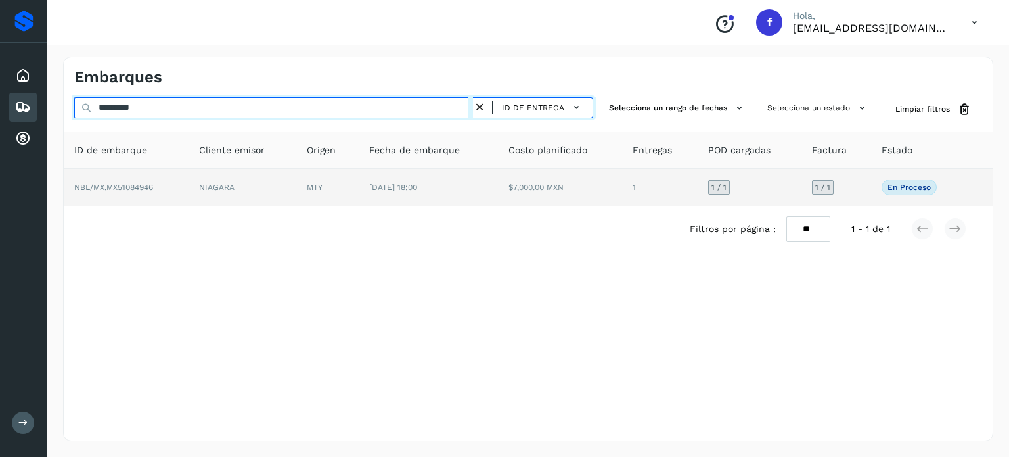
type input "*********"
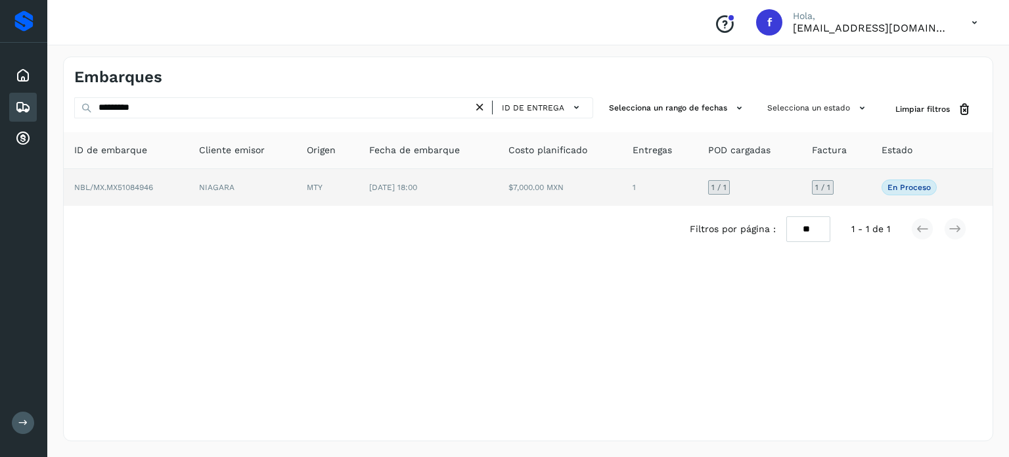
click at [111, 190] on span "NBL/MX.MX51084946" at bounding box center [113, 187] width 79 height 9
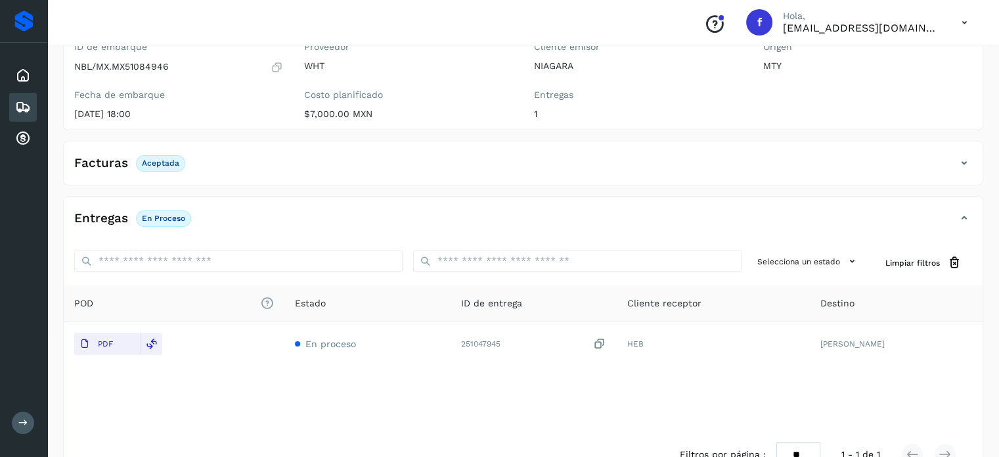
scroll to position [166, 0]
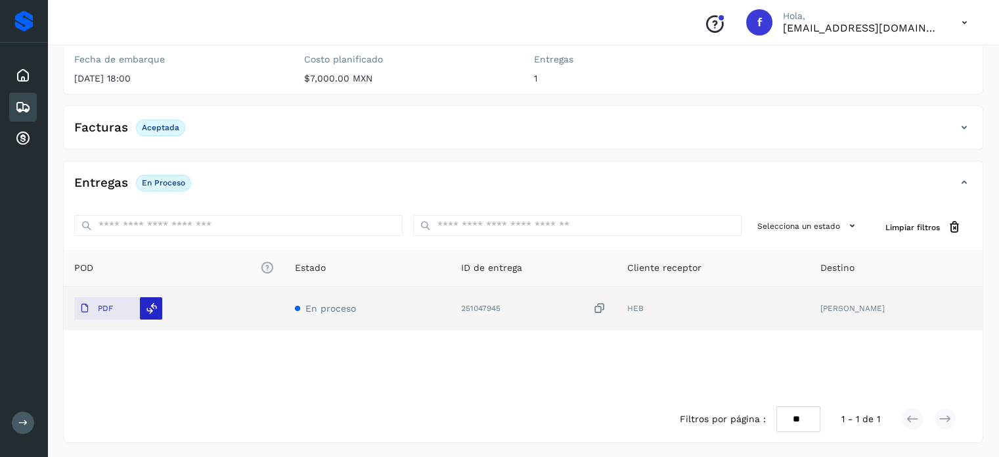
click at [146, 307] on icon at bounding box center [152, 308] width 12 height 12
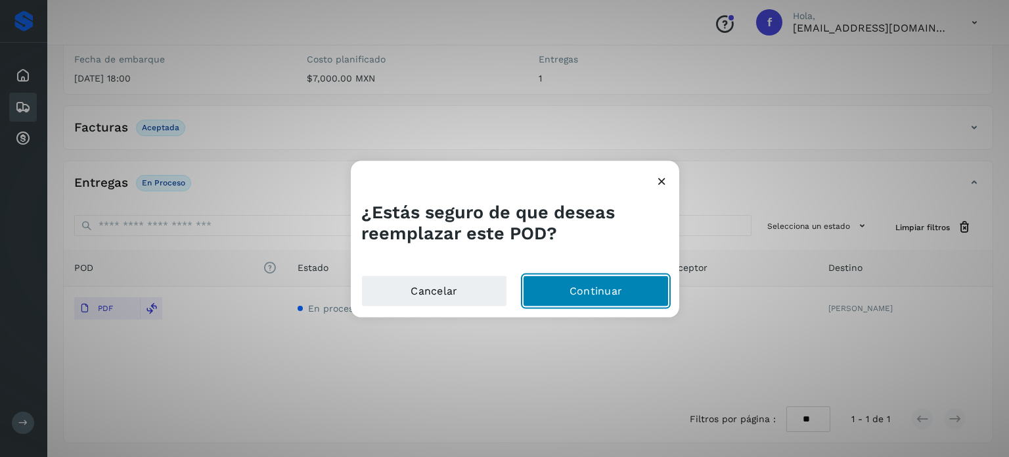
click at [595, 294] on button "Continuar" at bounding box center [596, 291] width 146 height 32
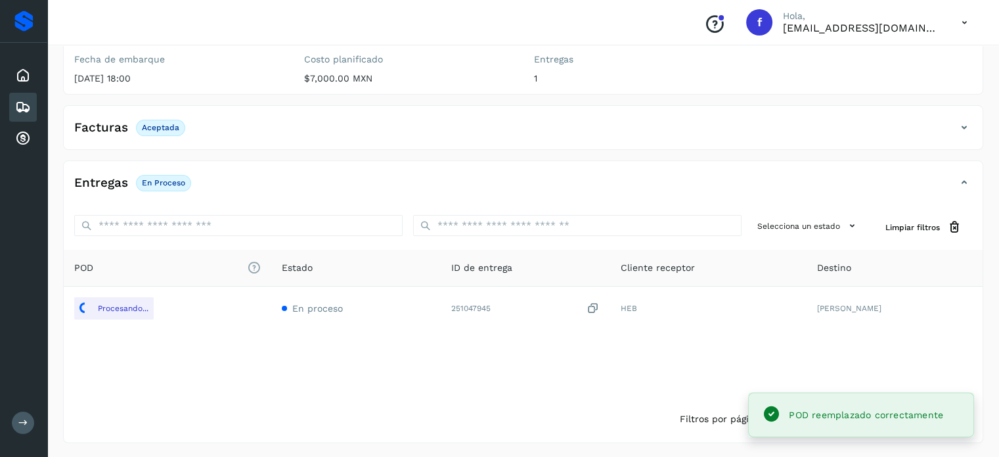
click at [963, 124] on icon at bounding box center [965, 128] width 16 height 16
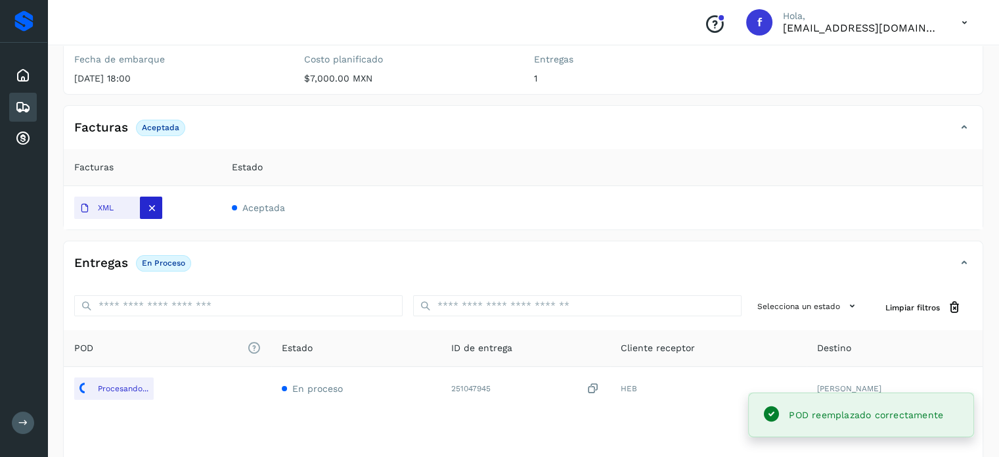
click at [154, 210] on icon at bounding box center [152, 208] width 12 height 12
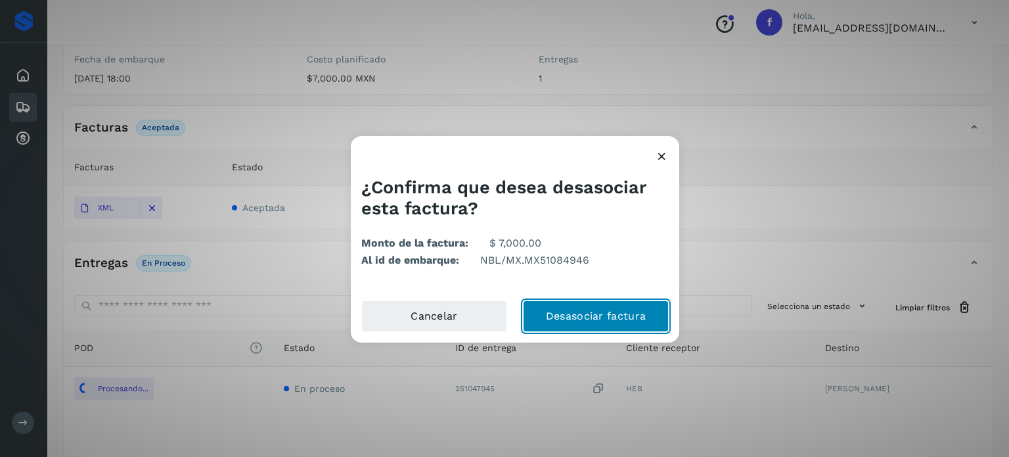
click at [581, 320] on button "Desasociar factura" at bounding box center [596, 316] width 146 height 32
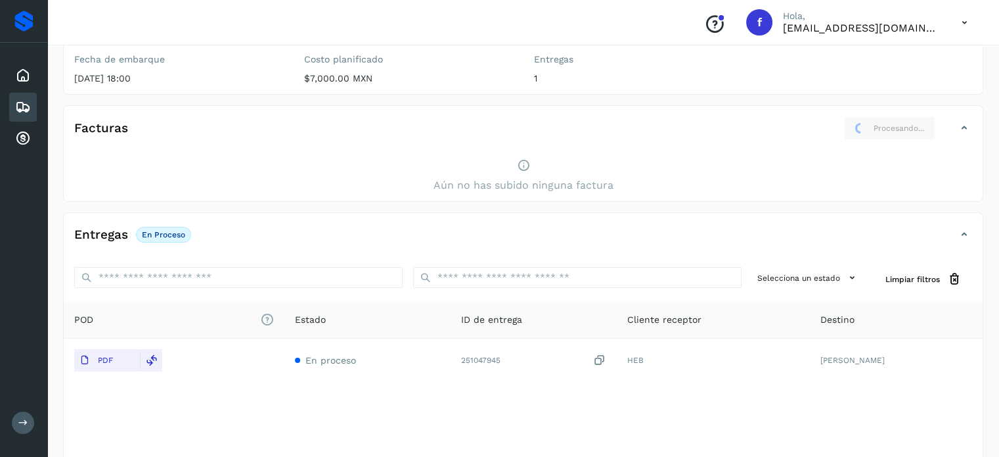
click at [959, 124] on icon at bounding box center [965, 128] width 16 height 16
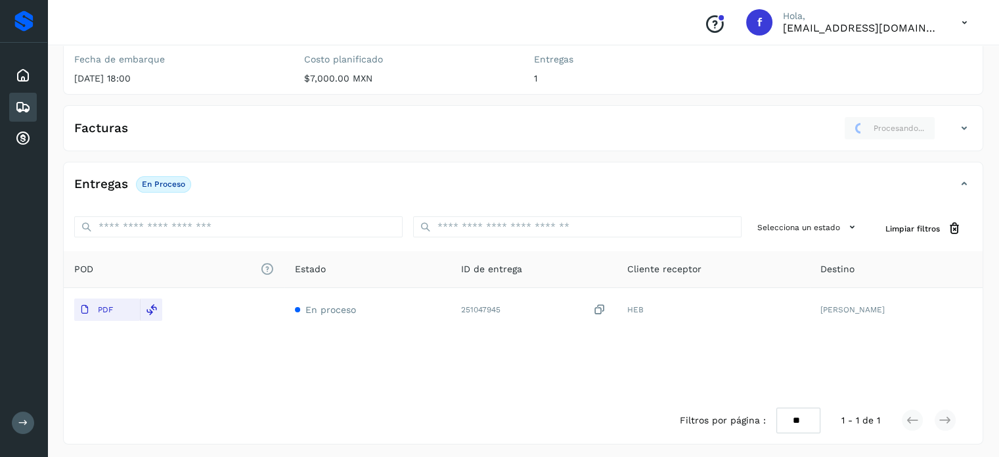
click at [20, 106] on icon at bounding box center [23, 107] width 16 height 16
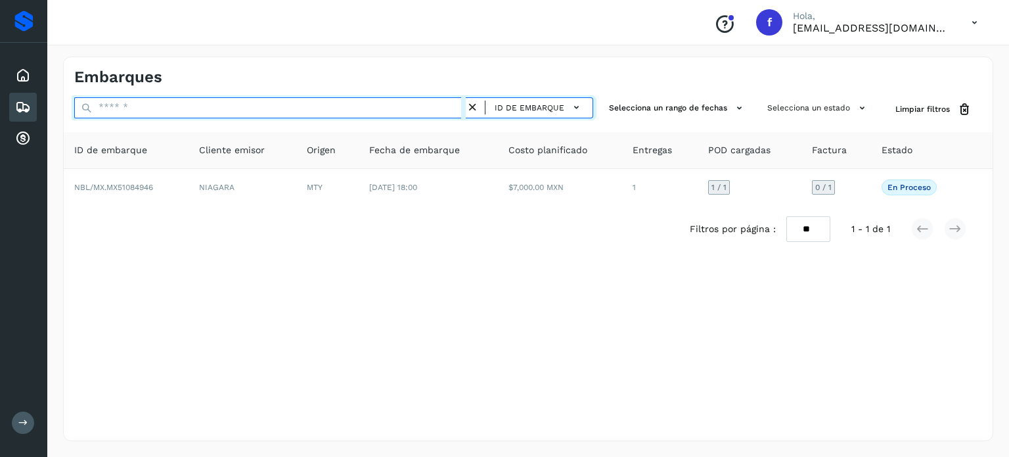
click at [227, 110] on input "text" at bounding box center [270, 107] width 392 height 21
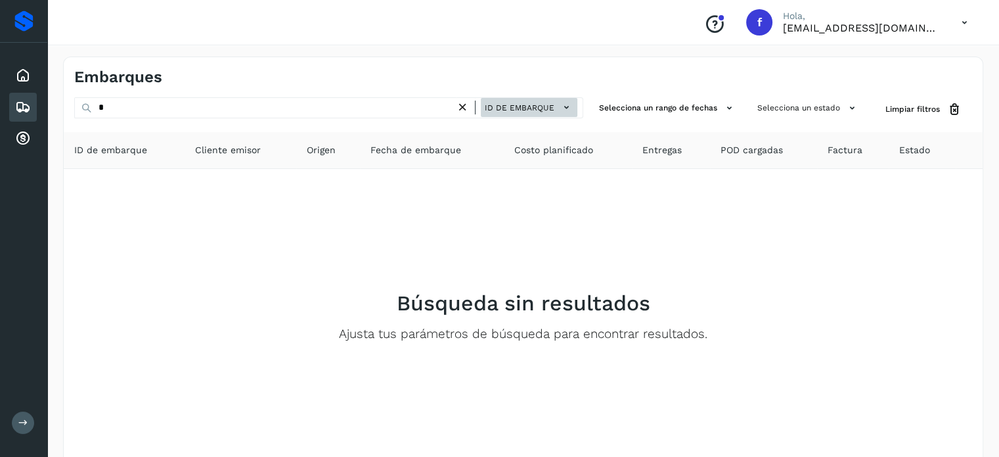
click at [525, 114] on button "ID de embarque" at bounding box center [529, 107] width 97 height 19
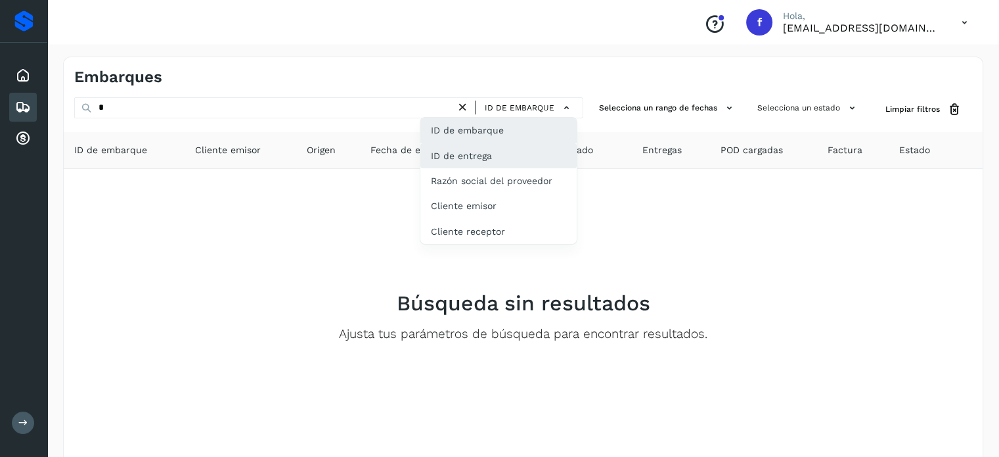
drag, startPoint x: 469, startPoint y: 153, endPoint x: 457, endPoint y: 158, distance: 12.9
click at [469, 154] on div "ID de entrega" at bounding box center [499, 155] width 156 height 25
type input "*********"
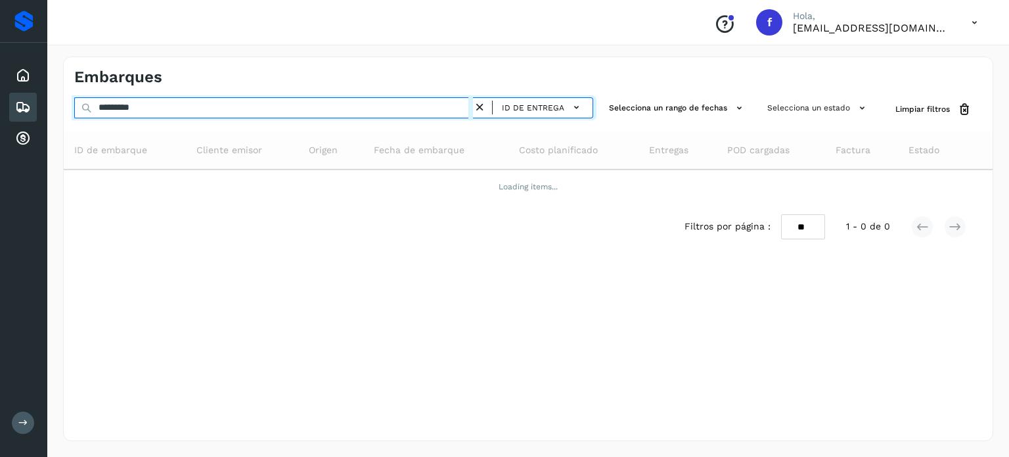
drag, startPoint x: 133, startPoint y: 110, endPoint x: 0, endPoint y: 38, distance: 150.8
click at [0, 60] on div "Proveedores Inicio Embarques Cuentas por cobrar Salir Conoce nuestros beneficio…" at bounding box center [504, 228] width 1009 height 457
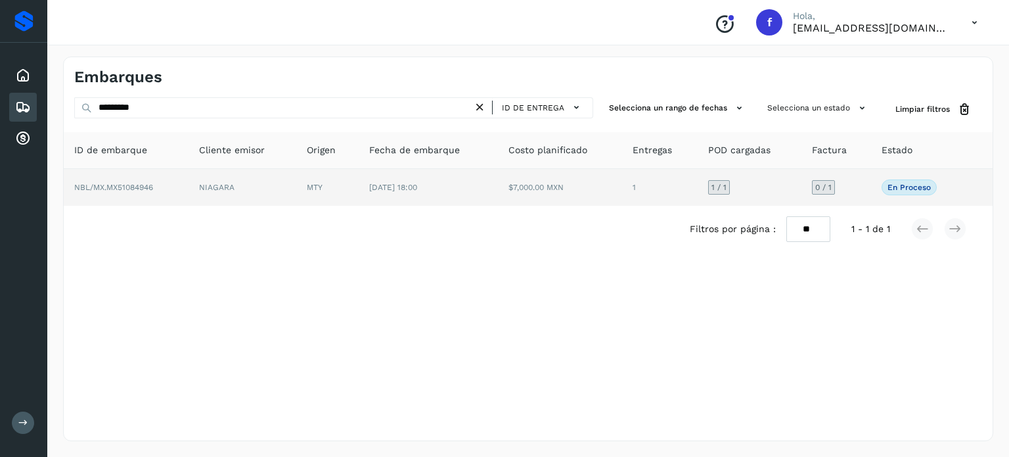
click at [137, 183] on span "NBL/MX.MX51084946" at bounding box center [113, 187] width 79 height 9
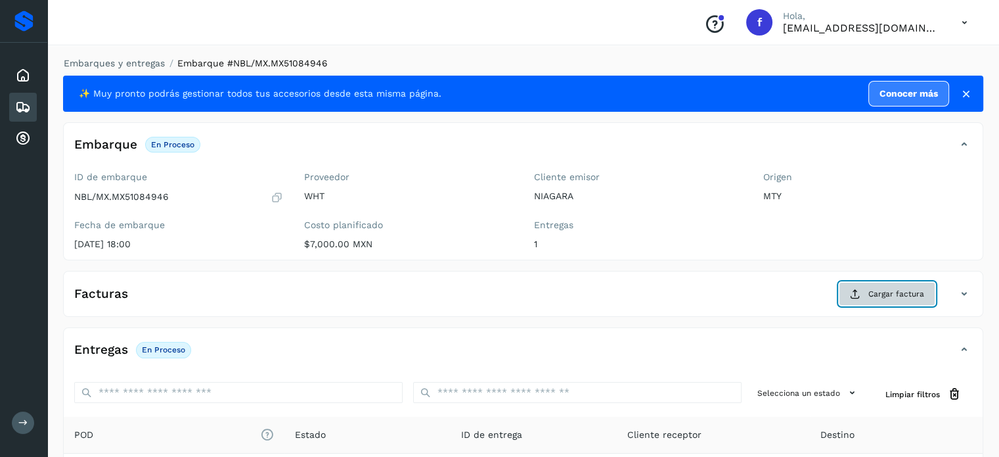
click at [875, 299] on span "Cargar factura" at bounding box center [897, 294] width 56 height 12
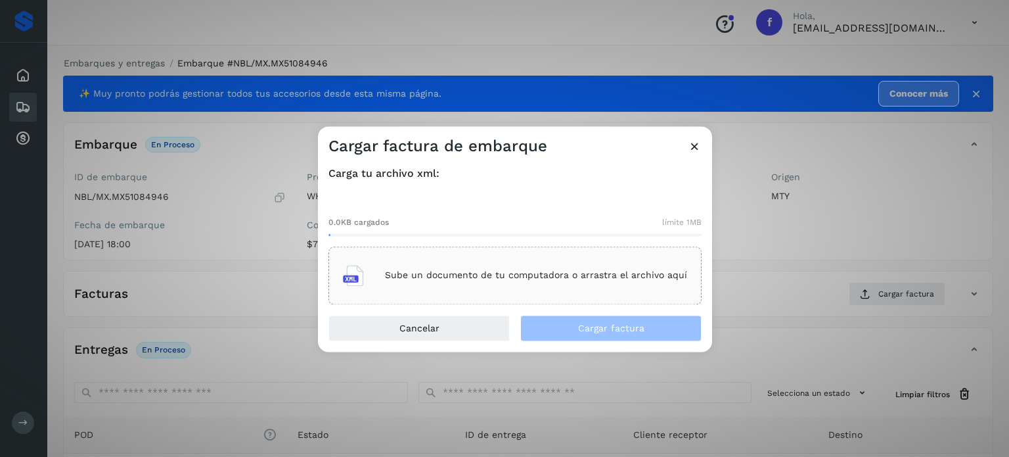
click at [473, 286] on div "Sube un documento de tu computadora o arrastra el archivo aquí" at bounding box center [515, 275] width 344 height 35
